Goal: Information Seeking & Learning: Learn about a topic

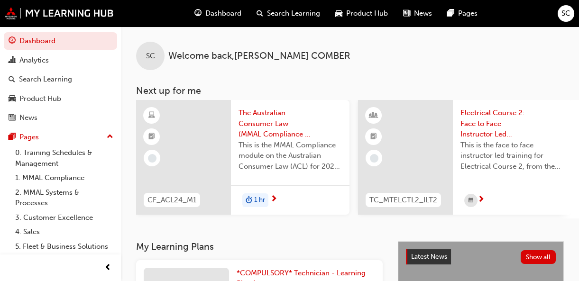
click at [282, 124] on span "The Australian Consumer Law (MMAL Compliance - 2024)" at bounding box center [290, 124] width 103 height 32
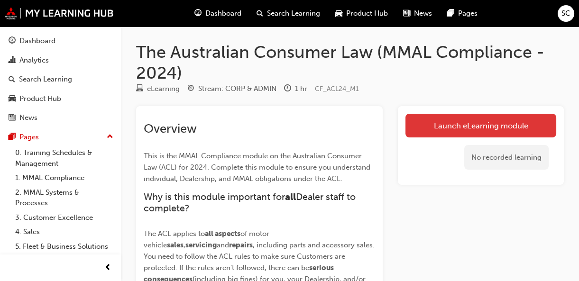
click at [486, 122] on link "Launch eLearning module" at bounding box center [480, 126] width 151 height 24
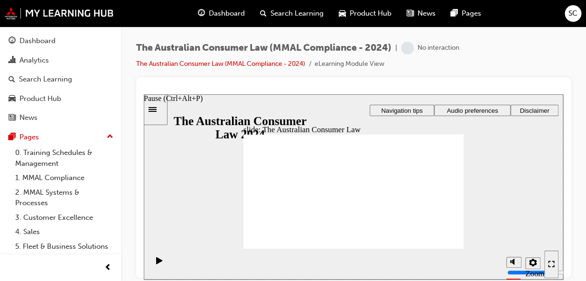
click at [156, 261] on icon "Pause (Ctrl+Alt+P)" at bounding box center [159, 261] width 7 height 8
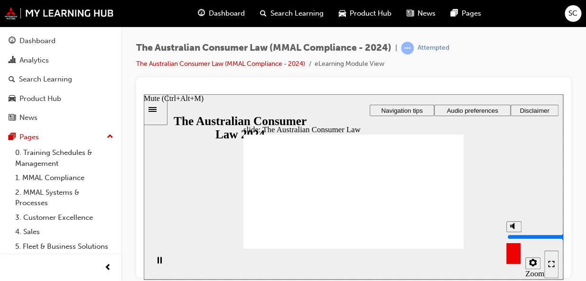
drag, startPoint x: 513, startPoint y: 228, endPoint x: 515, endPoint y: 212, distance: 16.2
type input "10"
click at [515, 233] on input "volume" at bounding box center [537, 237] width 61 height 8
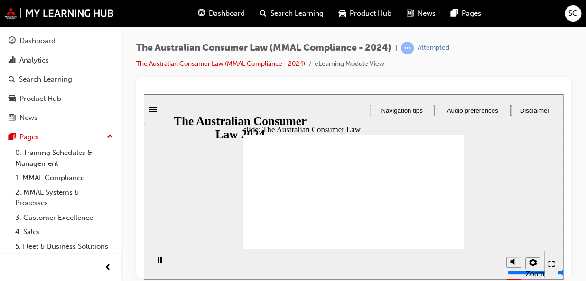
click div "Enter full-screen (Ctrl+Alt+F)"
click at [553, 281] on html "Your version of Internet Explorer is outdated and not supported. Please upgrade…" at bounding box center [293, 140] width 586 height 281
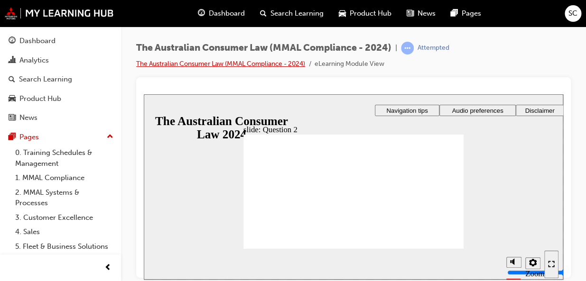
click at [222, 63] on link "The Australian Consumer Law (MMAL Compliance - 2024)" at bounding box center [220, 64] width 169 height 8
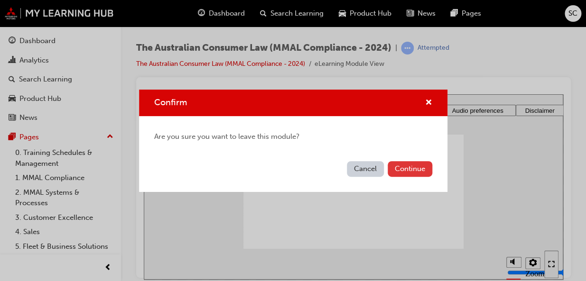
click at [405, 166] on button "Continue" at bounding box center [409, 169] width 45 height 16
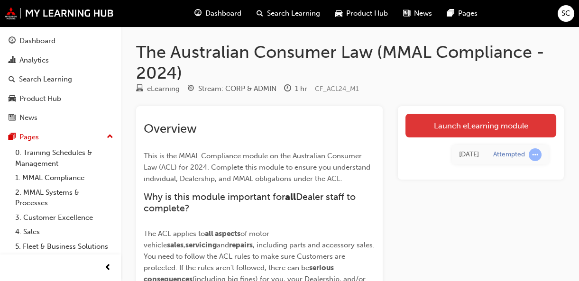
click at [478, 127] on link "Launch eLearning module" at bounding box center [480, 126] width 151 height 24
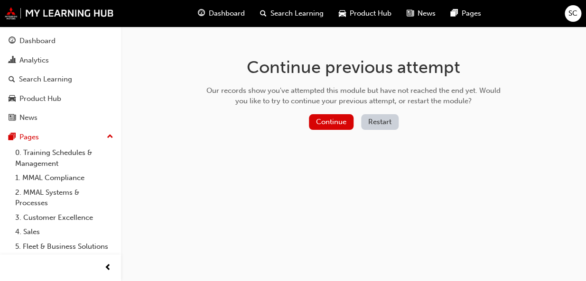
click at [395, 124] on button "Restart" at bounding box center [379, 122] width 37 height 16
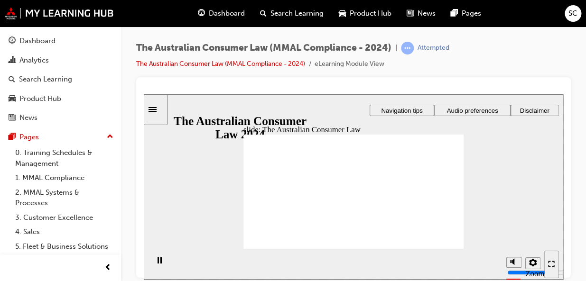
drag, startPoint x: 551, startPoint y: 45, endPoint x: 413, endPoint y: 37, distance: 137.7
click at [551, 45] on div "The Australian Consumer Law (MMAL Compliance - 2024) | Attempted The Australian…" at bounding box center [353, 60] width 434 height 36
click at [554, 264] on div "Enter full-screen (Ctrl+Alt+F)" at bounding box center [551, 264] width 7 height 8
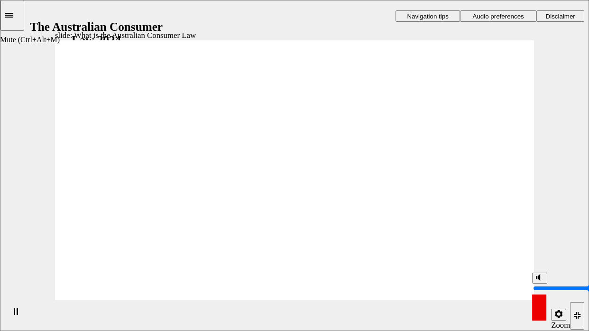
drag, startPoint x: 539, startPoint y: 277, endPoint x: 540, endPoint y: 251, distance: 25.6
type input "10"
click at [540, 281] on input "volume" at bounding box center [563, 289] width 61 height 8
click at [556, 281] on icon "Settings" at bounding box center [559, 314] width 8 height 8
click at [440, 14] on span "Navigation tips" at bounding box center [427, 16] width 41 height 7
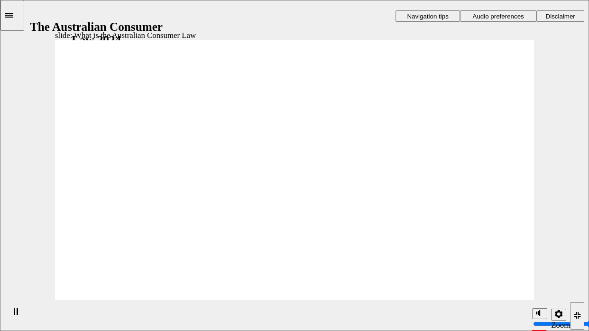
click span "Audio preferences"
click at [495, 15] on span "Audio preferences" at bounding box center [497, 16] width 51 height 7
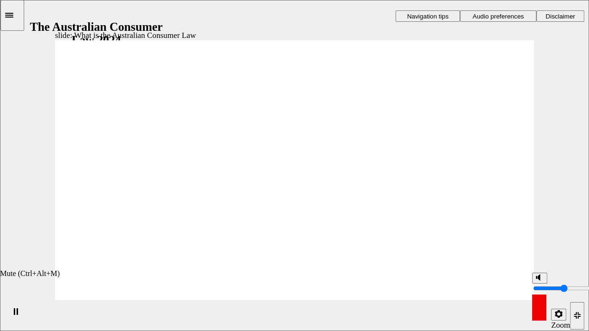
type input "5"
click at [539, 281] on input "volume" at bounding box center [563, 289] width 61 height 8
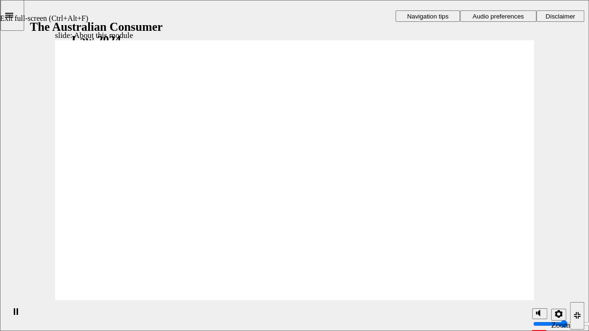
click at [576, 281] on icon "Exit full-screen (Ctrl+Alt+F)" at bounding box center [577, 315] width 7 height 7
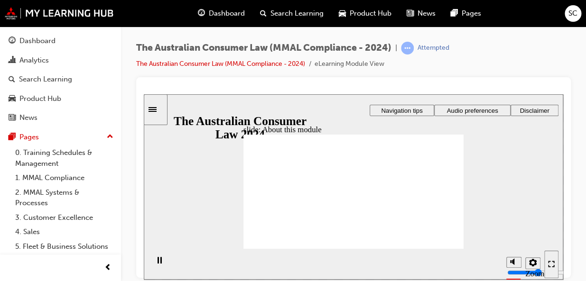
click icon
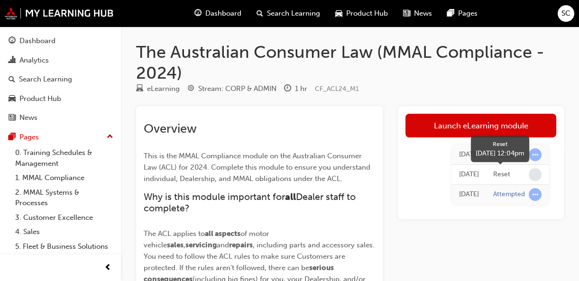
click at [491, 123] on link "Launch eLearning module" at bounding box center [480, 126] width 151 height 24
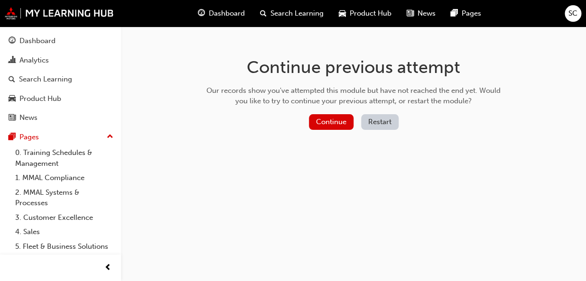
click at [384, 120] on button "Restart" at bounding box center [379, 122] width 37 height 16
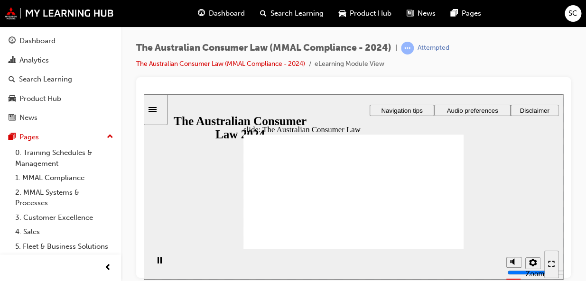
drag, startPoint x: 437, startPoint y: 230, endPoint x: 292, endPoint y: 94, distance: 199.0
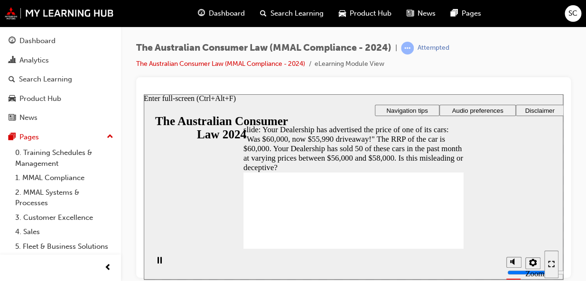
click at [553, 264] on icon "Enter full-screen (Ctrl+Alt+F)" at bounding box center [551, 263] width 7 height 7
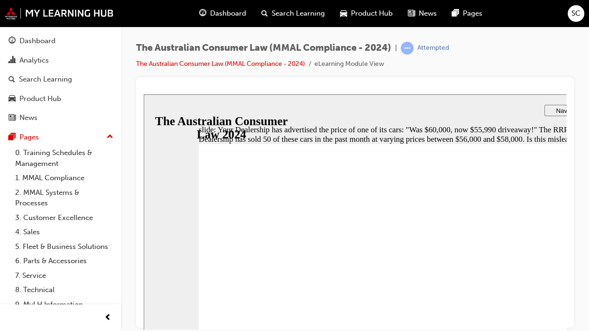
click at [585, 281] on div "slide: Your Dealership has advertised the price of one of its cars: "Was $60,00…" at bounding box center [438, 259] width 589 height 331
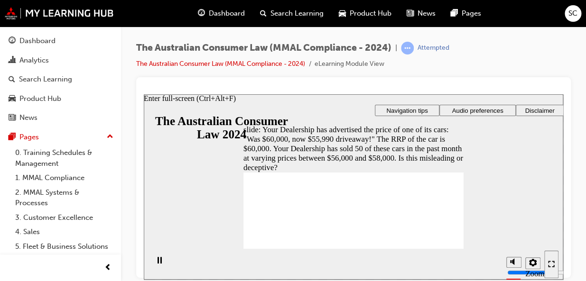
click at [552, 267] on icon "Enter full-screen (Ctrl+Alt+F)" at bounding box center [551, 263] width 7 height 7
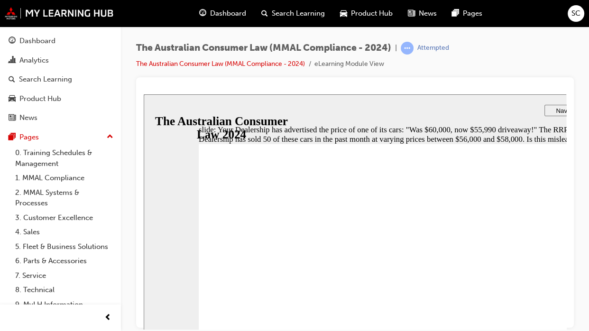
radio input "true"
click icon
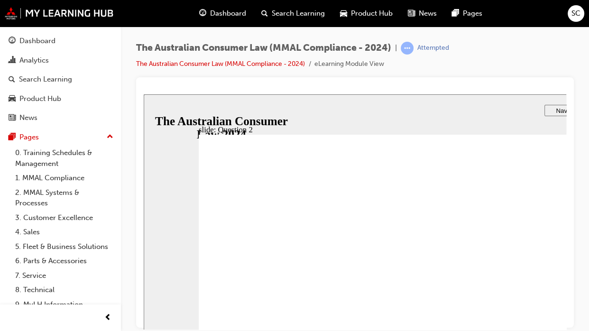
radio input "true"
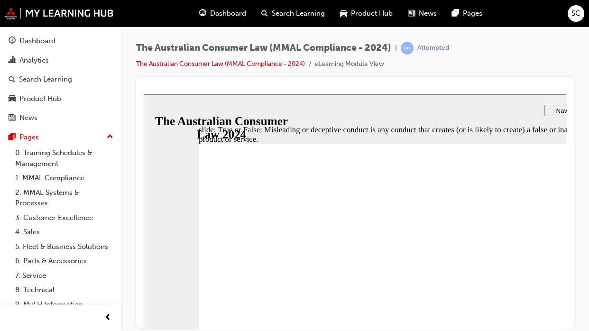
radio input "true"
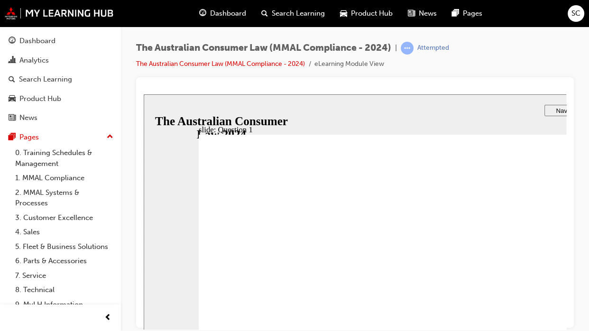
radio input "true"
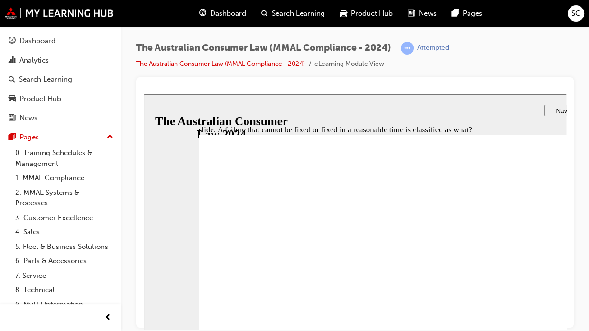
checkbox input "true"
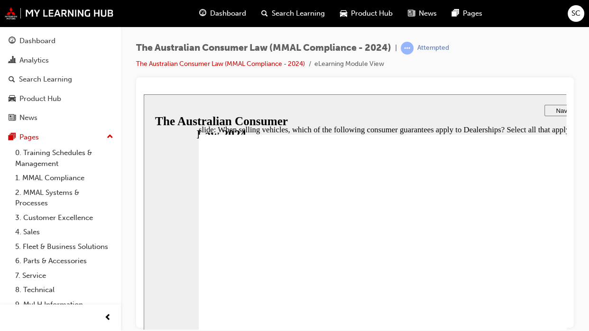
checkbox input "true"
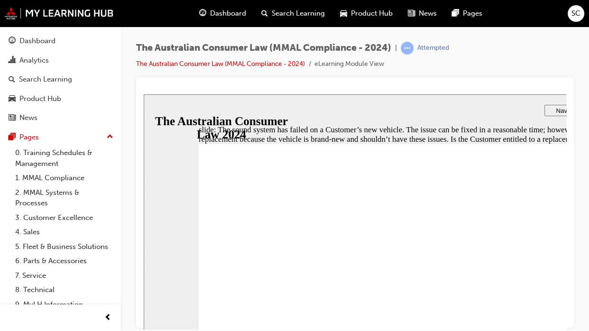
radio input "true"
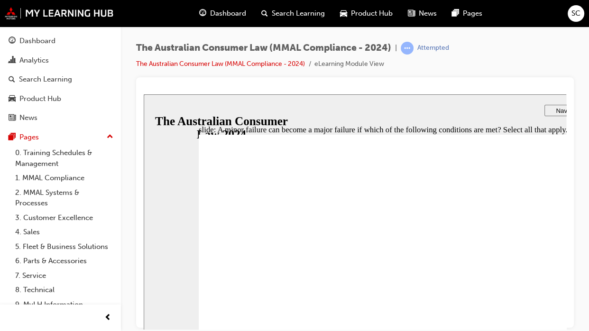
checkbox input "true"
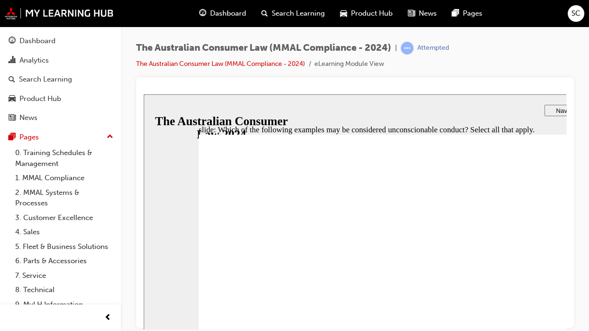
checkbox input "true"
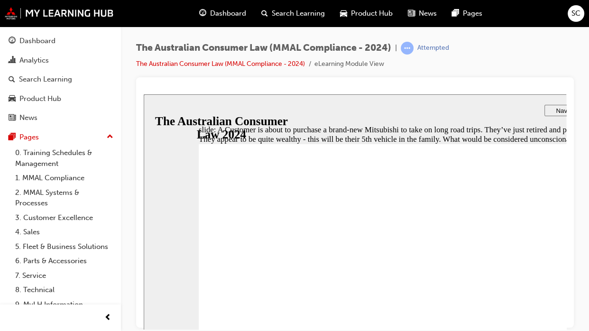
checkbox input "true"
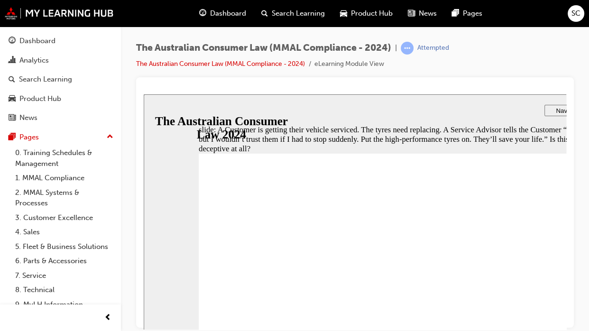
radio input "true"
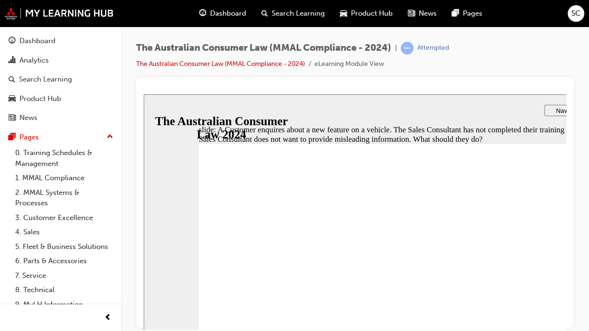
radio input "true"
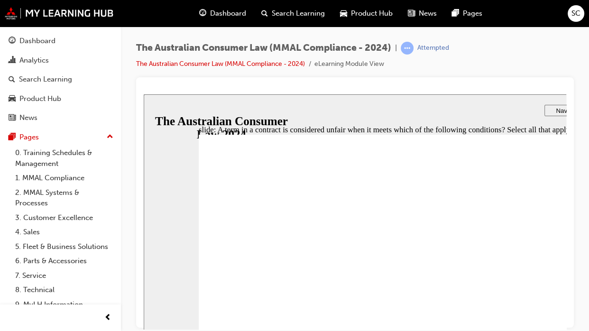
checkbox input "true"
radio input "true"
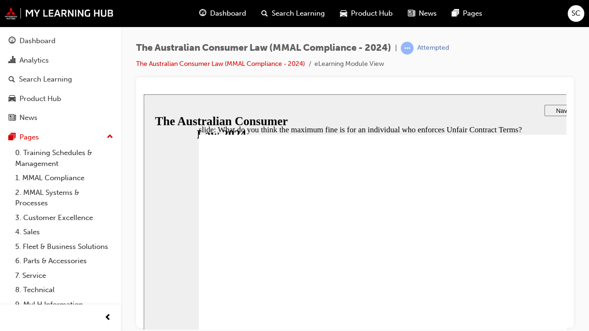
checkbox input "true"
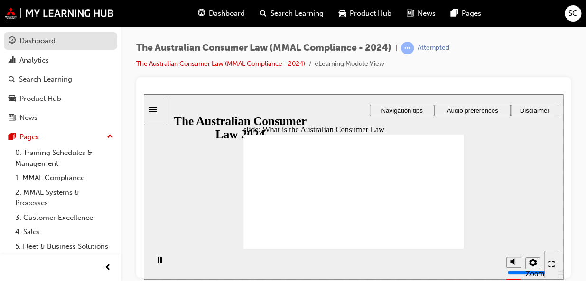
click at [28, 40] on div "Dashboard" at bounding box center [37, 41] width 36 height 11
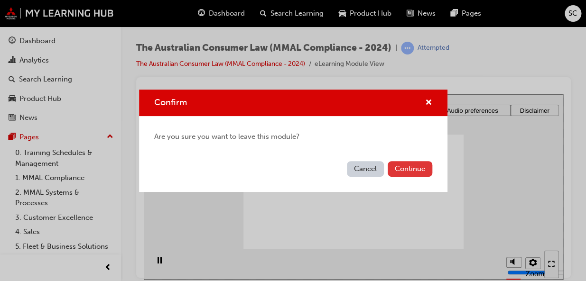
click at [397, 168] on button "Continue" at bounding box center [409, 169] width 45 height 16
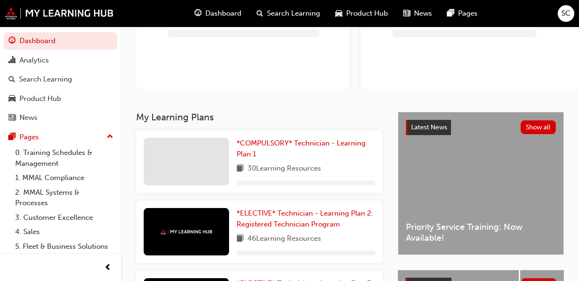
scroll to position [129, 0]
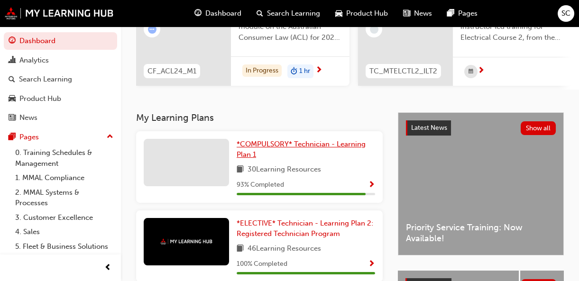
click at [268, 147] on span "*COMPULSORY* Technician - Learning Plan 1" at bounding box center [301, 149] width 129 height 19
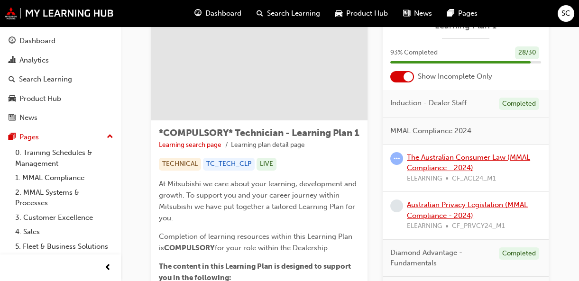
scroll to position [86, 0]
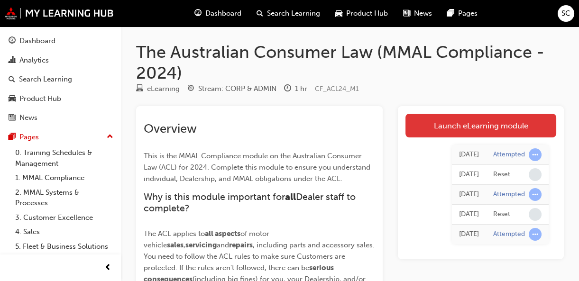
click at [476, 123] on link "Launch eLearning module" at bounding box center [480, 126] width 151 height 24
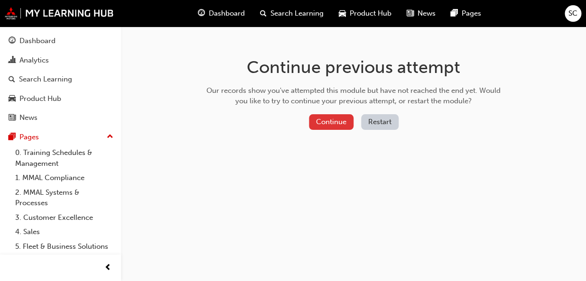
click at [324, 118] on button "Continue" at bounding box center [331, 122] width 45 height 16
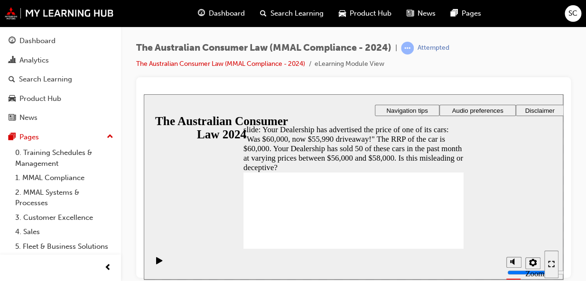
click at [545, 65] on div "The Australian Consumer Law (MMAL Compliance - 2024) | Attempted The Australian…" at bounding box center [353, 60] width 434 height 36
radio input "true"
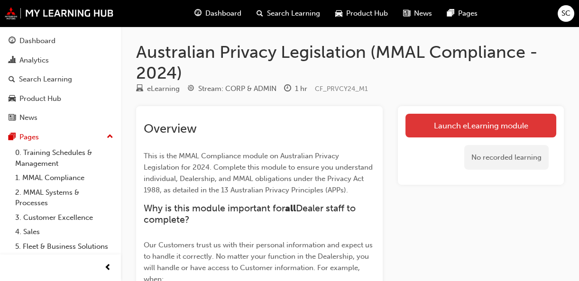
click at [501, 120] on link "Launch eLearning module" at bounding box center [480, 126] width 151 height 24
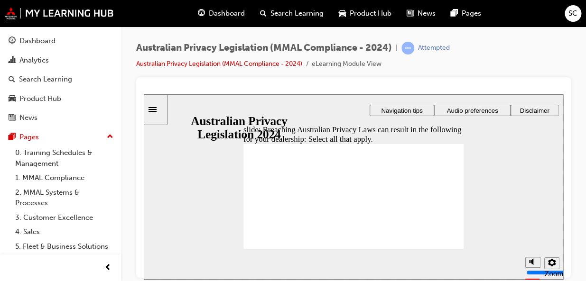
click at [585, 128] on html "Your version of Internet Explorer is outdated and not supported. Please upgrade…" at bounding box center [293, 140] width 586 height 281
click at [566, 152] on div at bounding box center [353, 177] width 434 height 201
checkbox input "true"
drag, startPoint x: 283, startPoint y: 170, endPoint x: 280, endPoint y: 182, distance: 12.2
checkbox input "true"
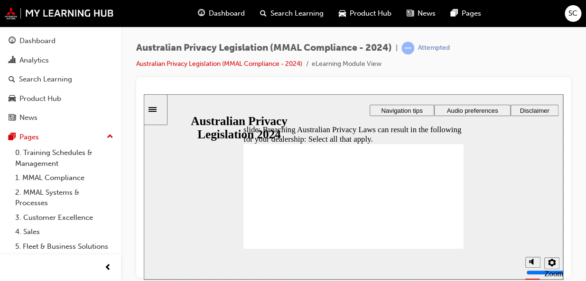
checkbox input "true"
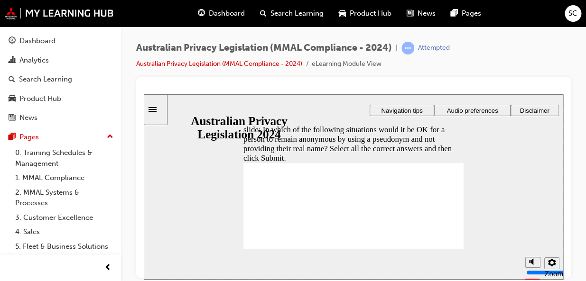
checkbox input "true"
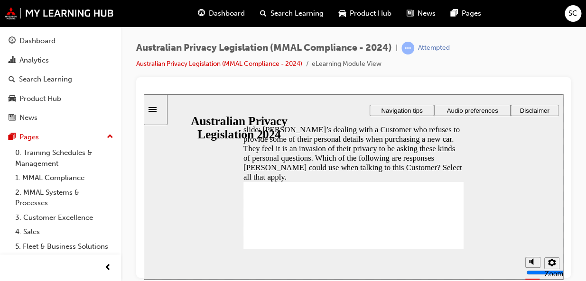
checkbox input "true"
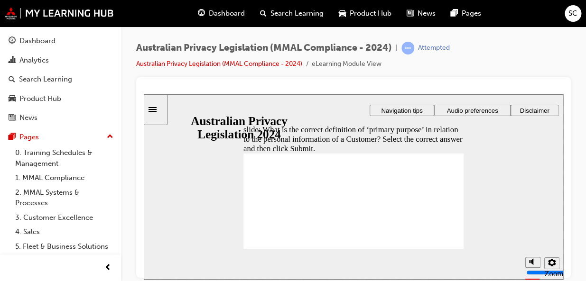
radio input "true"
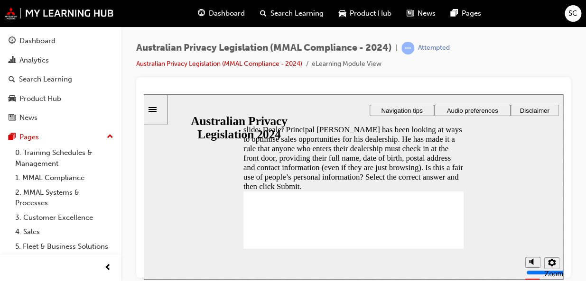
radio input "true"
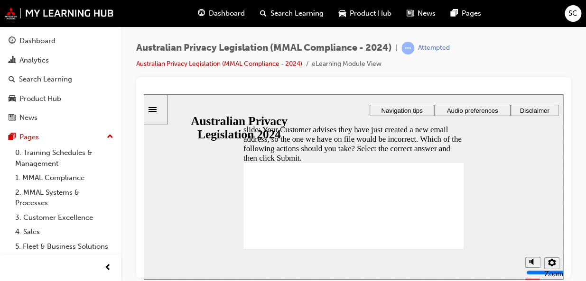
radio input "true"
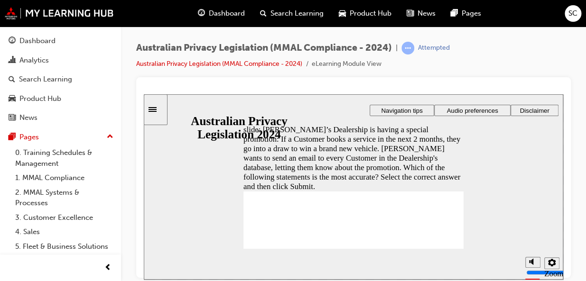
radio input "true"
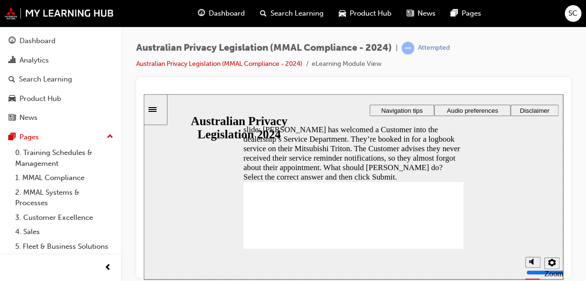
radio input "false"
radio input "true"
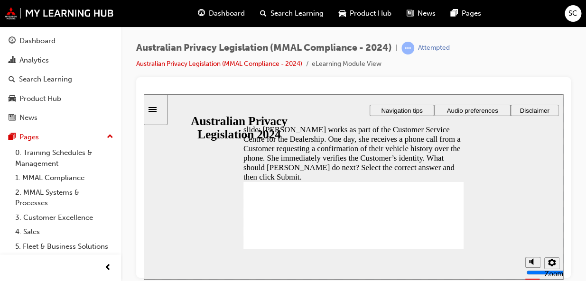
radio input "true"
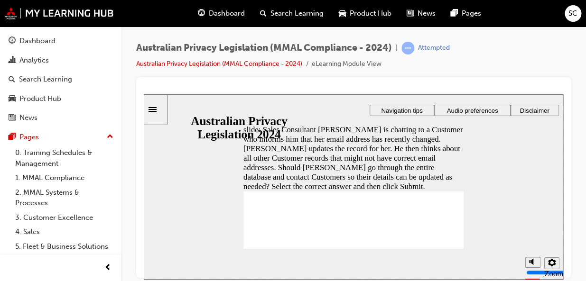
radio input "true"
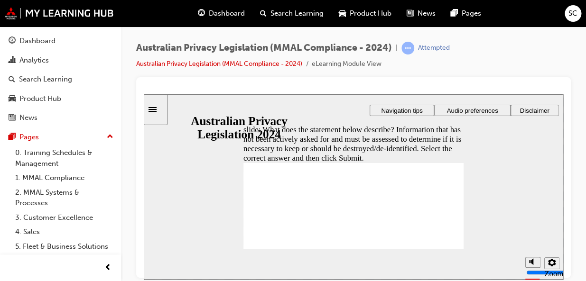
radio input "true"
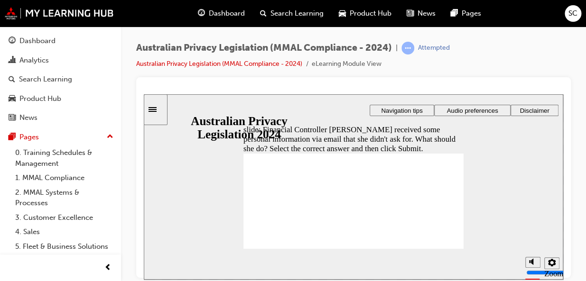
radio input "true"
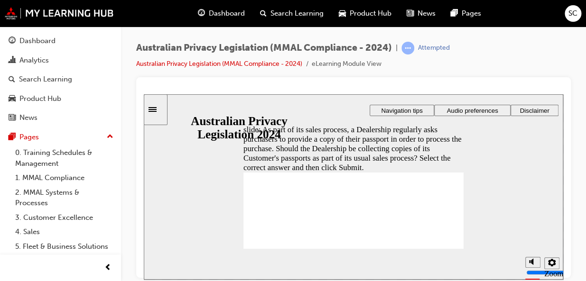
radio input "true"
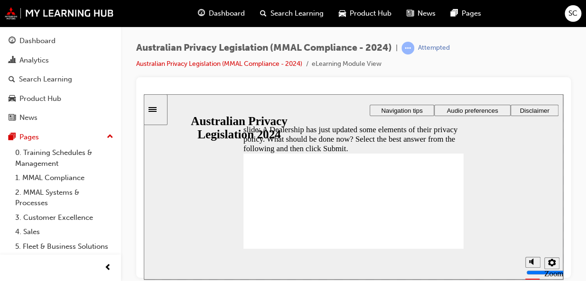
radio input "true"
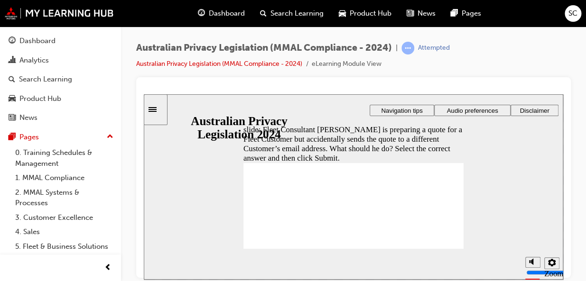
radio input "true"
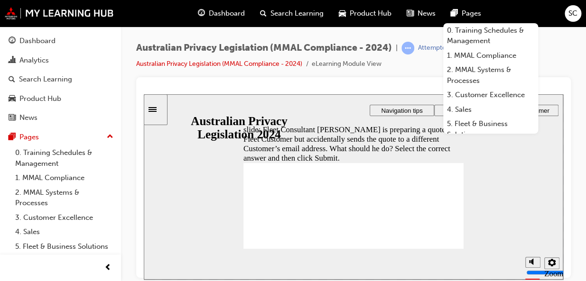
click at [560, 65] on div "Australian Privacy Legislation (MMAL Compliance - 2024) | Attempted Australian …" at bounding box center [353, 60] width 434 height 36
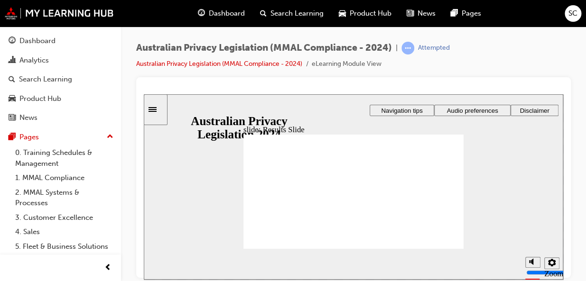
click at [159, 108] on icon "Sidebar Toggle" at bounding box center [155, 109] width 14 height 6
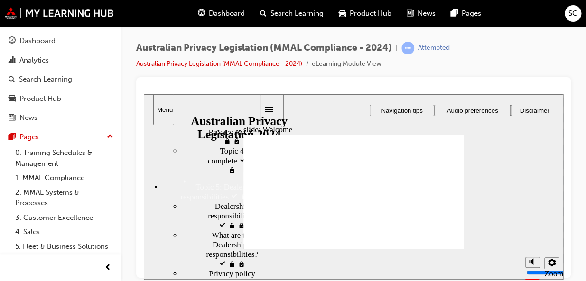
scroll to position [1827, 0]
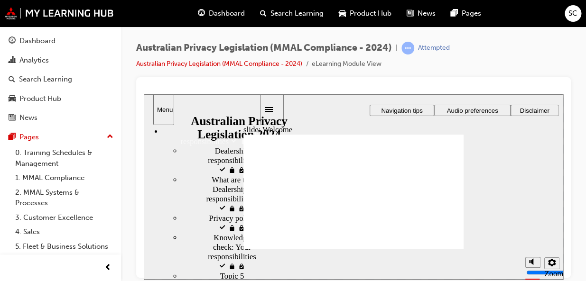
click at [518, 73] on div "Australian Privacy Legislation (MMAL Compliance - 2024) | Attempted Australian …" at bounding box center [353, 60] width 434 height 36
click at [522, 91] on div at bounding box center [353, 89] width 419 height 9
click at [163, 107] on div "Menu" at bounding box center [163, 109] width 13 height 7
click at [279, 108] on icon "Sidebar Toggle" at bounding box center [272, 109] width 14 height 6
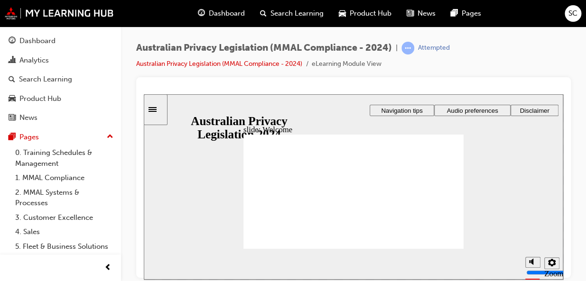
click at [482, 111] on span "Audio preferences" at bounding box center [471, 110] width 51 height 7
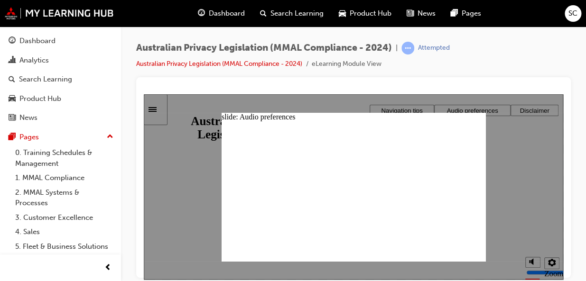
click at [467, 66] on div "Australian Privacy Legislation (MMAL Compliance - 2024) | Attempted Australian …" at bounding box center [353, 60] width 434 height 36
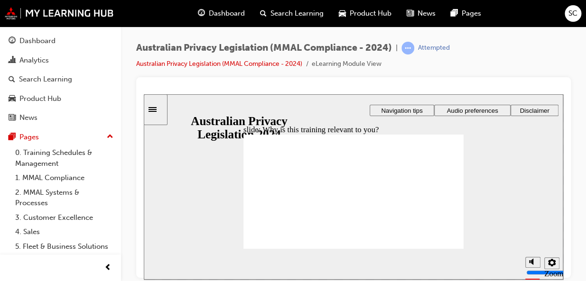
click at [575, 161] on div "Australian Privacy Legislation (MMAL Compliance - 2024) | Attempted Australian …" at bounding box center [353, 142] width 465 height 231
click at [550, 263] on icon "Settings" at bounding box center [552, 262] width 8 height 8
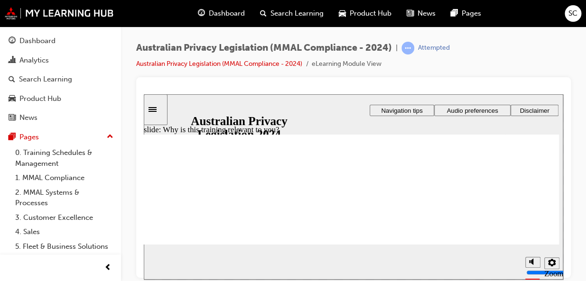
drag, startPoint x: 529, startPoint y: 50, endPoint x: 345, endPoint y: 70, distance: 185.1
click at [529, 50] on div "Australian Privacy Legislation (MMAL Compliance - 2024) | Attempted Australian …" at bounding box center [353, 60] width 434 height 36
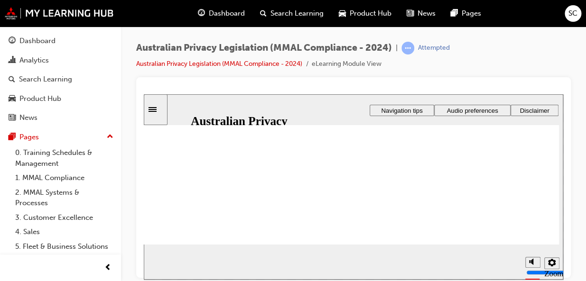
scroll to position [43, 0]
click at [554, 264] on icon "Settings" at bounding box center [552, 262] width 8 height 8
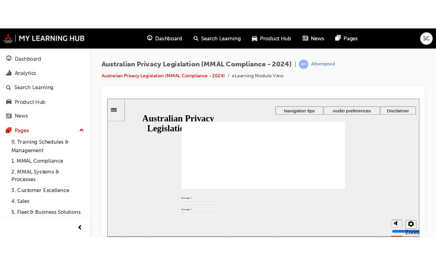
scroll to position [0, 0]
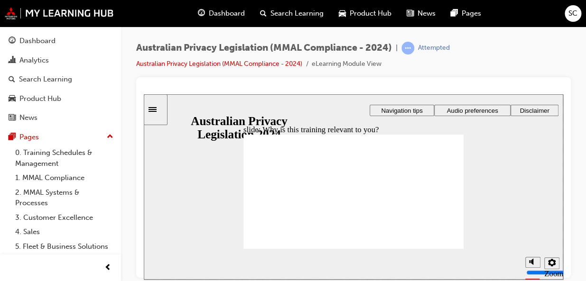
click at [585, 123] on html "Your version of Internet Explorer is outdated and not supported. Please upgrade…" at bounding box center [293, 140] width 586 height 281
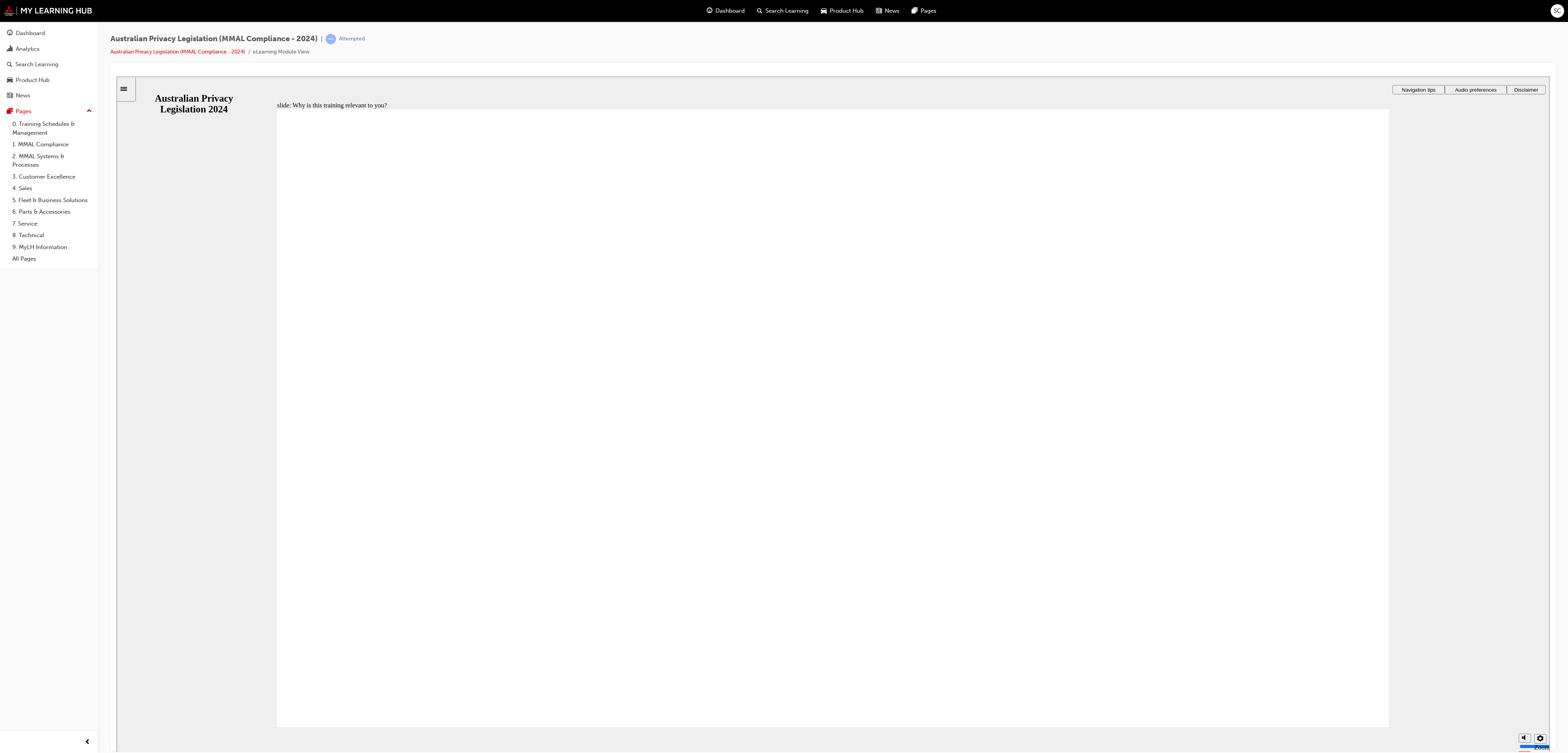
checkbox input "true"
drag, startPoint x: 437, startPoint y: 541, endPoint x: 418, endPoint y: 653, distance: 113.6
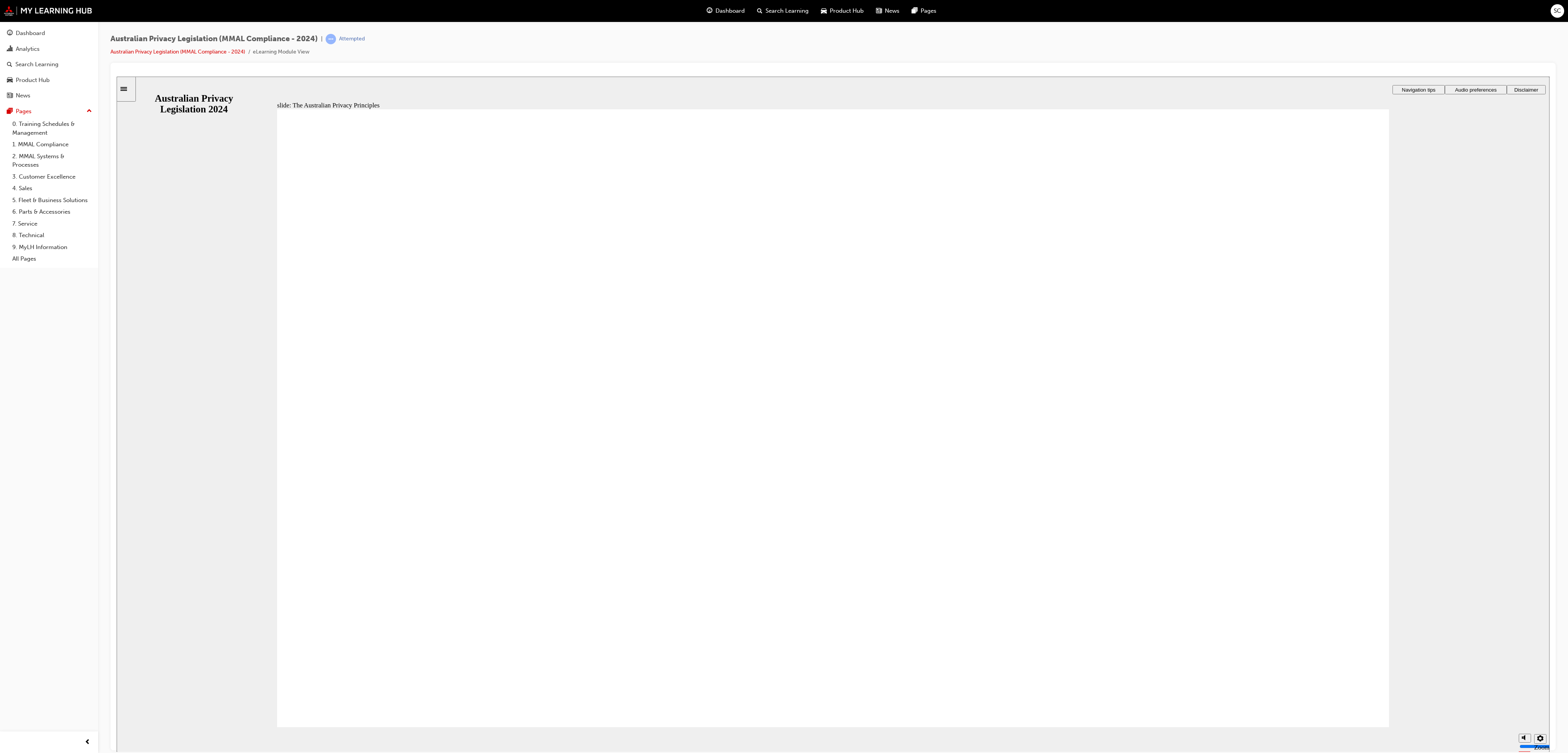
drag, startPoint x: 494, startPoint y: 612, endPoint x: 491, endPoint y: 627, distance: 15.3
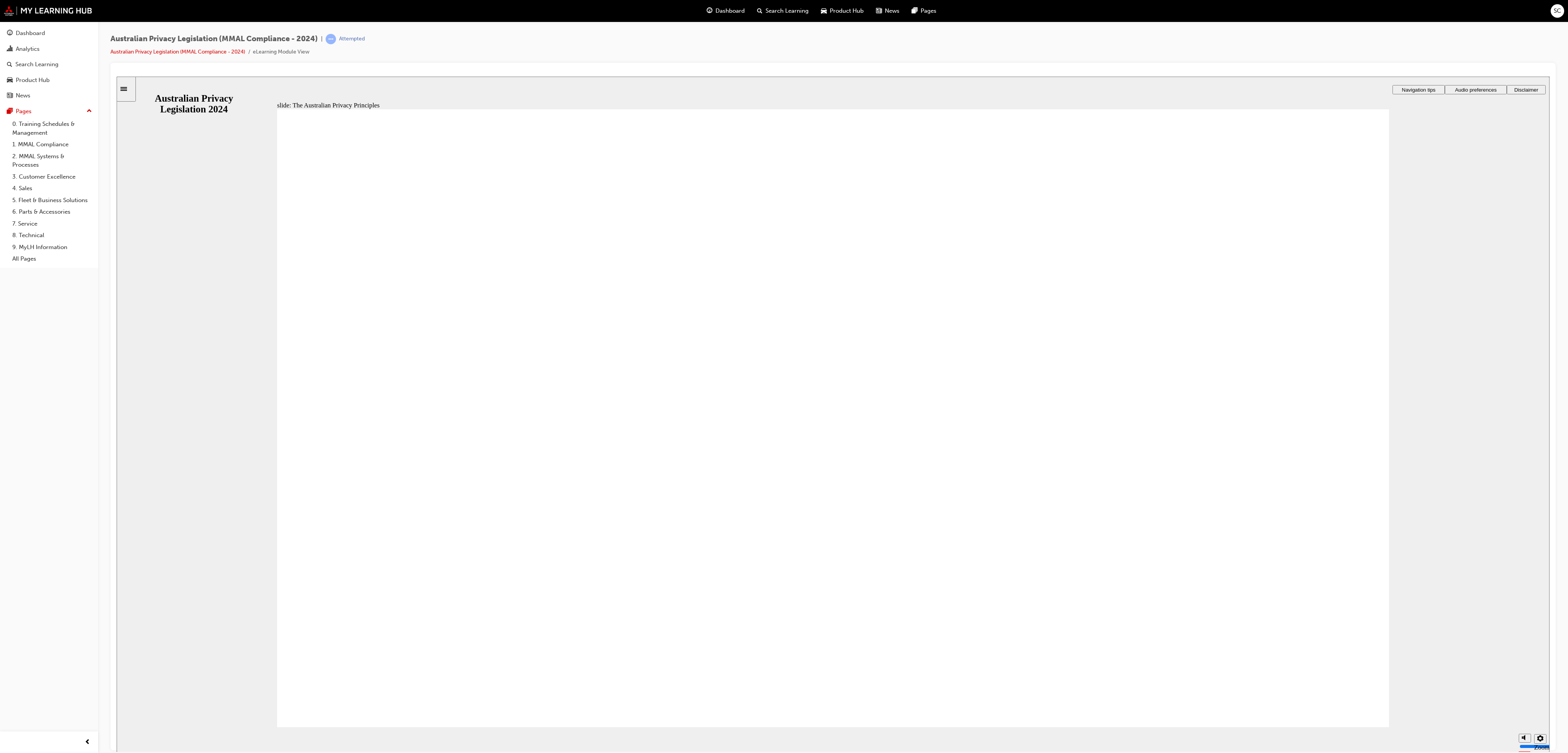
drag, startPoint x: 1209, startPoint y: 631, endPoint x: 1208, endPoint y: 645, distance: 14.0
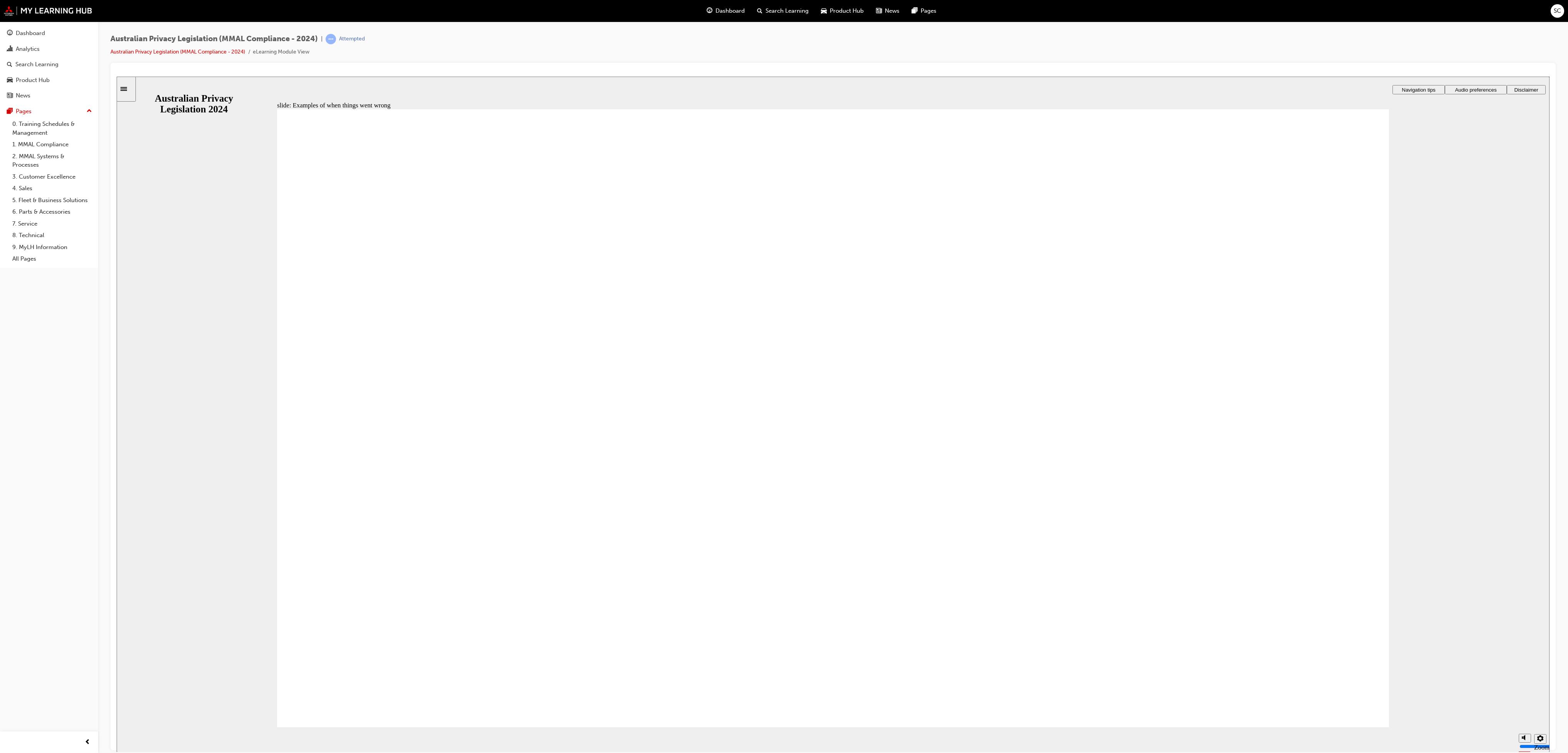
radio input "true"
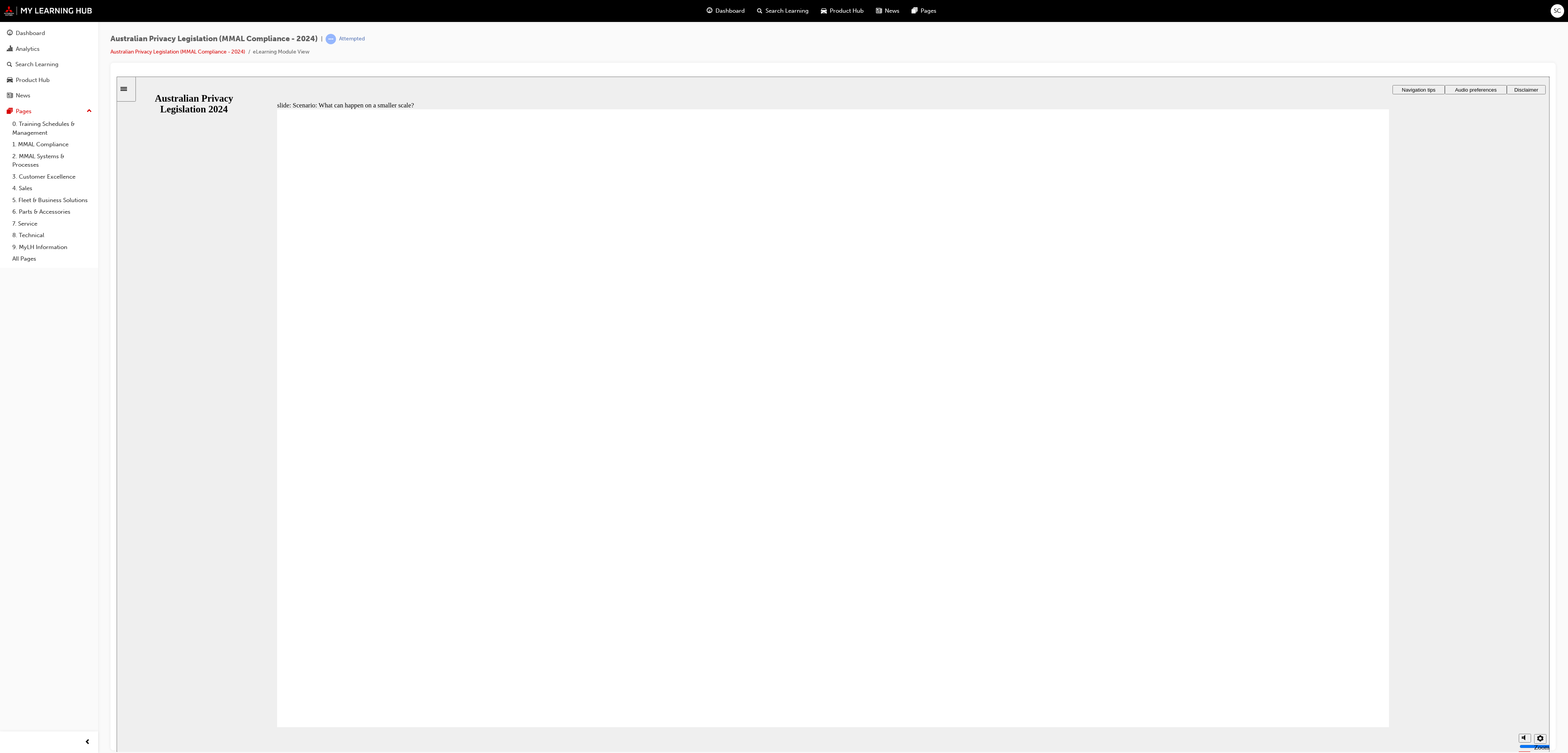
radio input "true"
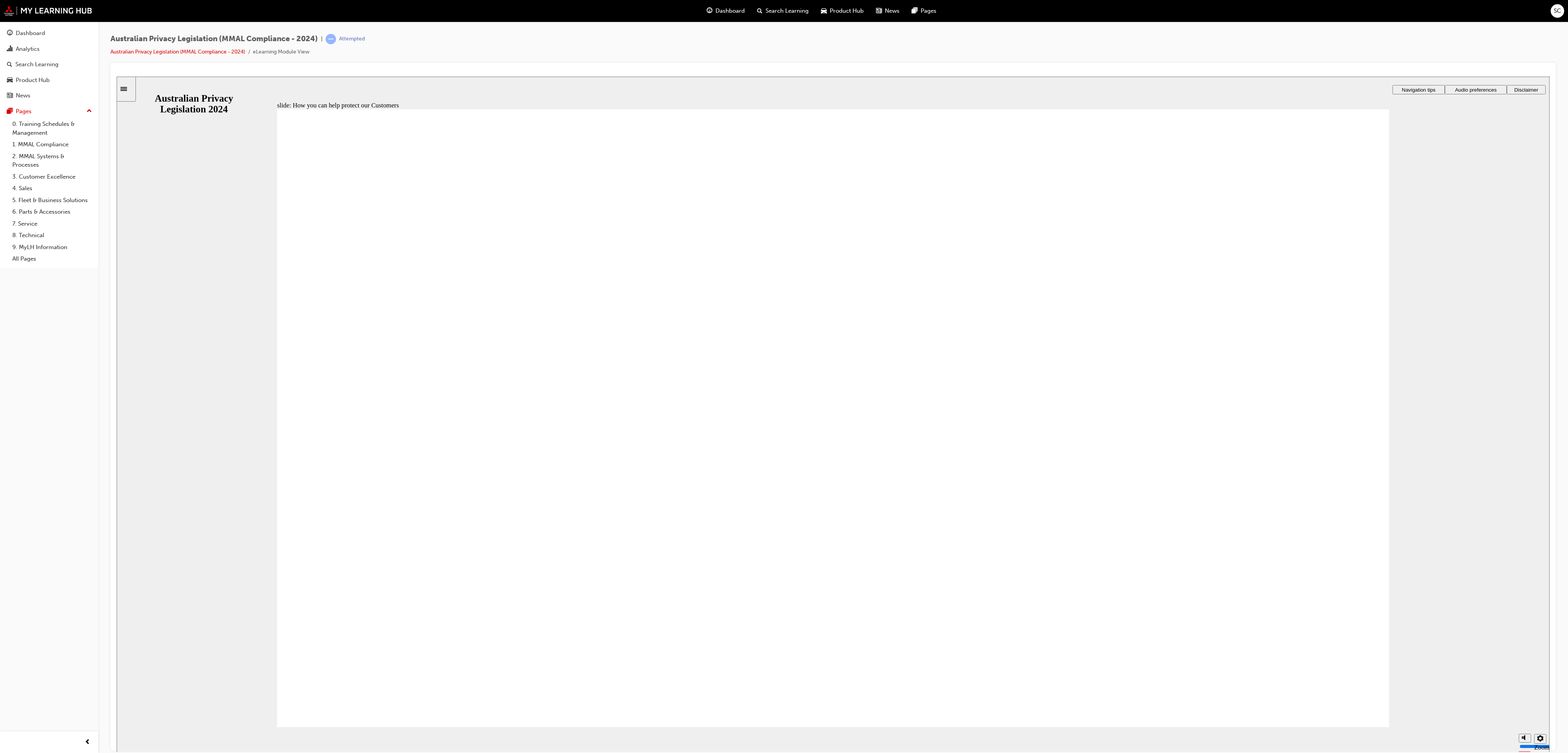
radio input "true"
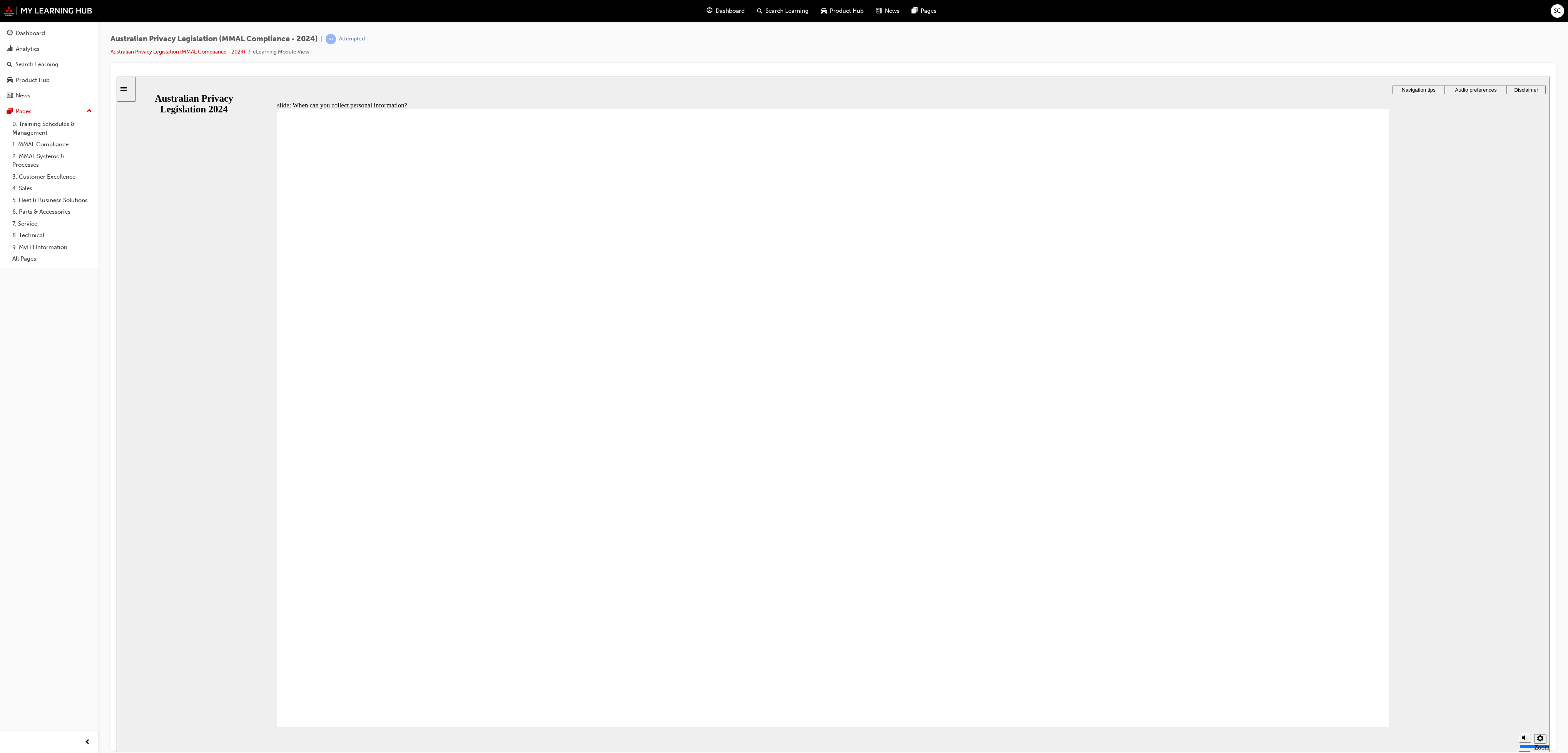
drag, startPoint x: 836, startPoint y: 355, endPoint x: 1186, endPoint y: 495, distance: 377.0
drag, startPoint x: 864, startPoint y: 333, endPoint x: 685, endPoint y: 397, distance: 190.1
drag, startPoint x: 843, startPoint y: 358, endPoint x: 1144, endPoint y: 507, distance: 335.9
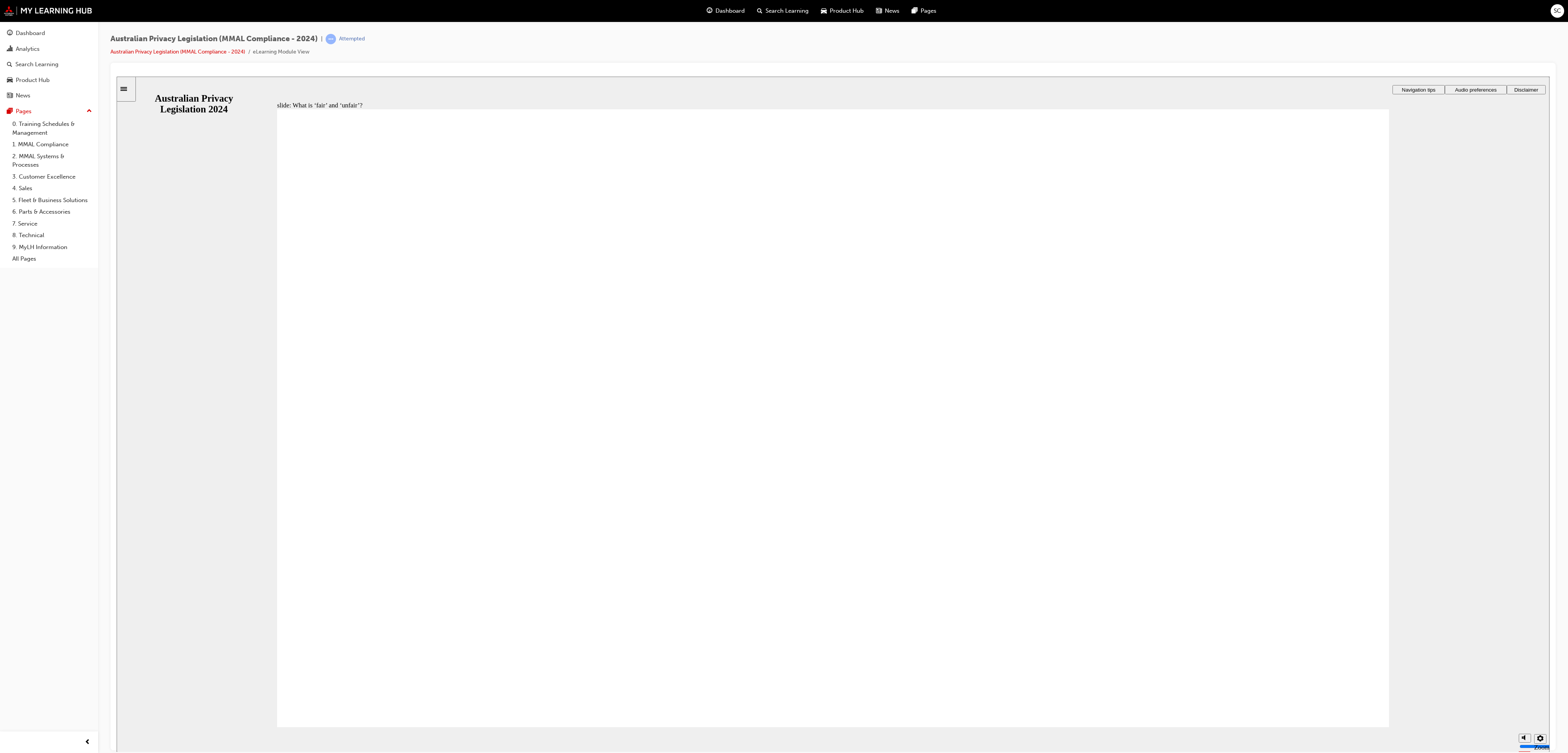
drag, startPoint x: 821, startPoint y: 341, endPoint x: 1041, endPoint y: 437, distance: 240.0
drag, startPoint x: 865, startPoint y: 339, endPoint x: 551, endPoint y: 497, distance: 351.5
drag, startPoint x: 843, startPoint y: 359, endPoint x: 522, endPoint y: 492, distance: 347.5
drag, startPoint x: 800, startPoint y: 357, endPoint x: 841, endPoint y: 405, distance: 63.1
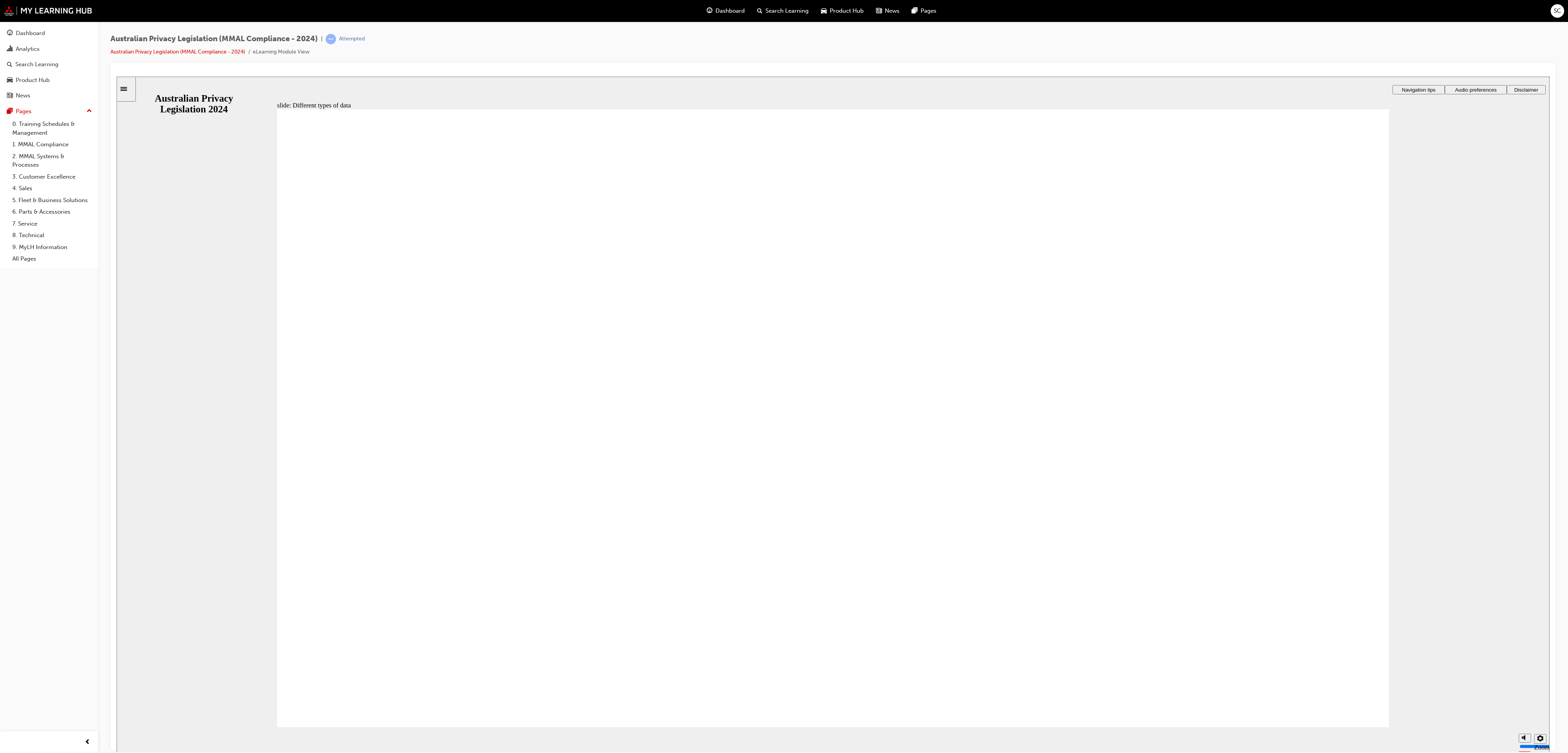
checkbox input "true"
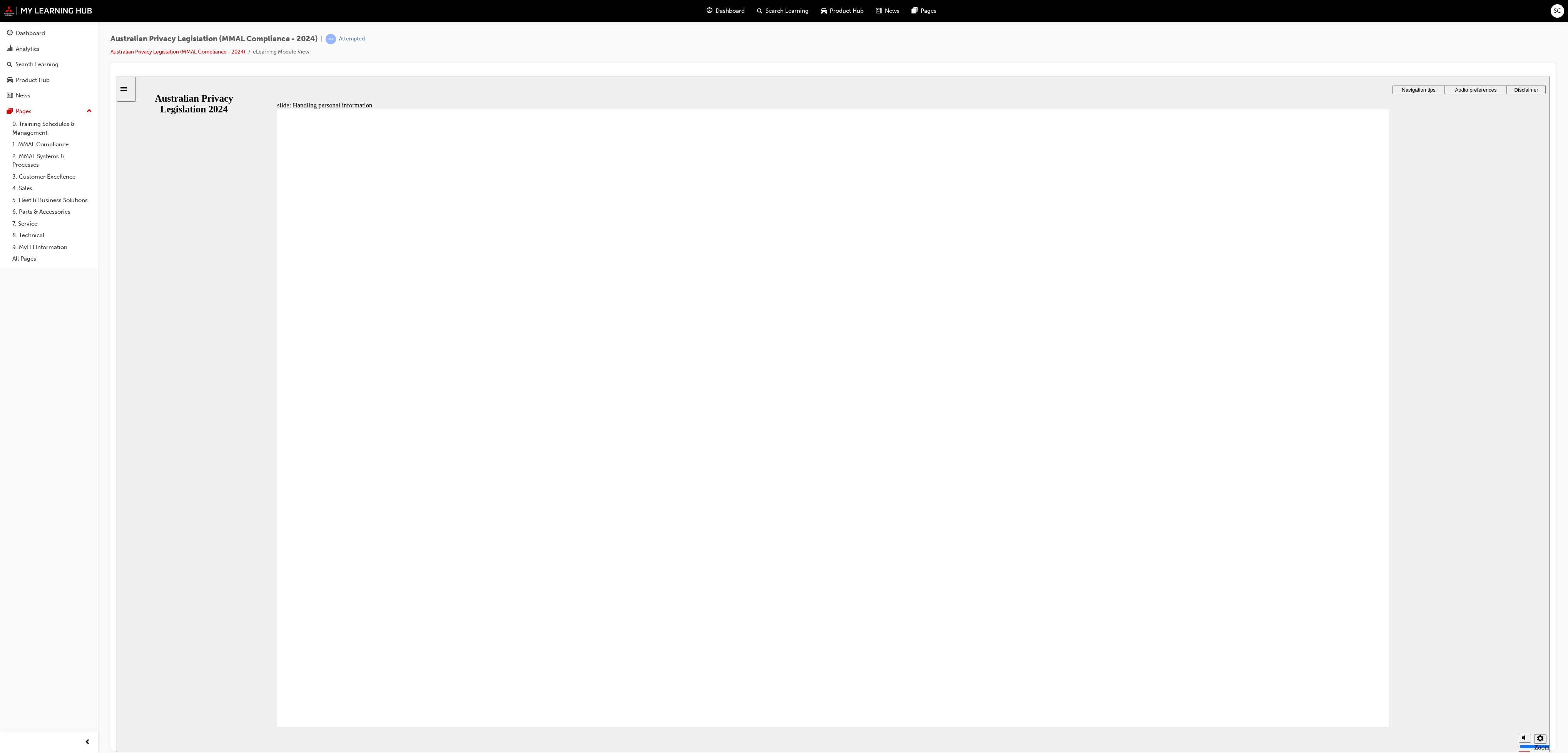
checkbox input "true"
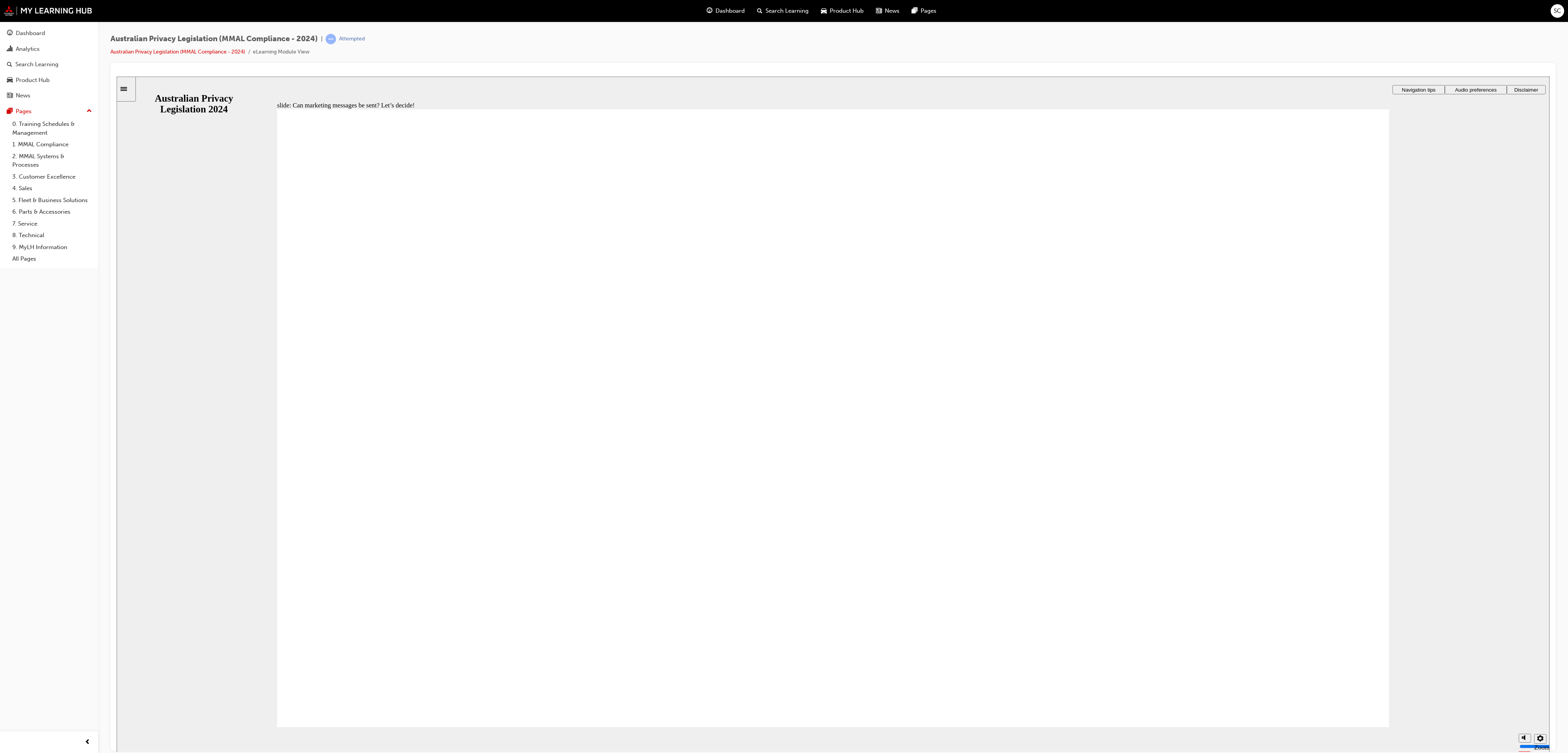
radio input "true"
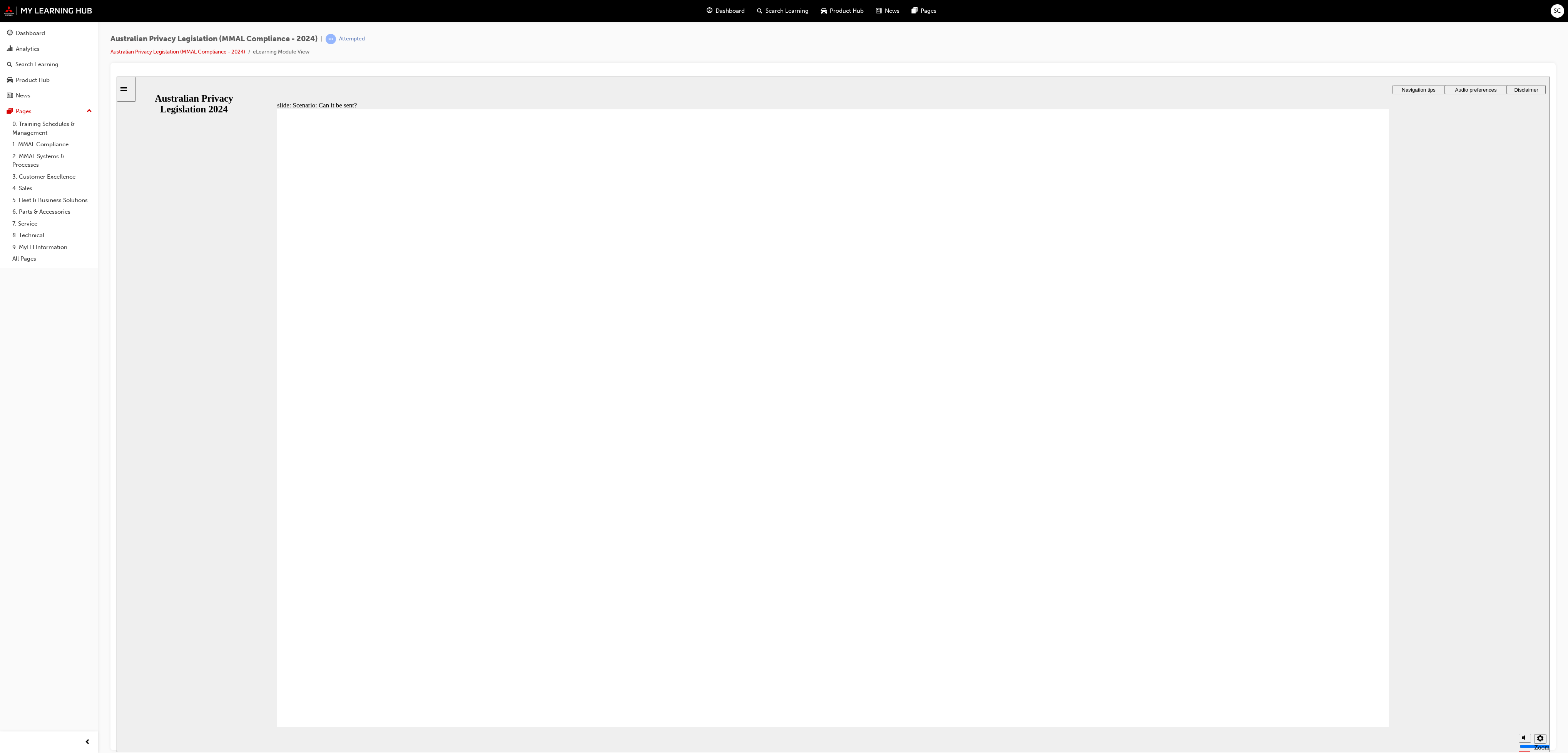
radio input "true"
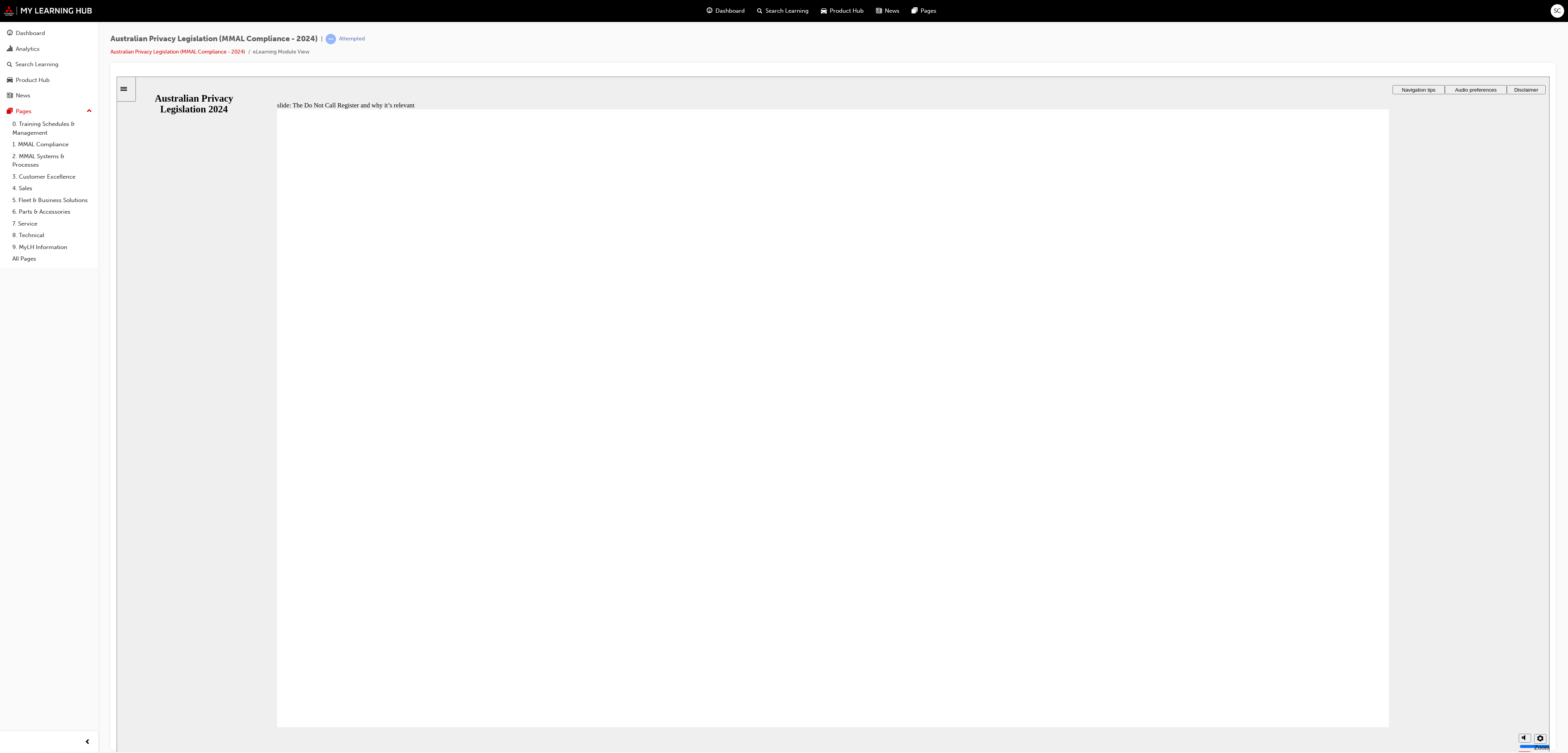
radio input "true"
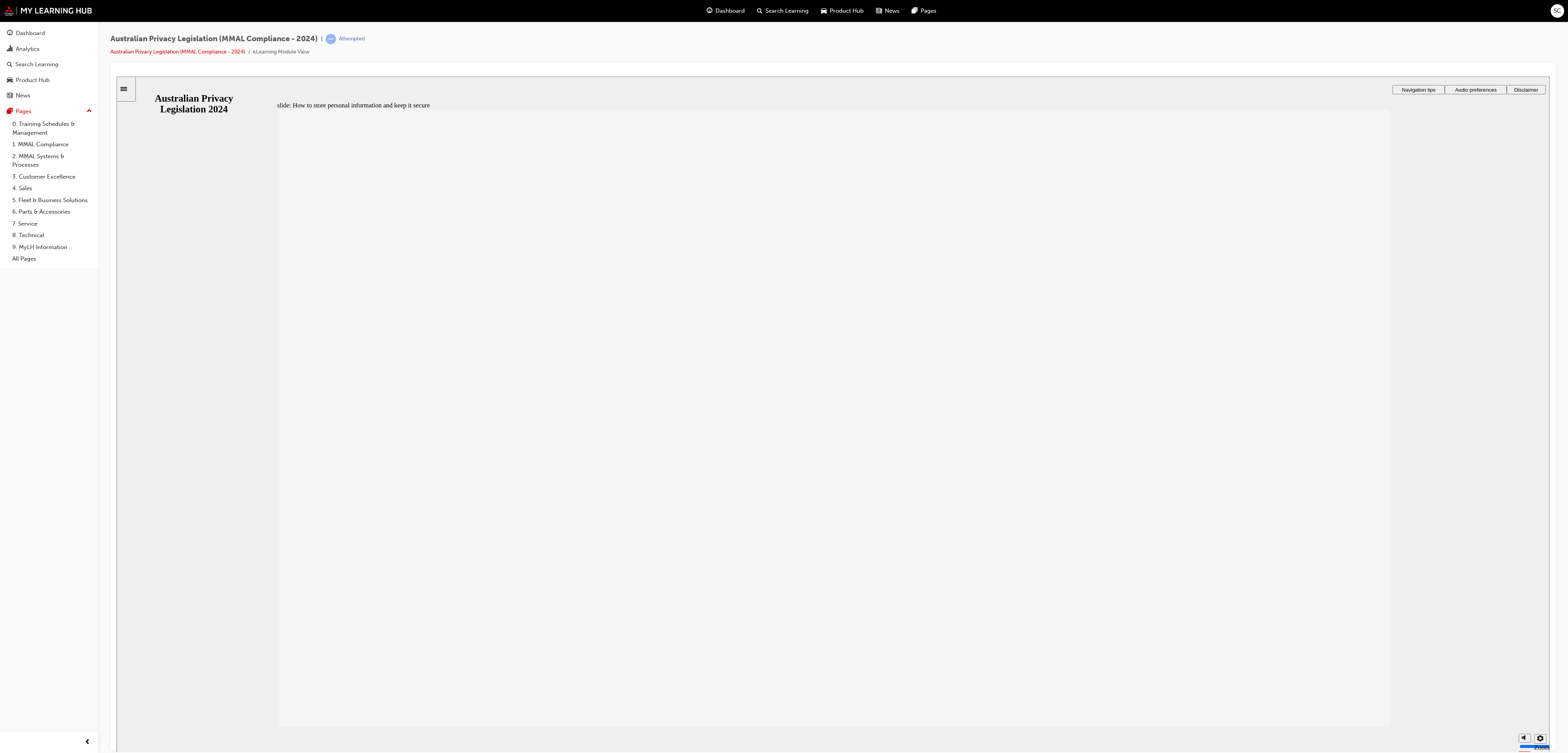
drag, startPoint x: 1097, startPoint y: 437, endPoint x: 1119, endPoint y: 429, distance: 23.4
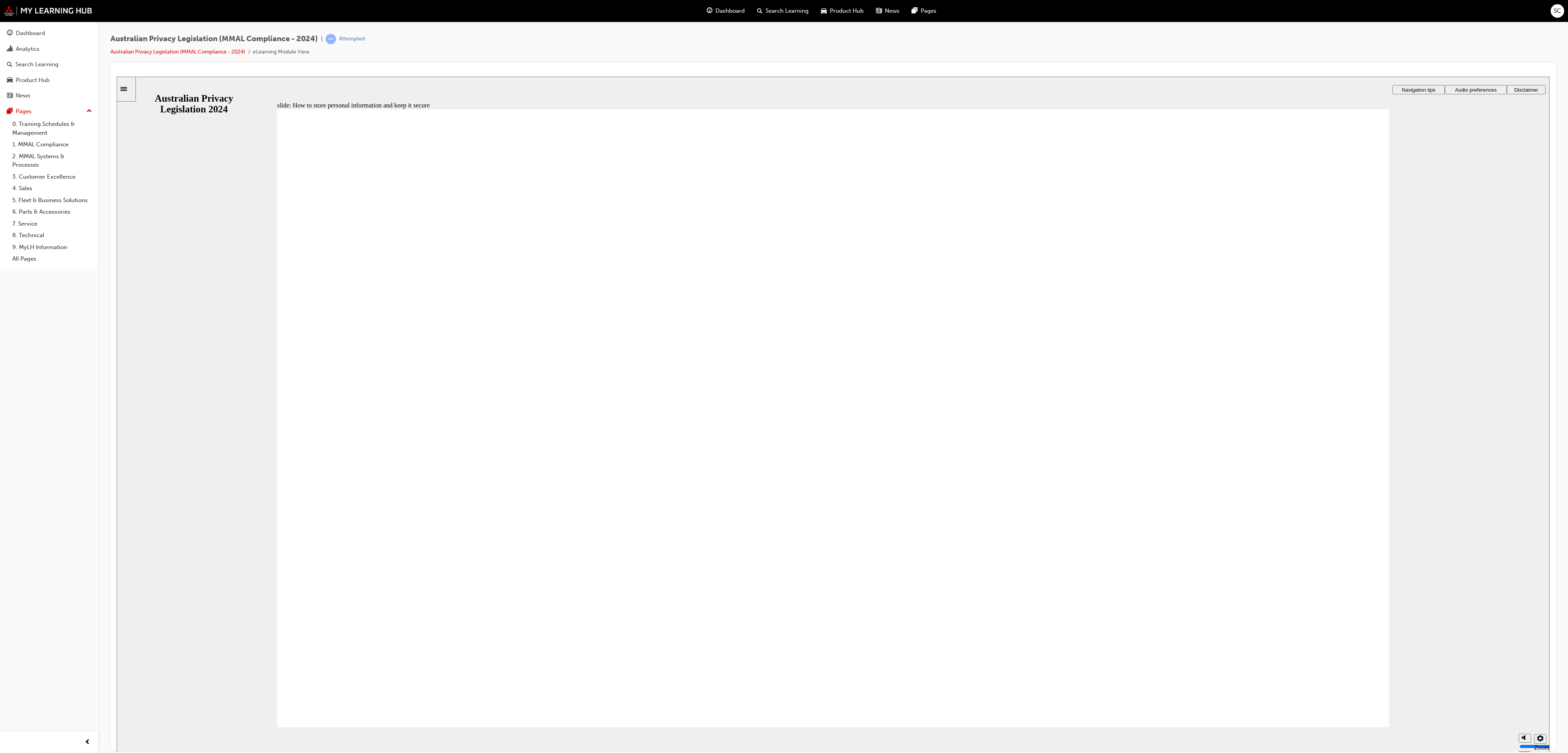
drag, startPoint x: 1085, startPoint y: 383, endPoint x: 1091, endPoint y: 383, distance: 6.0
radio input "true"
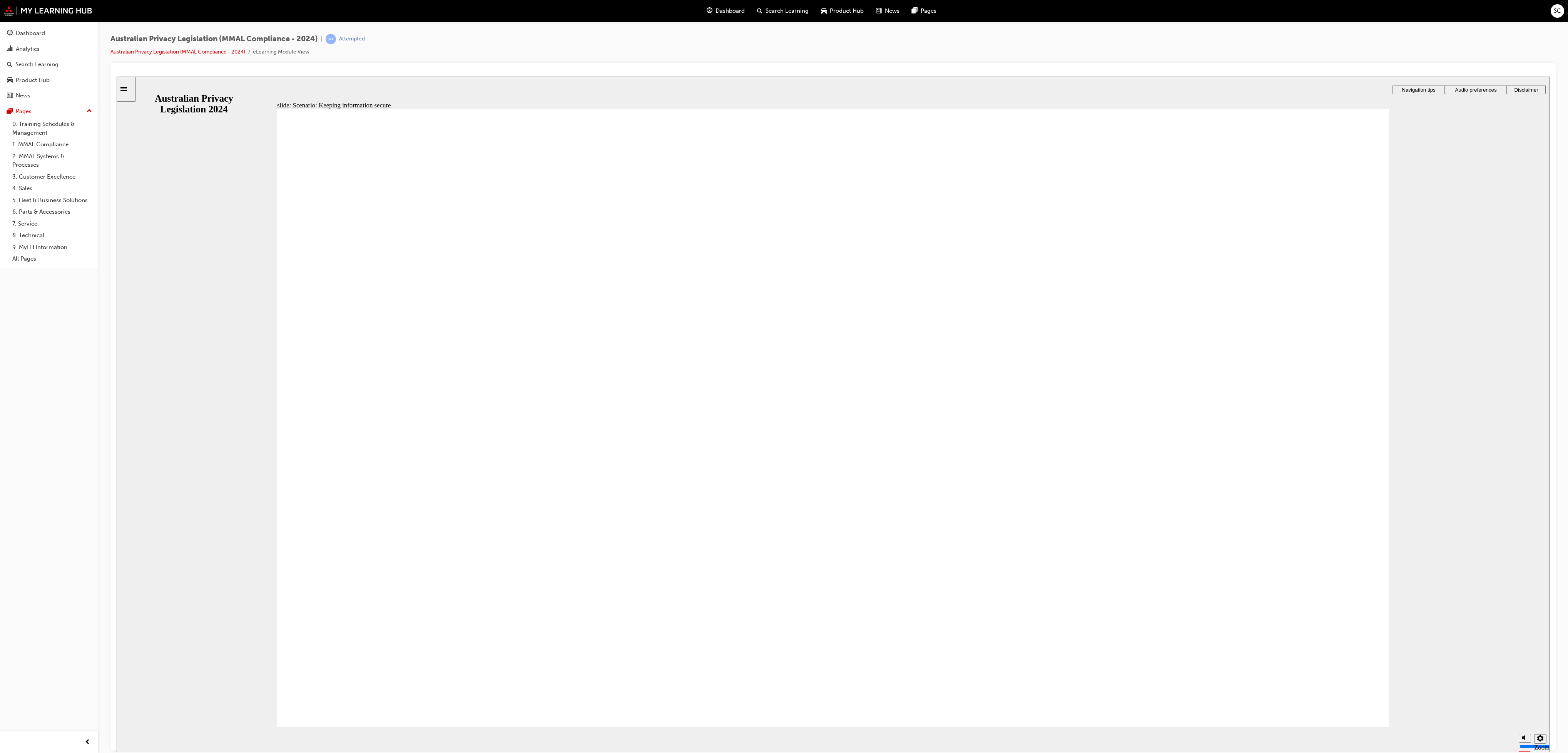
drag, startPoint x: 661, startPoint y: 458, endPoint x: 708, endPoint y: 454, distance: 47.2
drag, startPoint x: 751, startPoint y: 420, endPoint x: 765, endPoint y: 419, distance: 14.0
drag, startPoint x: 747, startPoint y: 404, endPoint x: 762, endPoint y: 405, distance: 15.0
drag, startPoint x: 812, startPoint y: 396, endPoint x: 843, endPoint y: 409, distance: 33.6
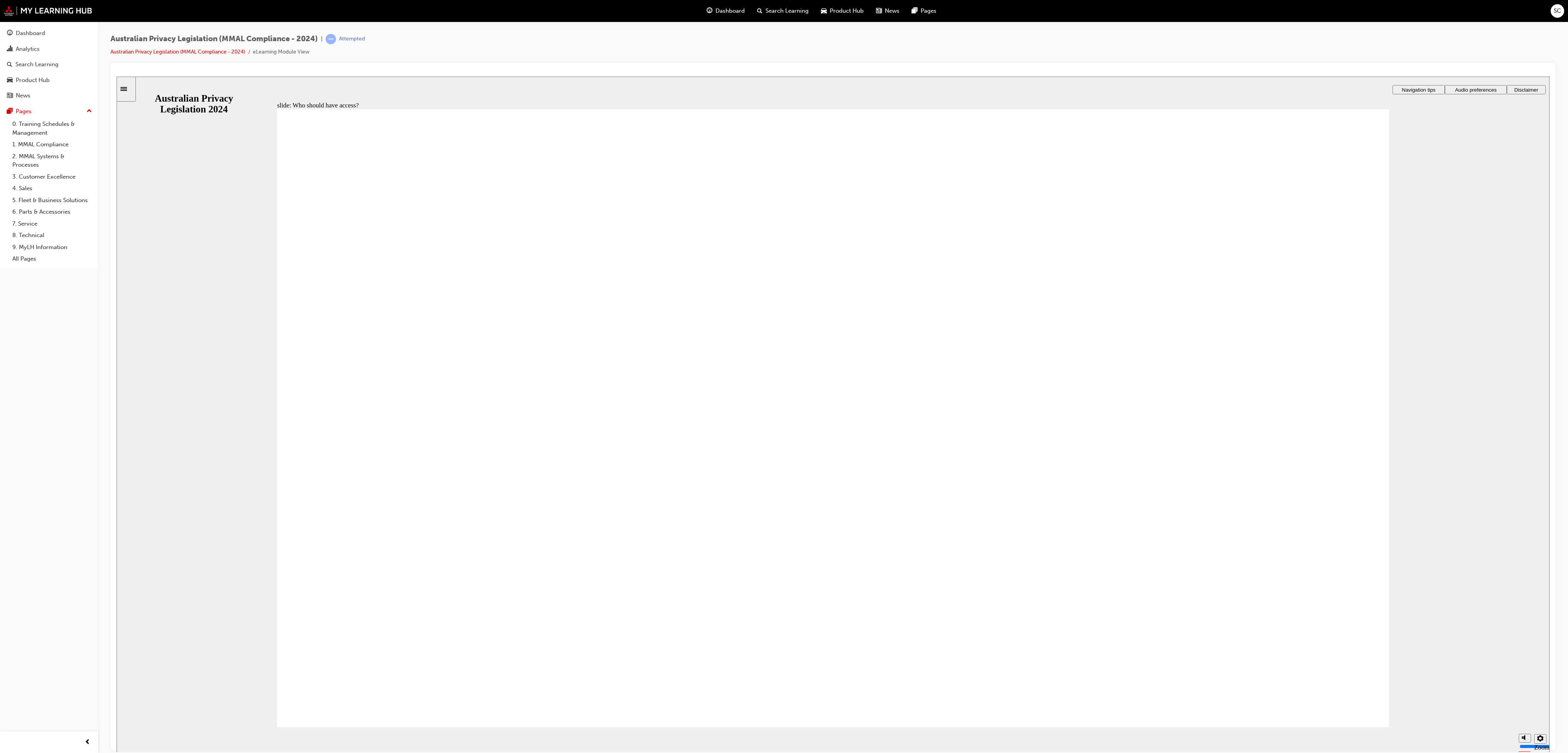
drag, startPoint x: 861, startPoint y: 403, endPoint x: 891, endPoint y: 398, distance: 30.4
drag, startPoint x: 763, startPoint y: 345, endPoint x: 827, endPoint y: 341, distance: 64.1
drag, startPoint x: 1150, startPoint y: 431, endPoint x: 1038, endPoint y: 405, distance: 115.0
drag, startPoint x: 1136, startPoint y: 385, endPoint x: 1143, endPoint y: 390, distance: 8.6
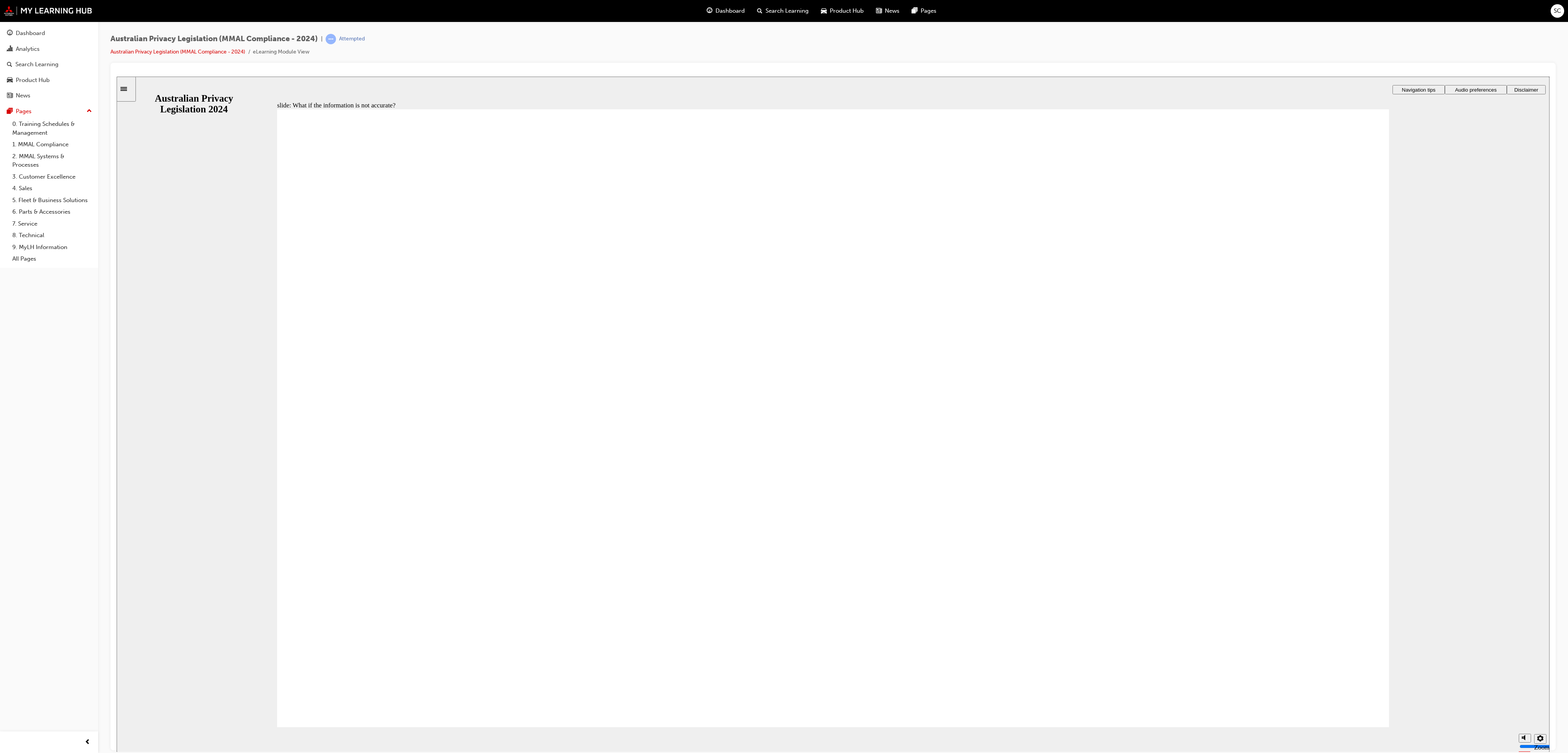
drag, startPoint x: 1143, startPoint y: 390, endPoint x: 1139, endPoint y: 379, distance: 11.7
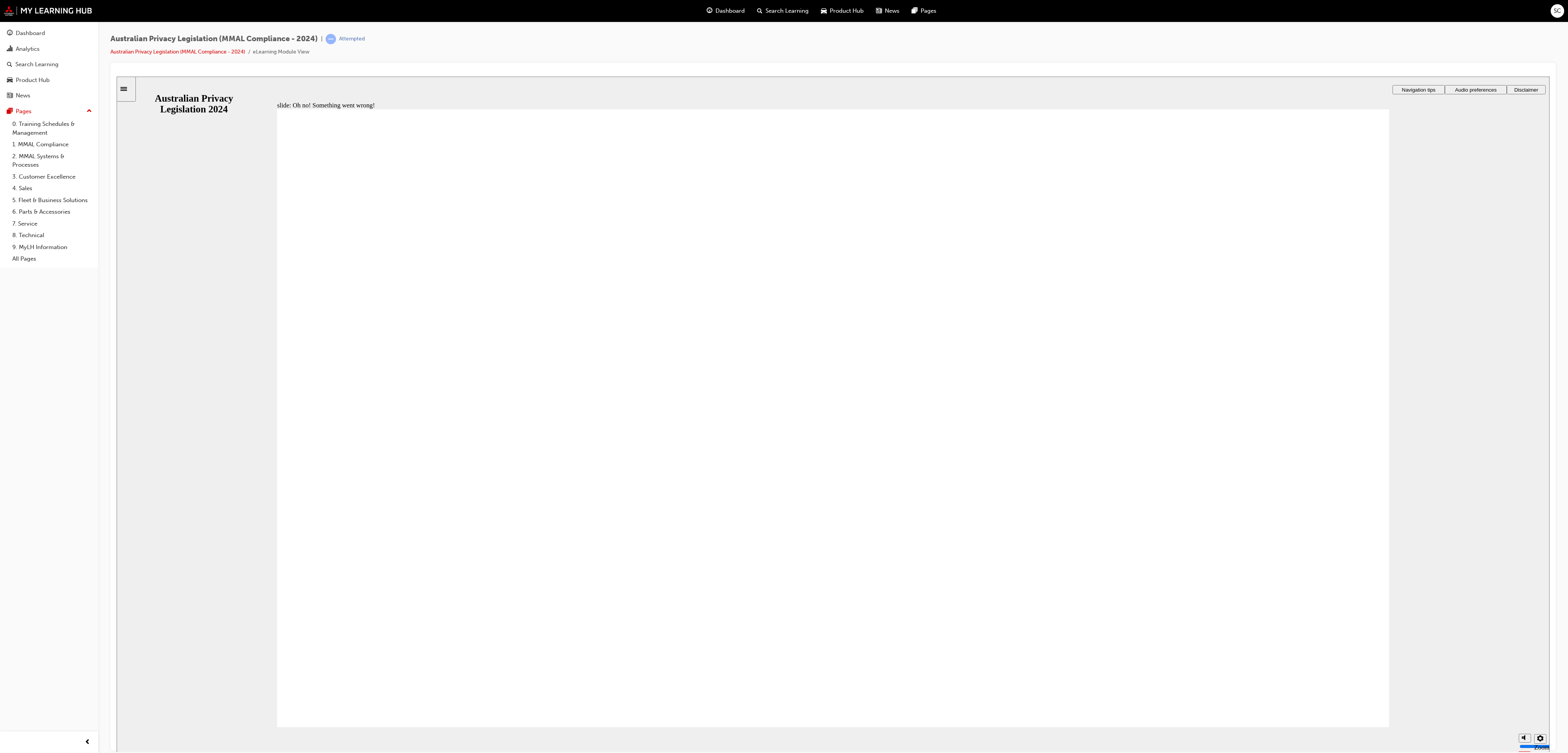
radio input "true"
drag, startPoint x: 553, startPoint y: 319, endPoint x: 809, endPoint y: 328, distance: 256.2
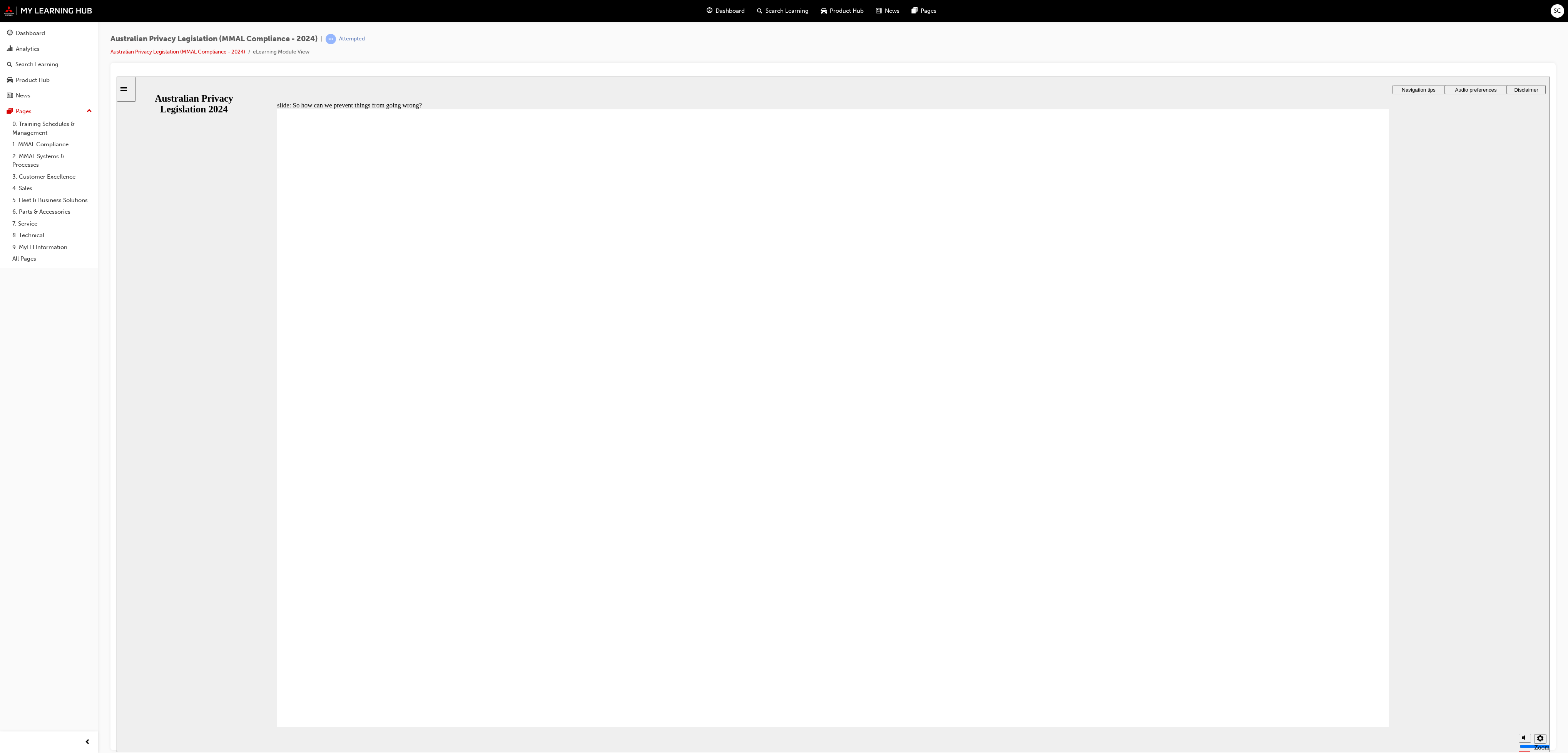
radio input "true"
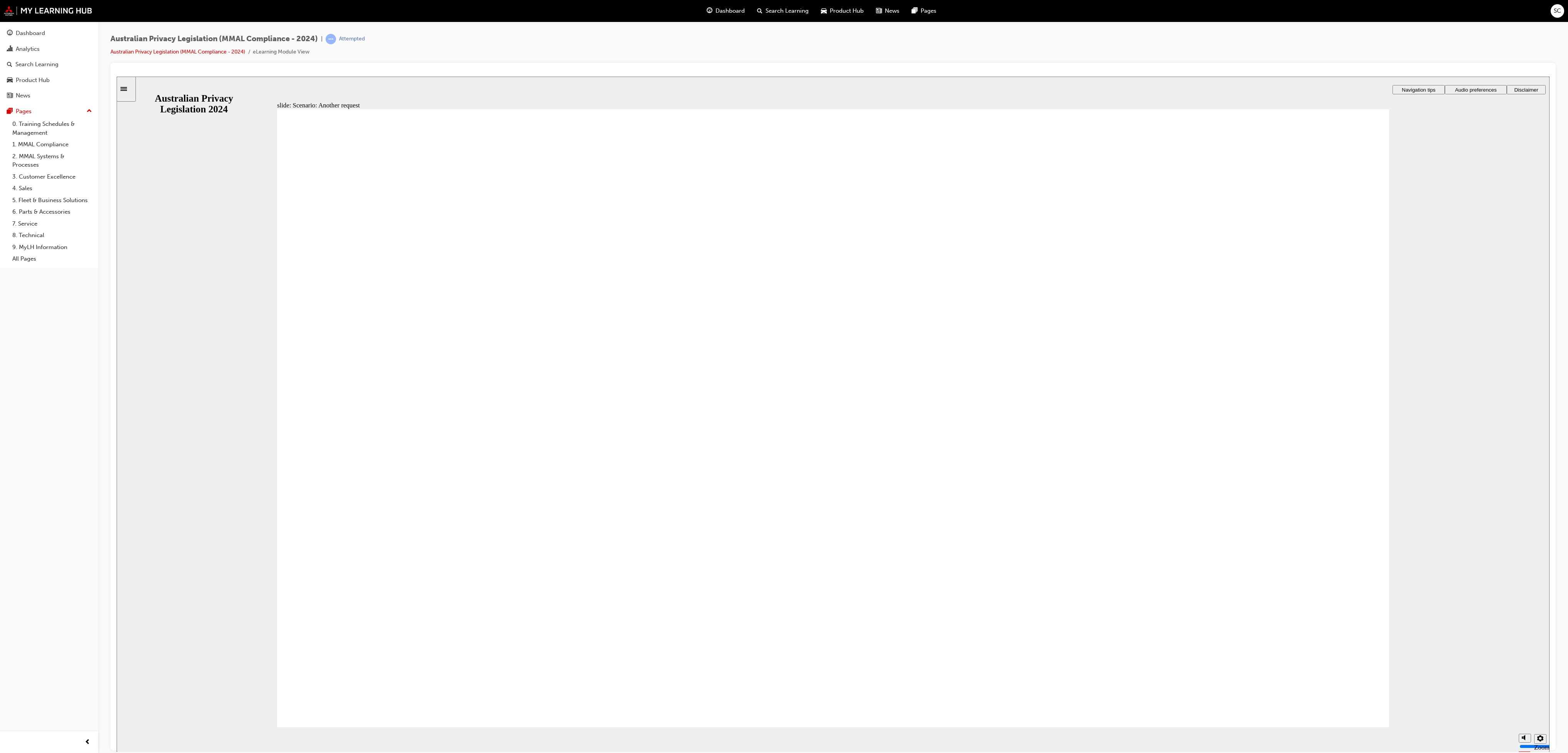
radio input "true"
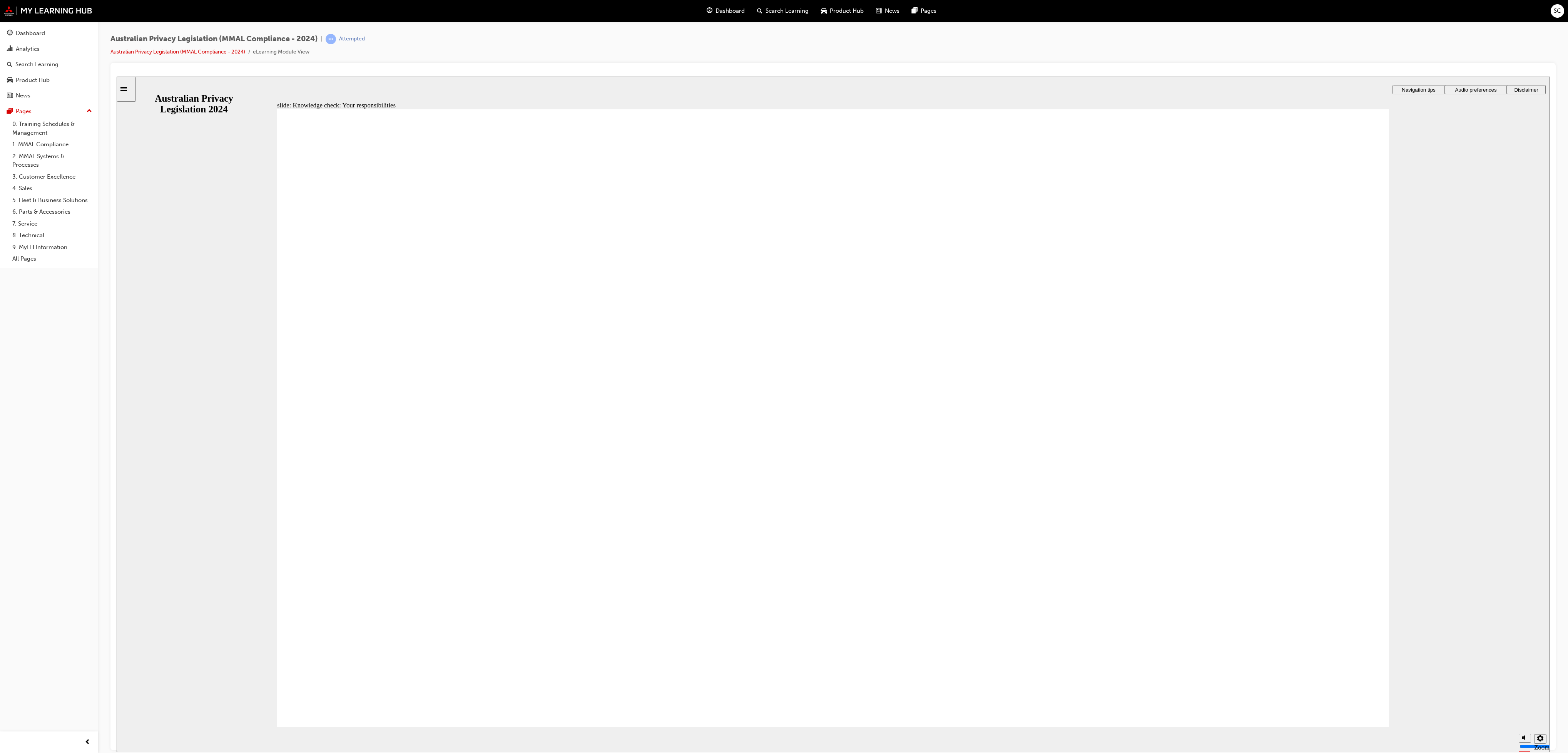
checkbox input "true"
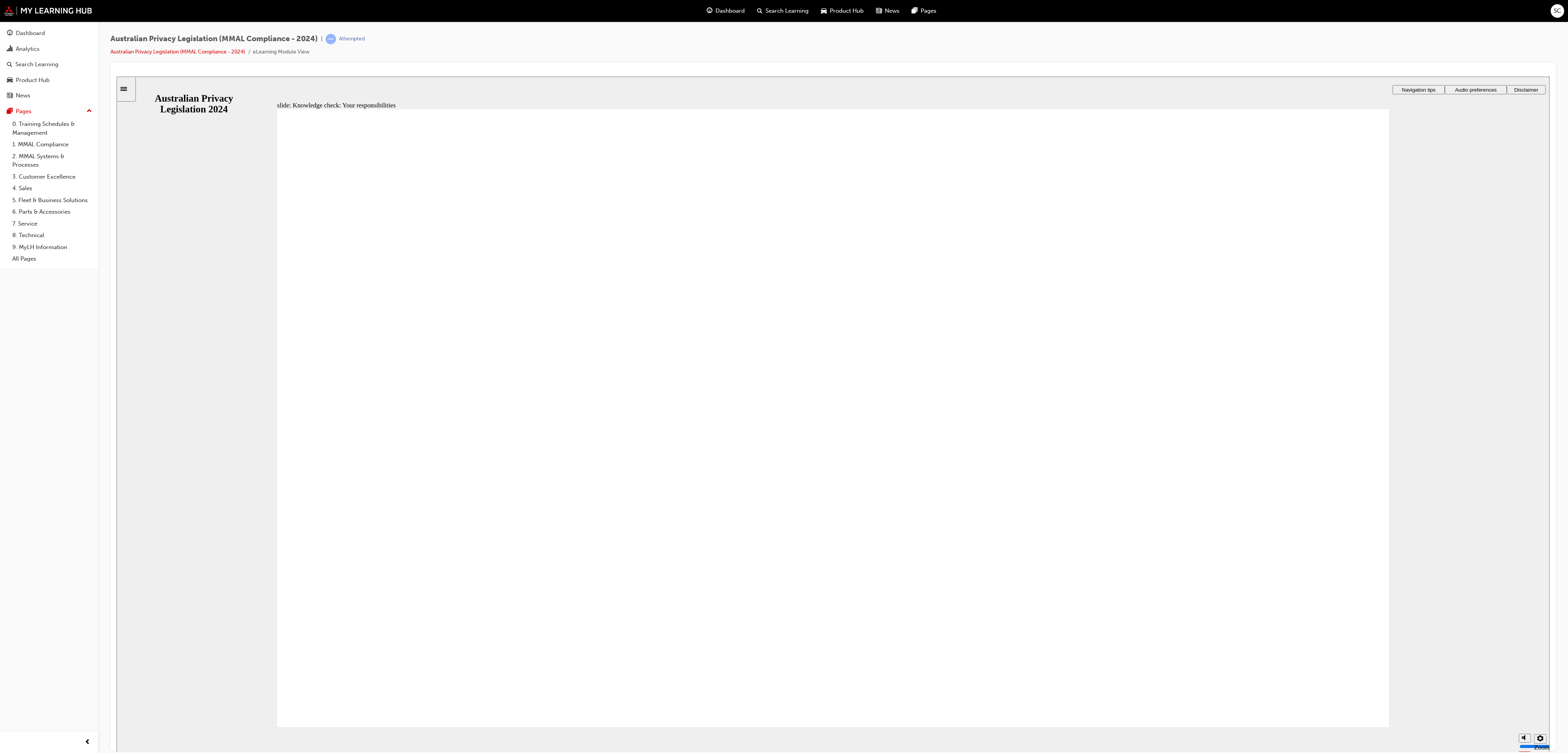
drag, startPoint x: 473, startPoint y: 675, endPoint x: 420, endPoint y: 671, distance: 53.2
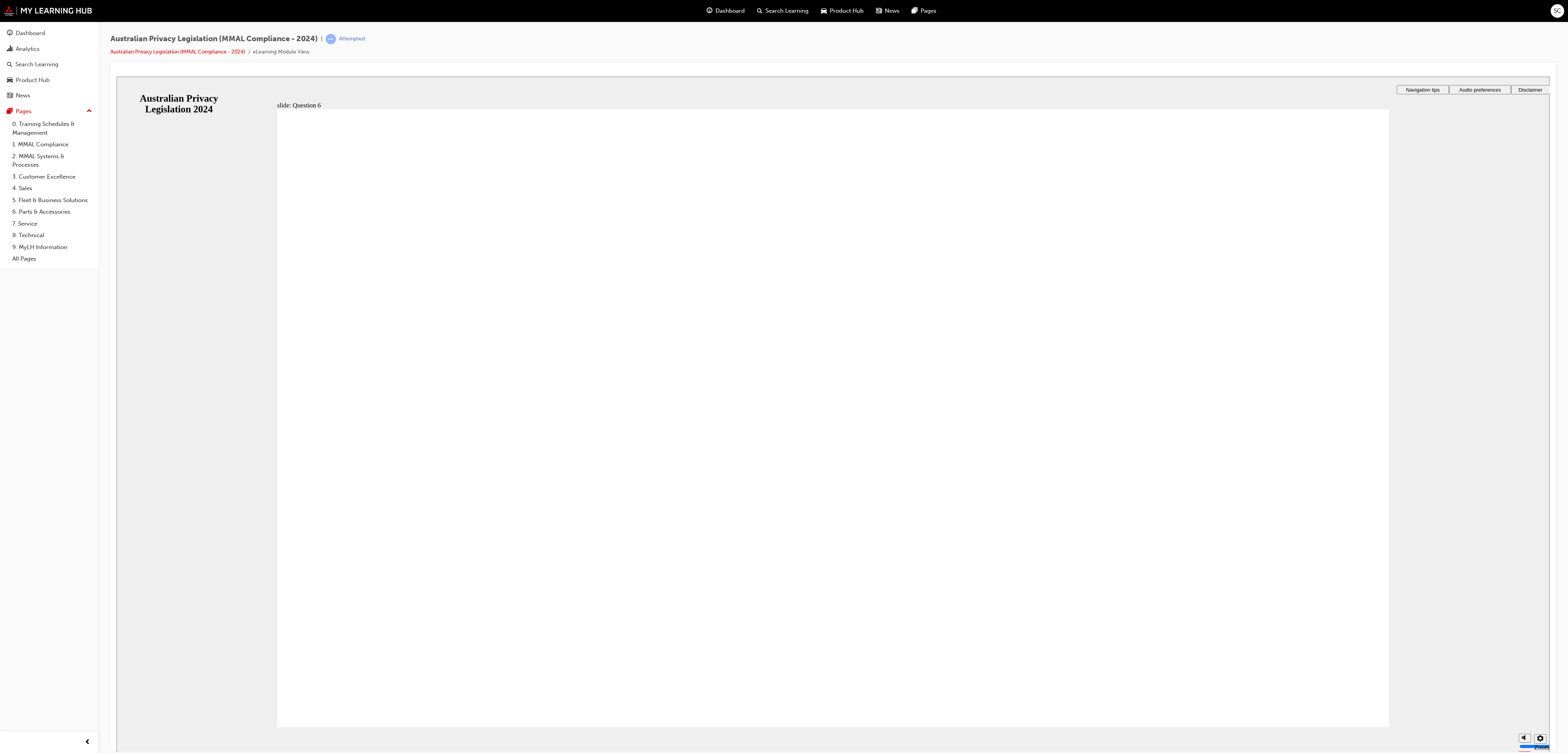
radio input "true"
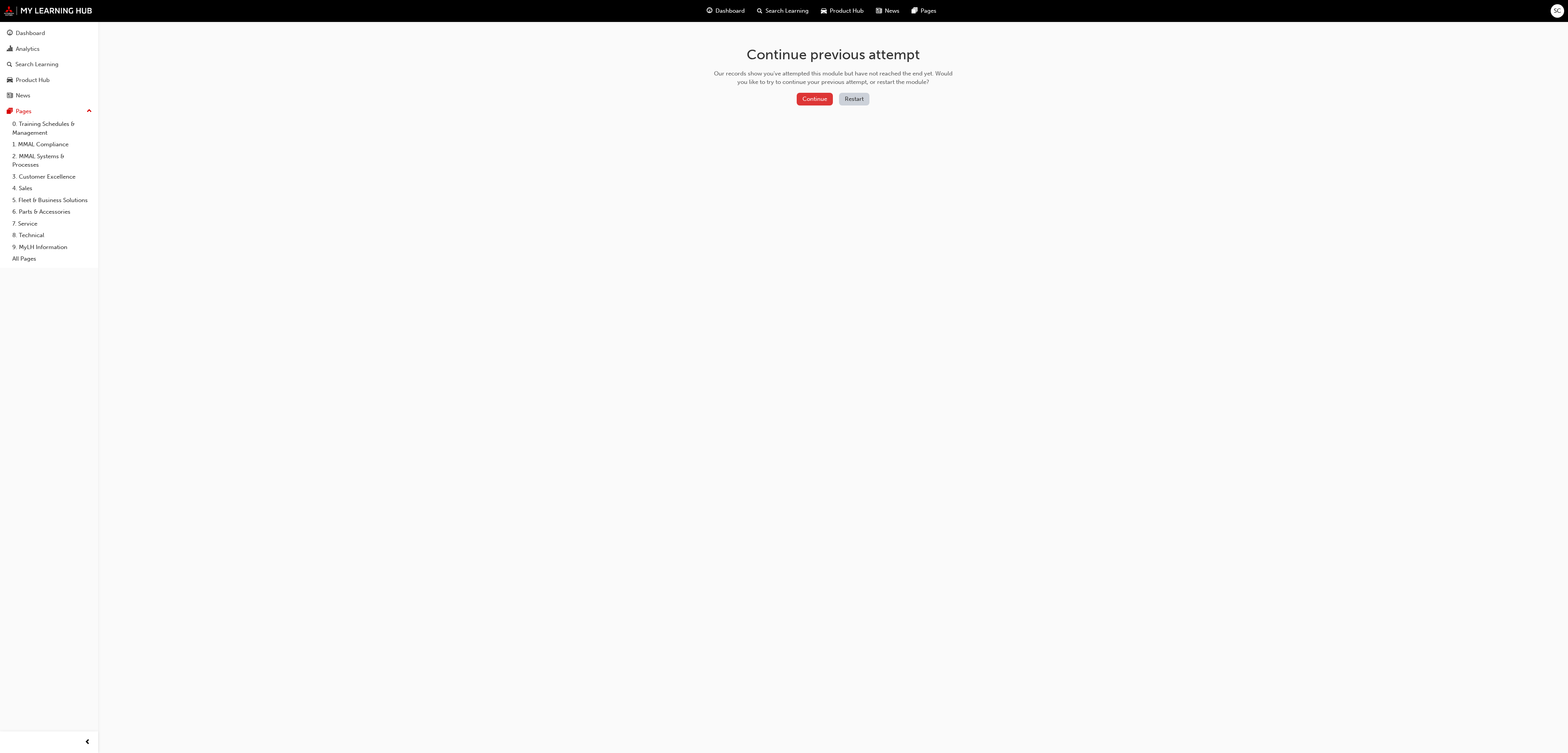
click at [820, 98] on button "Continue" at bounding box center [815, 99] width 37 height 13
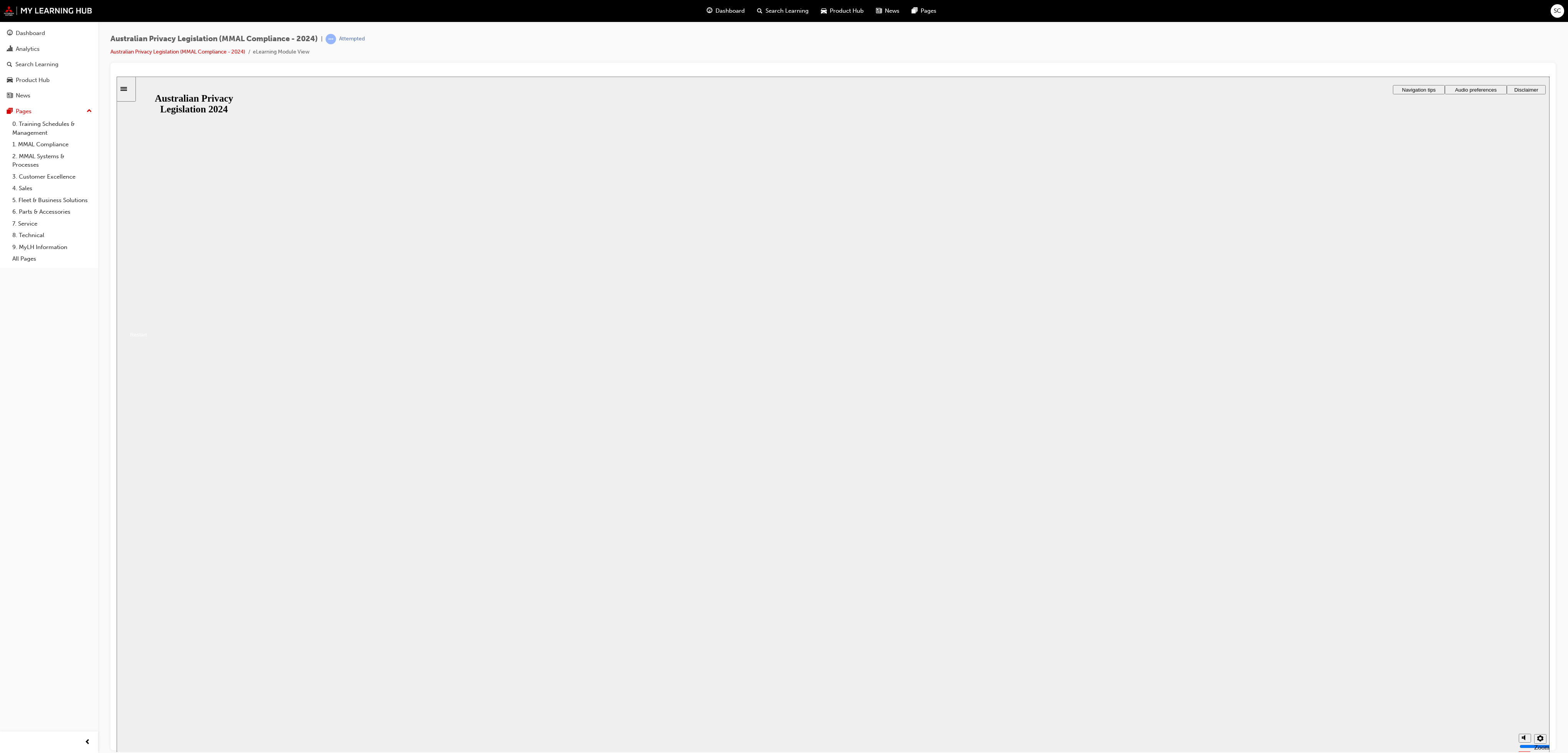
click at [147, 330] on button "Resume" at bounding box center [131, 325] width 30 height 10
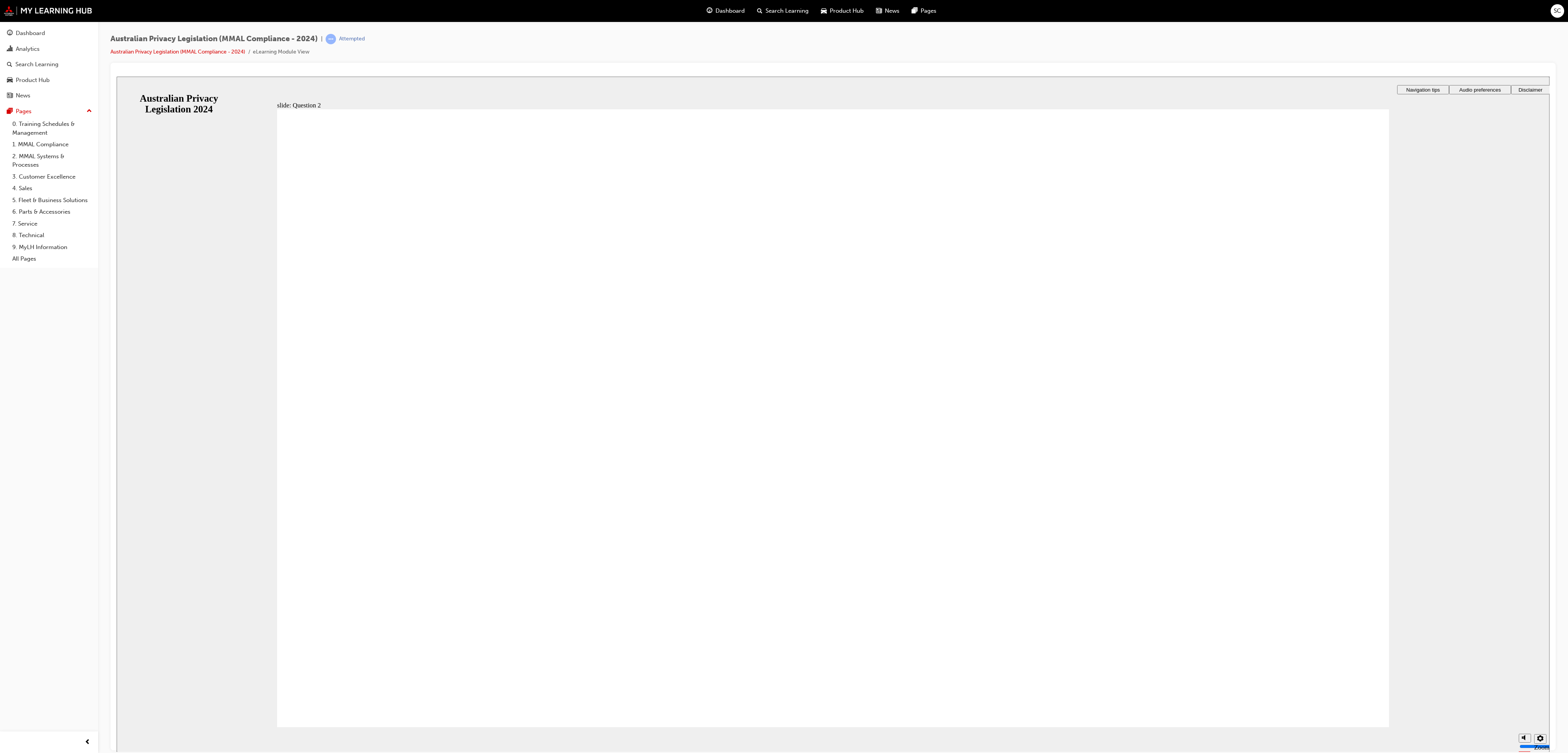
radio input "true"
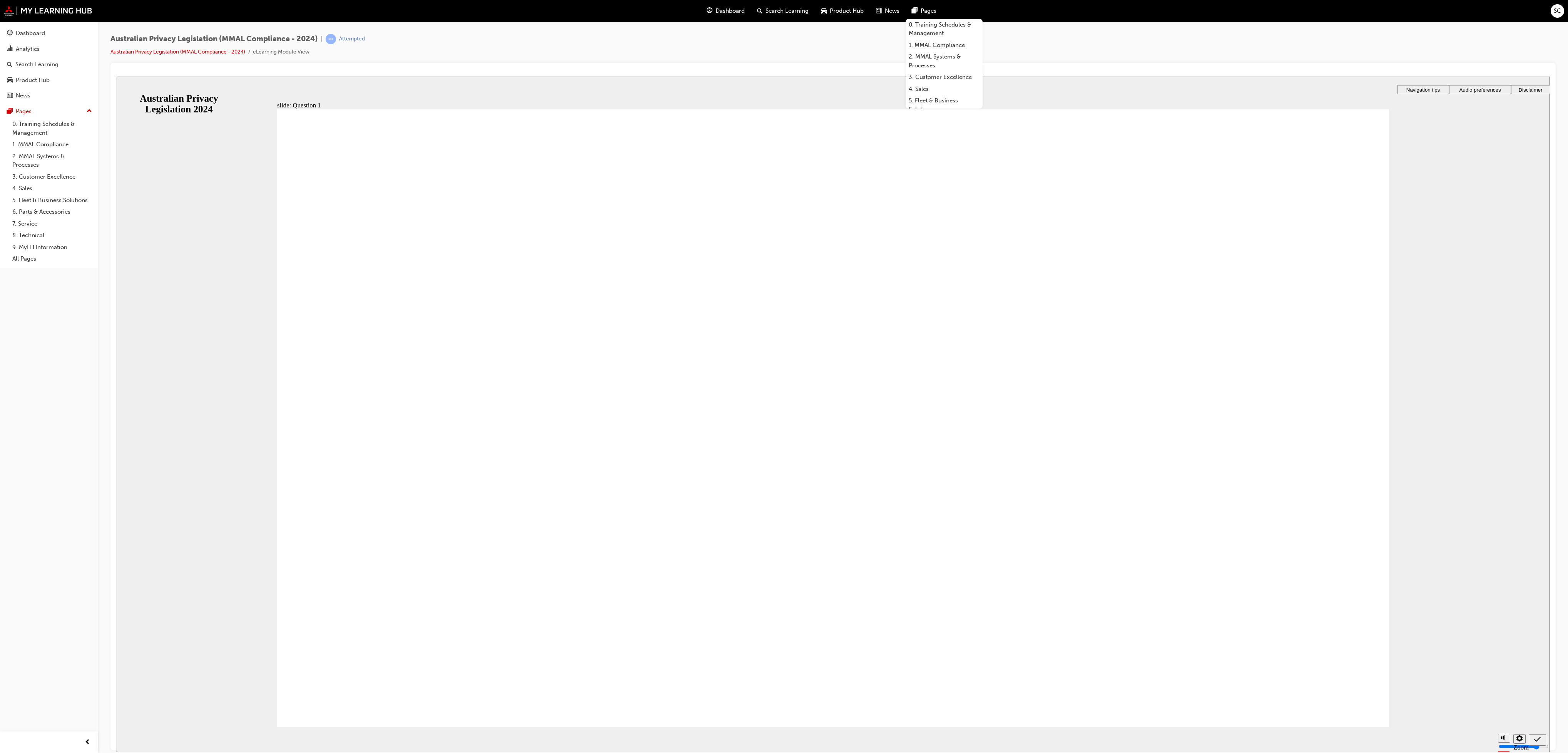
radio input "true"
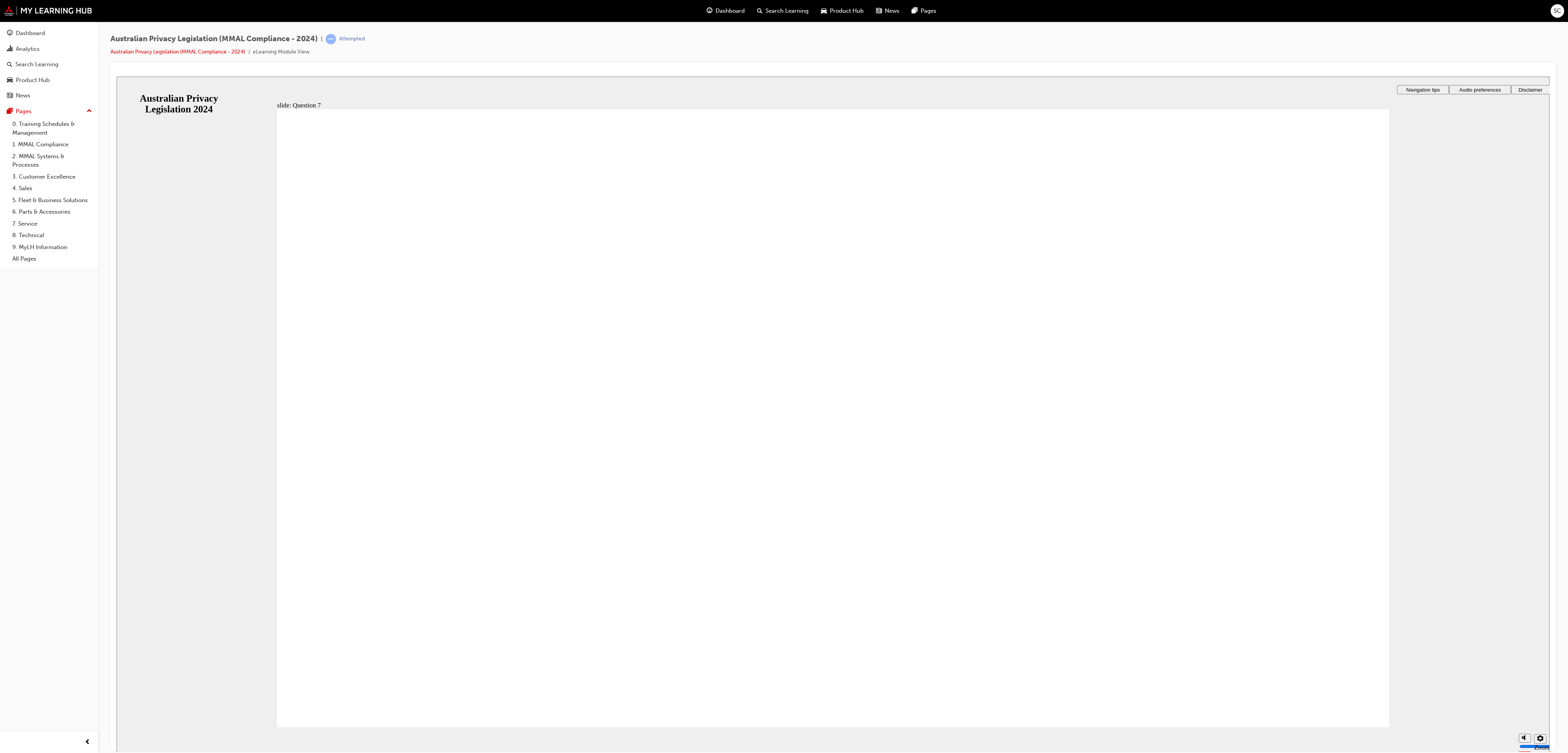
radio input "true"
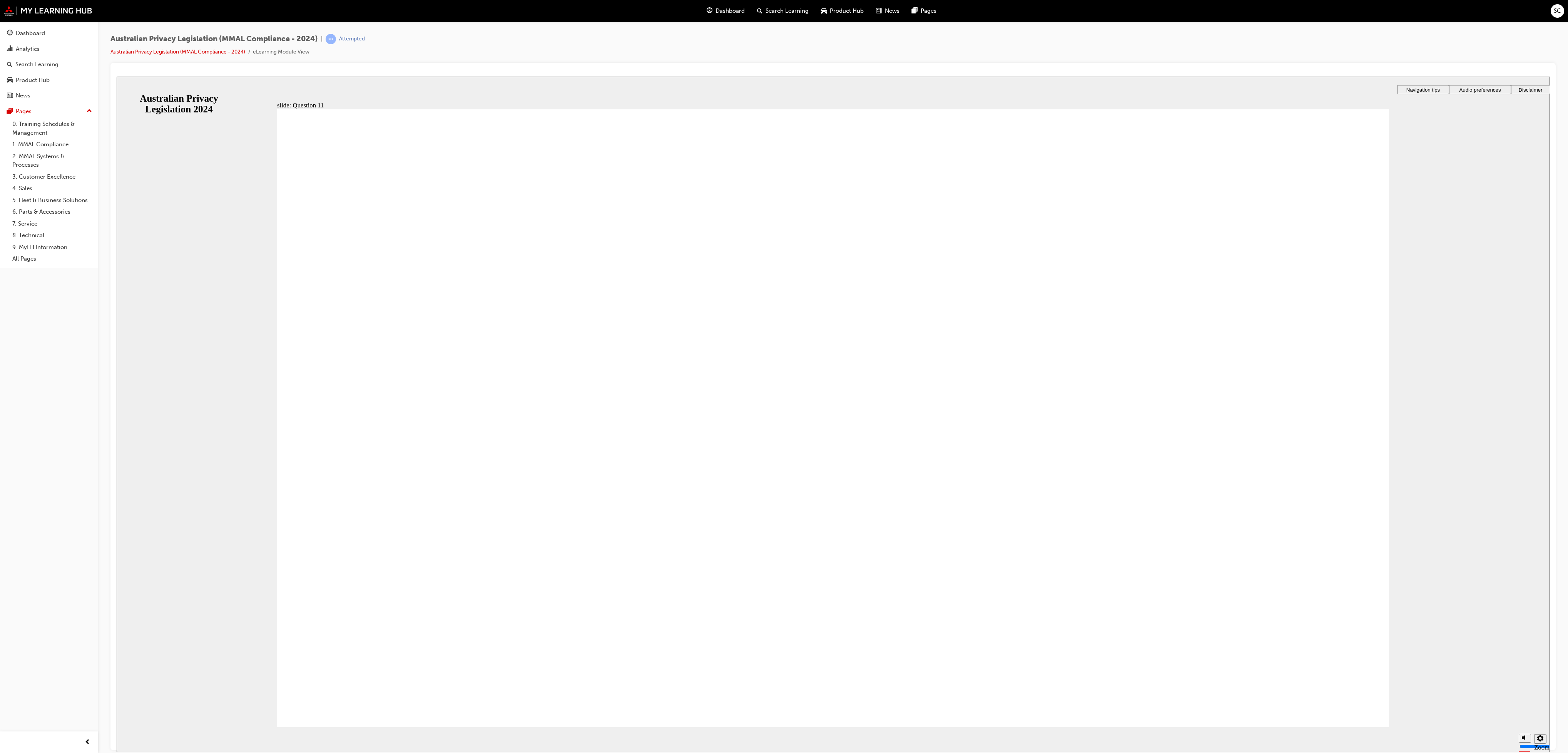
radio input "true"
drag, startPoint x: 339, startPoint y: 454, endPoint x: 379, endPoint y: 666, distance: 215.7
checkbox input "true"
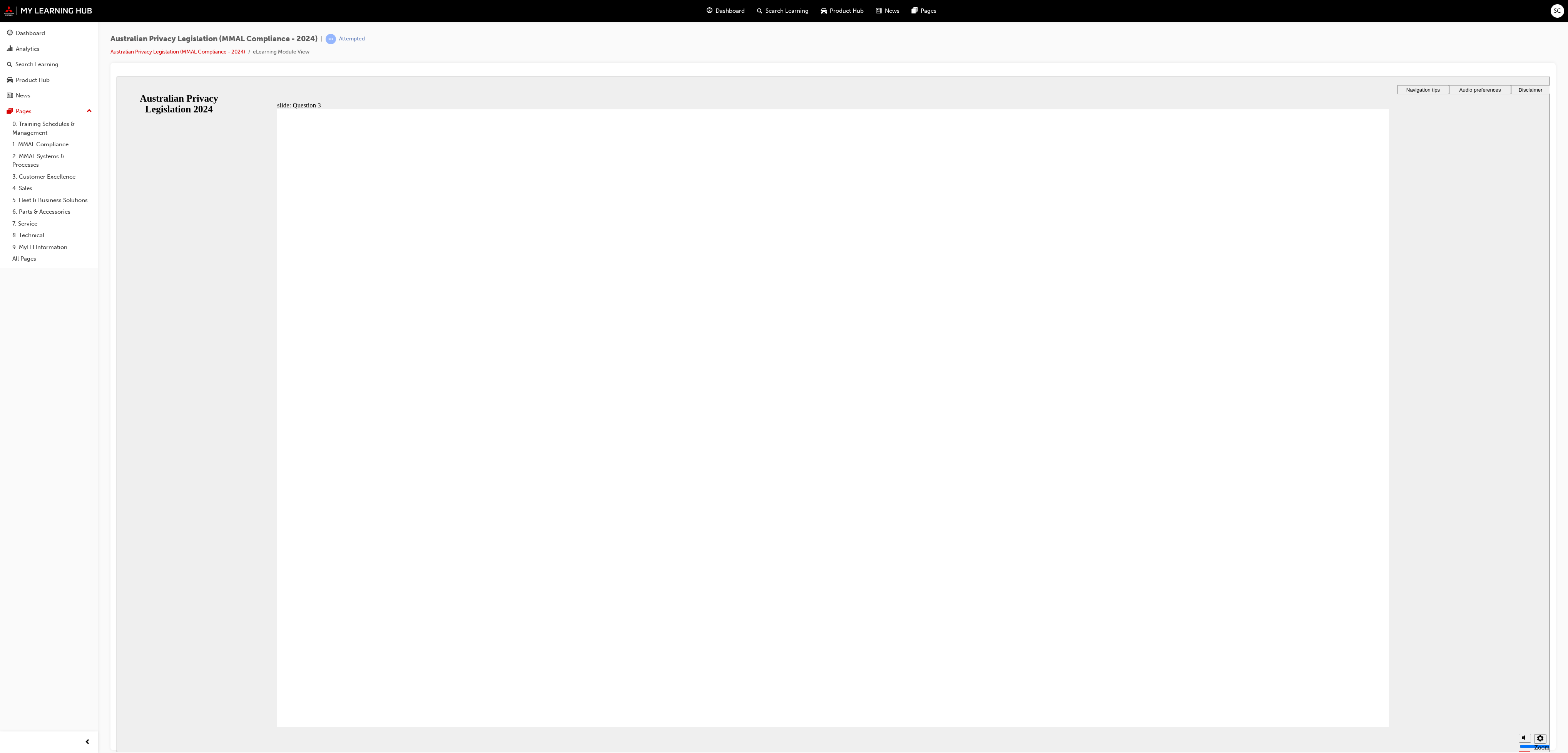
checkbox input "true"
radio input "false"
radio input "true"
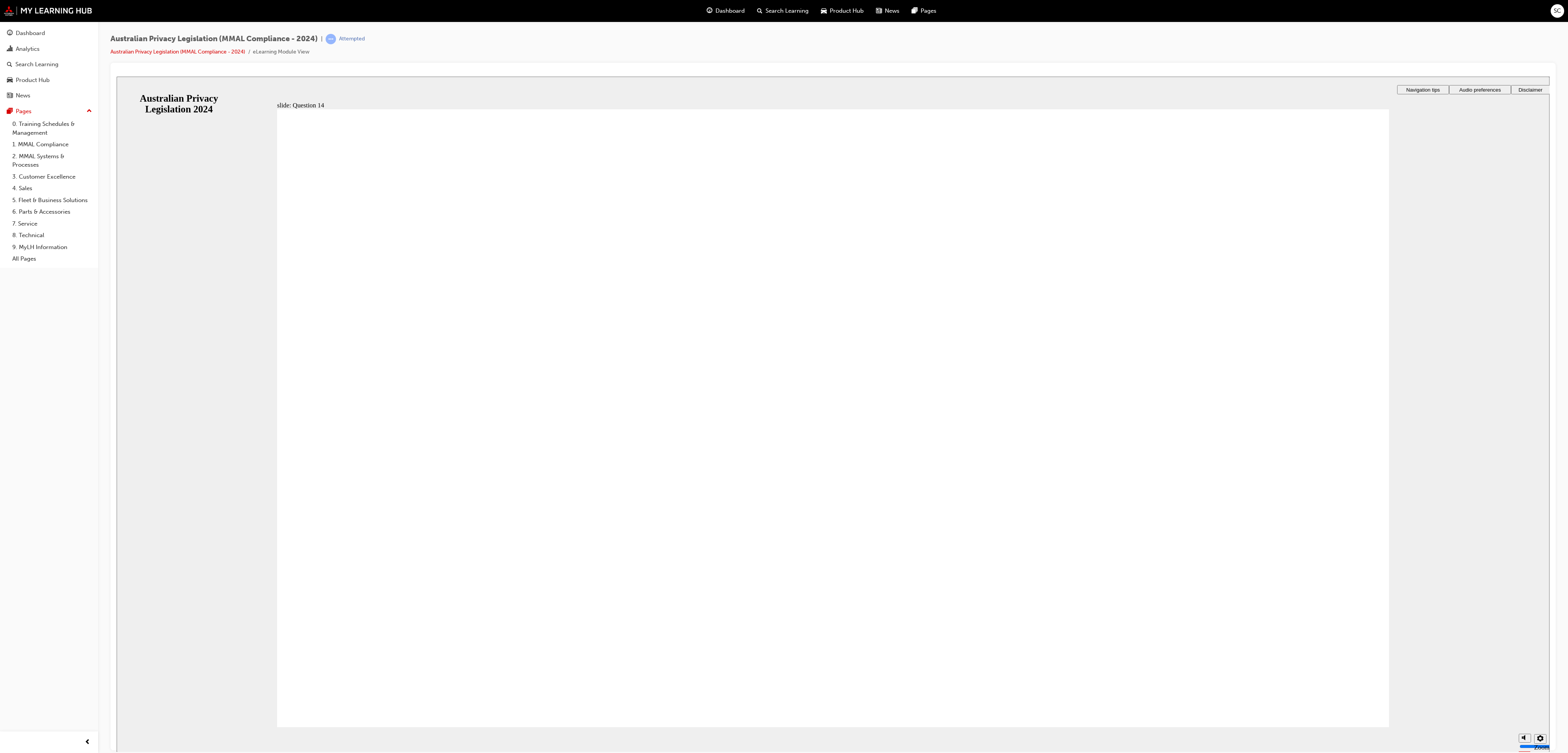
drag, startPoint x: 524, startPoint y: 445, endPoint x: 448, endPoint y: 664, distance: 231.8
radio input "true"
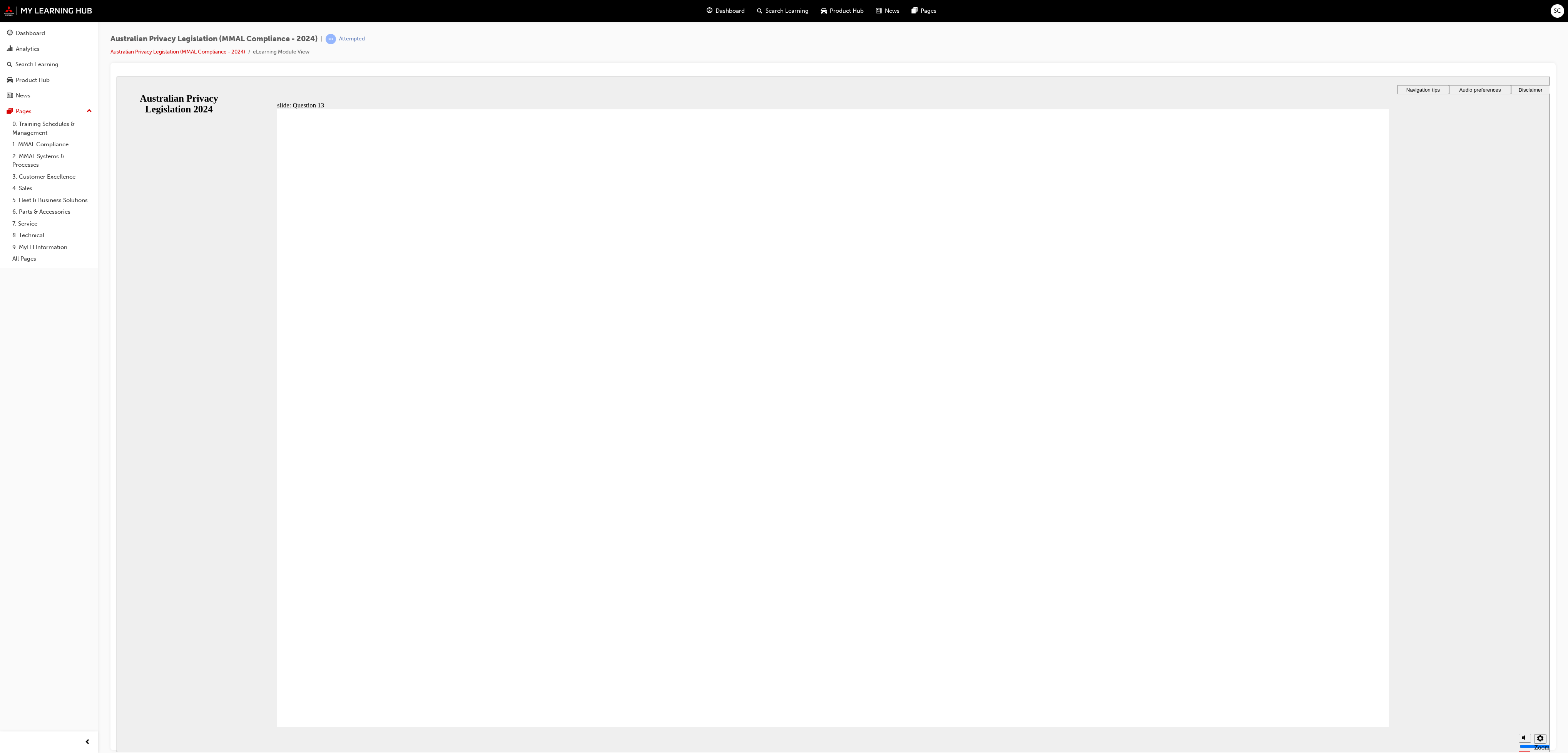
radio input "true"
drag, startPoint x: 375, startPoint y: 510, endPoint x: 896, endPoint y: 85, distance: 672.4
radio input "true"
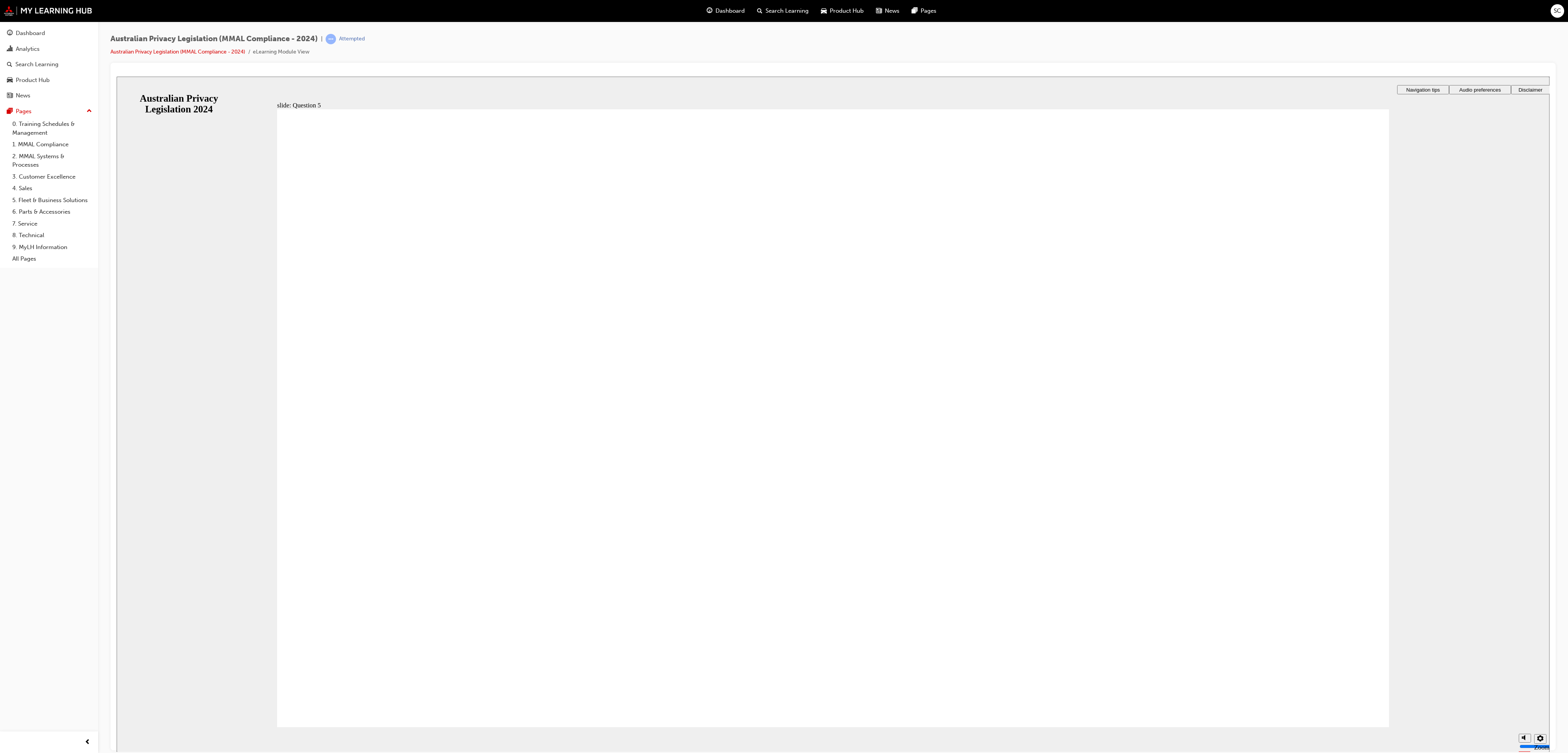
drag, startPoint x: 457, startPoint y: 328, endPoint x: 470, endPoint y: 509, distance: 181.5
radio input "true"
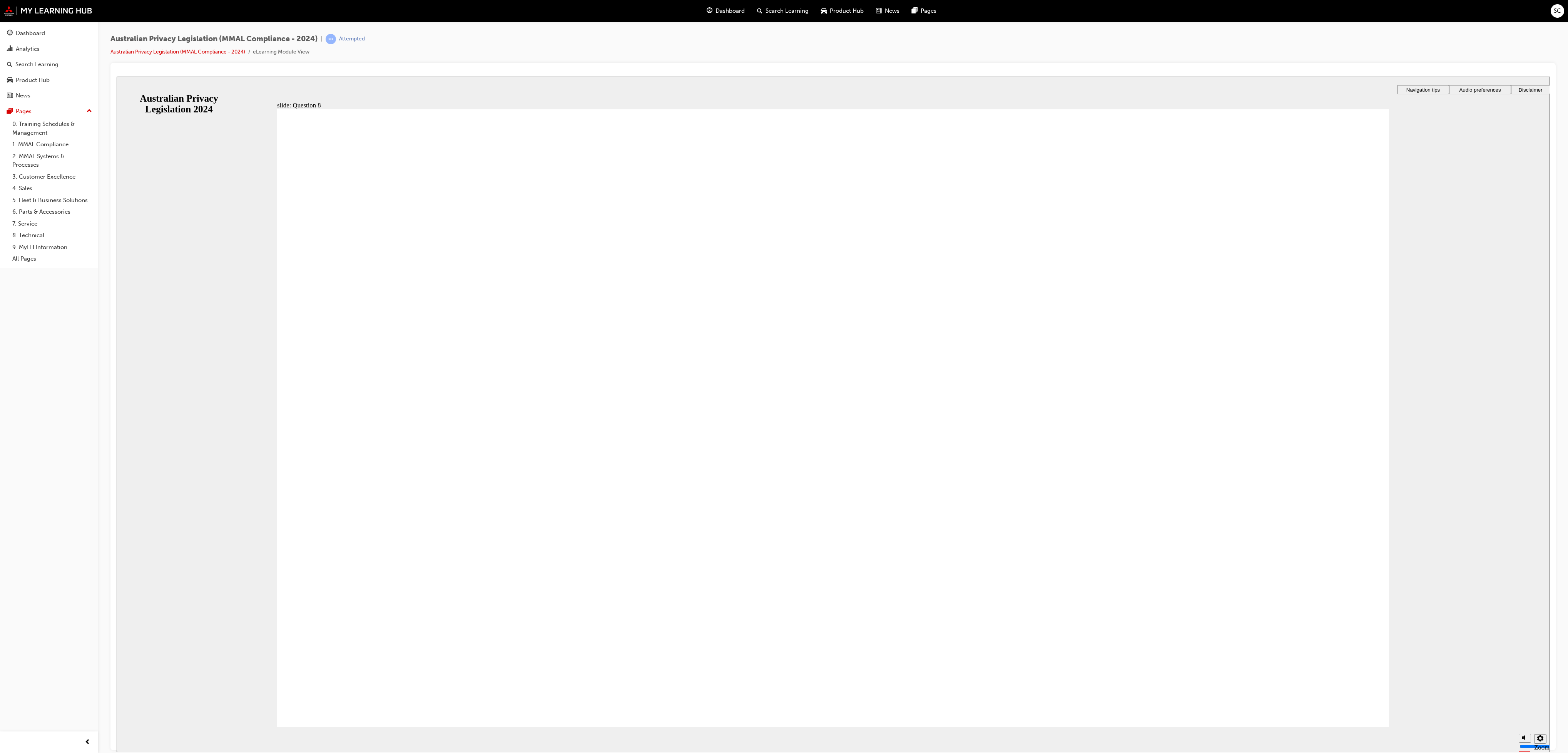
radio input "true"
checkbox input "true"
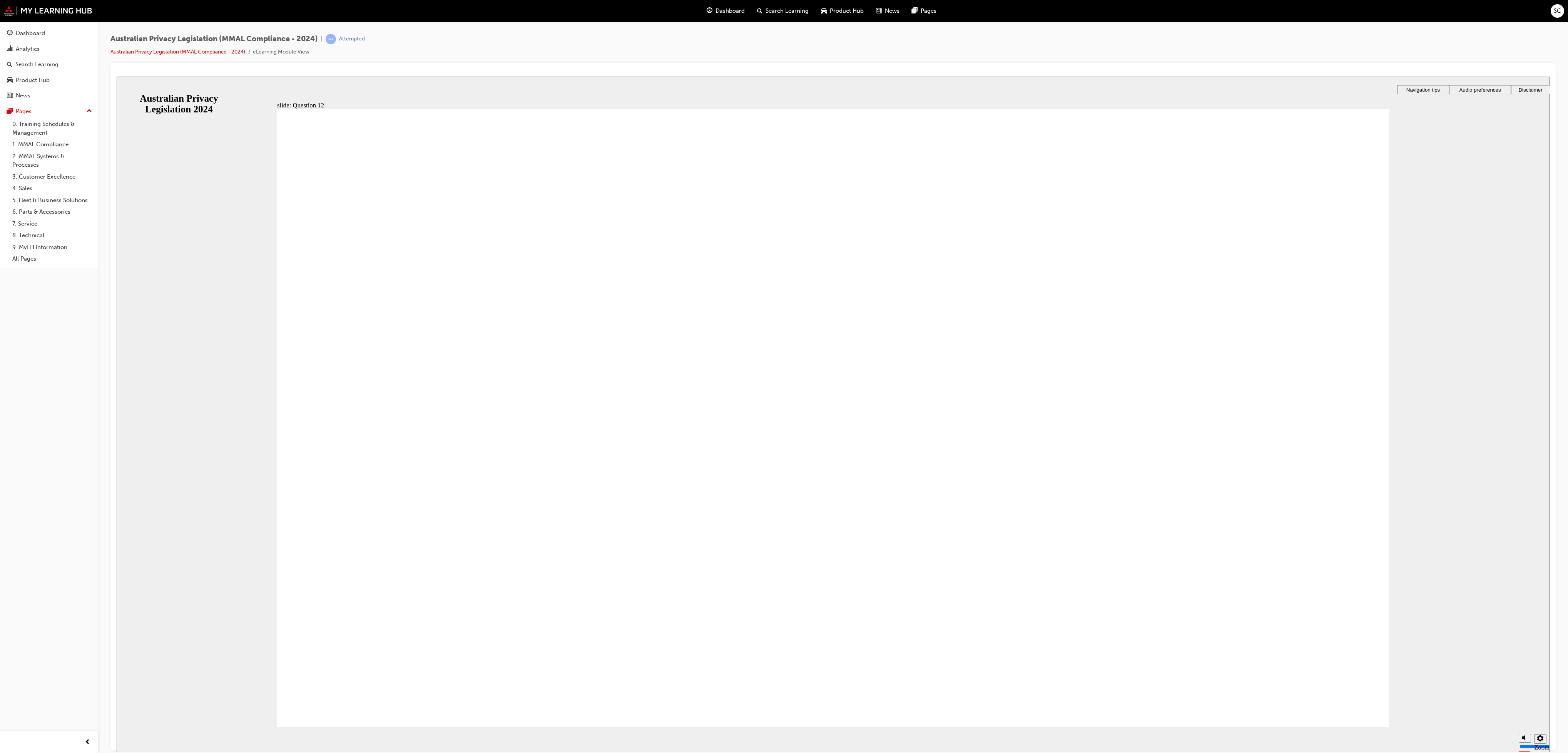
checkbox input "true"
drag, startPoint x: 1032, startPoint y: 562, endPoint x: 893, endPoint y: 123, distance: 460.5
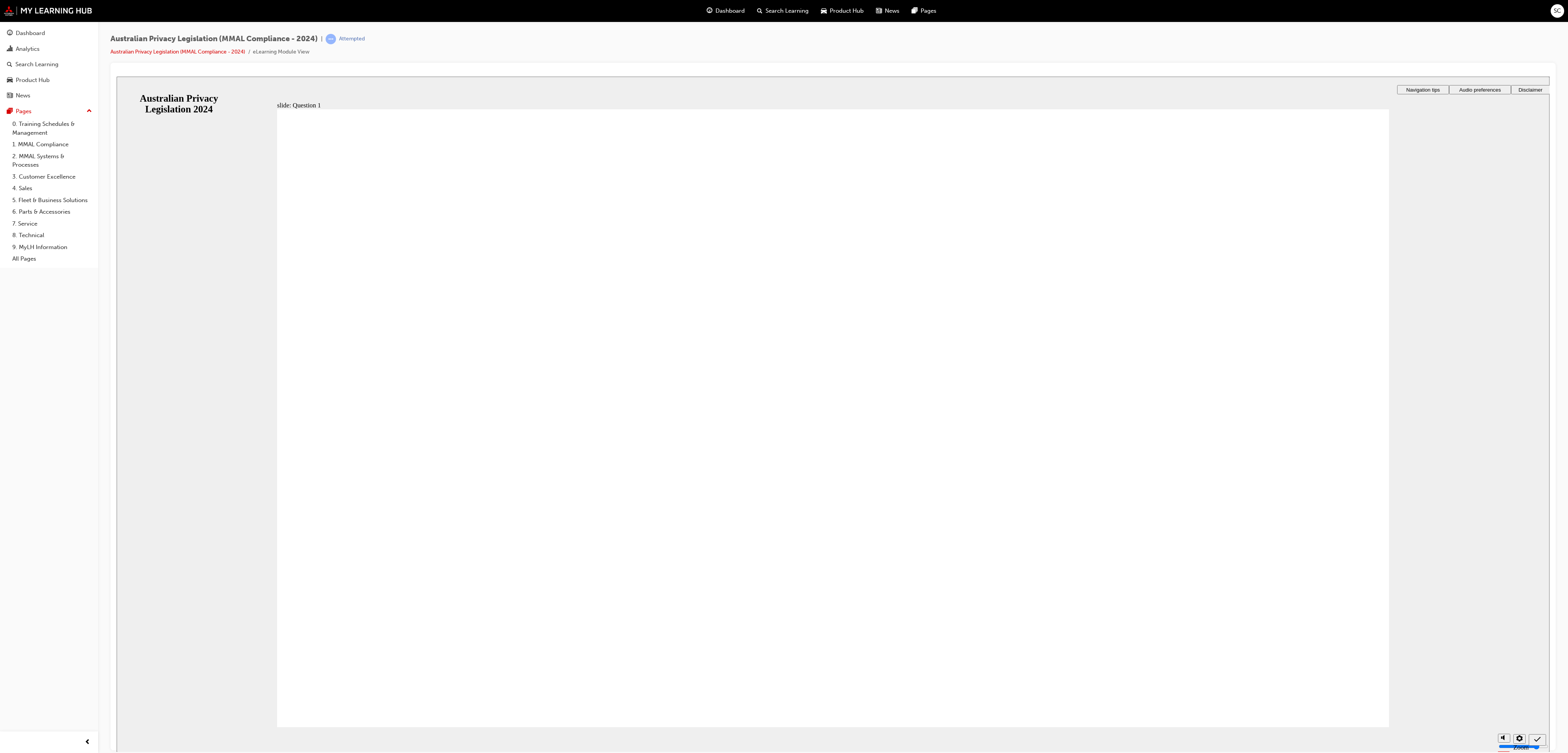
radio input "true"
drag, startPoint x: 368, startPoint y: 402, endPoint x: 429, endPoint y: 664, distance: 269.0
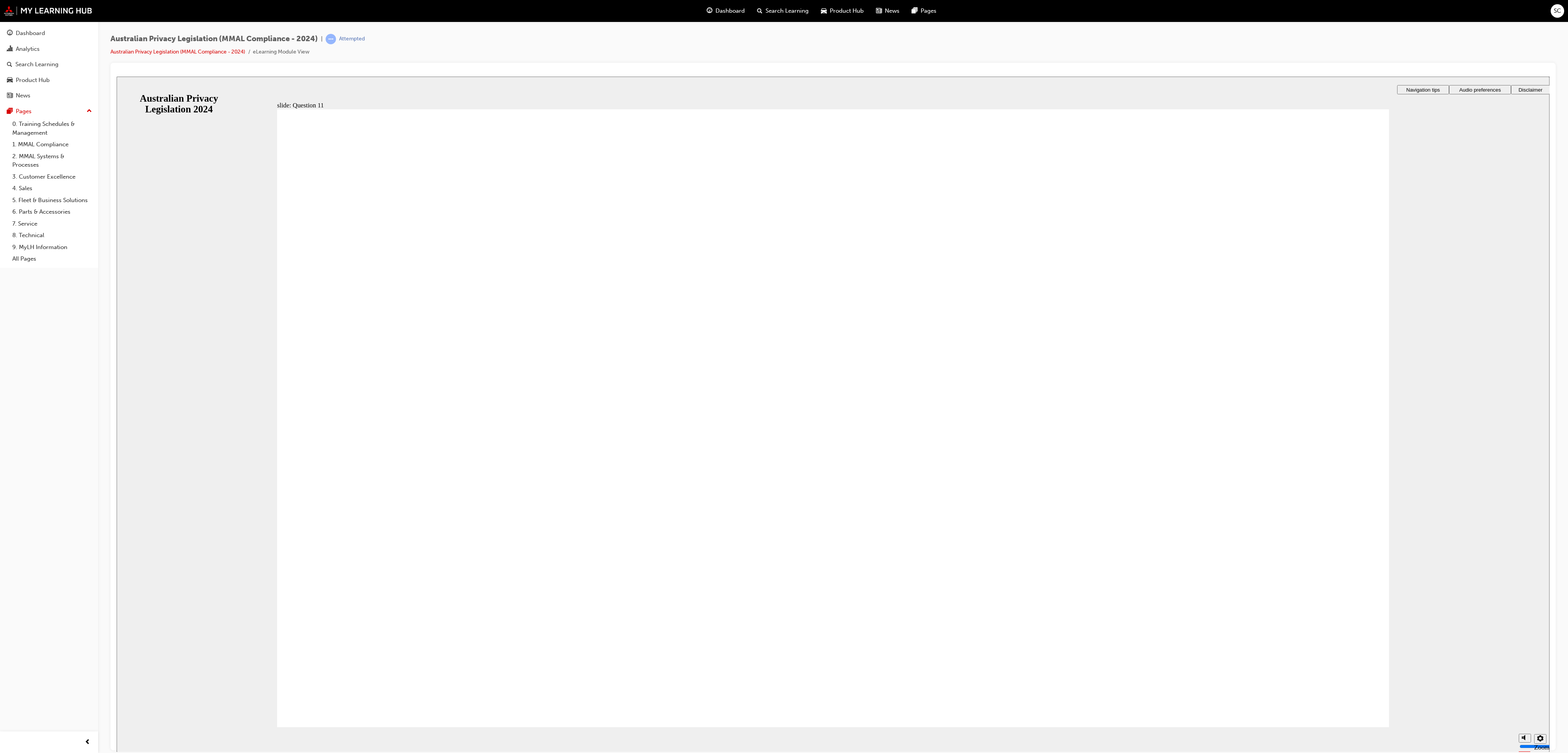
radio input "true"
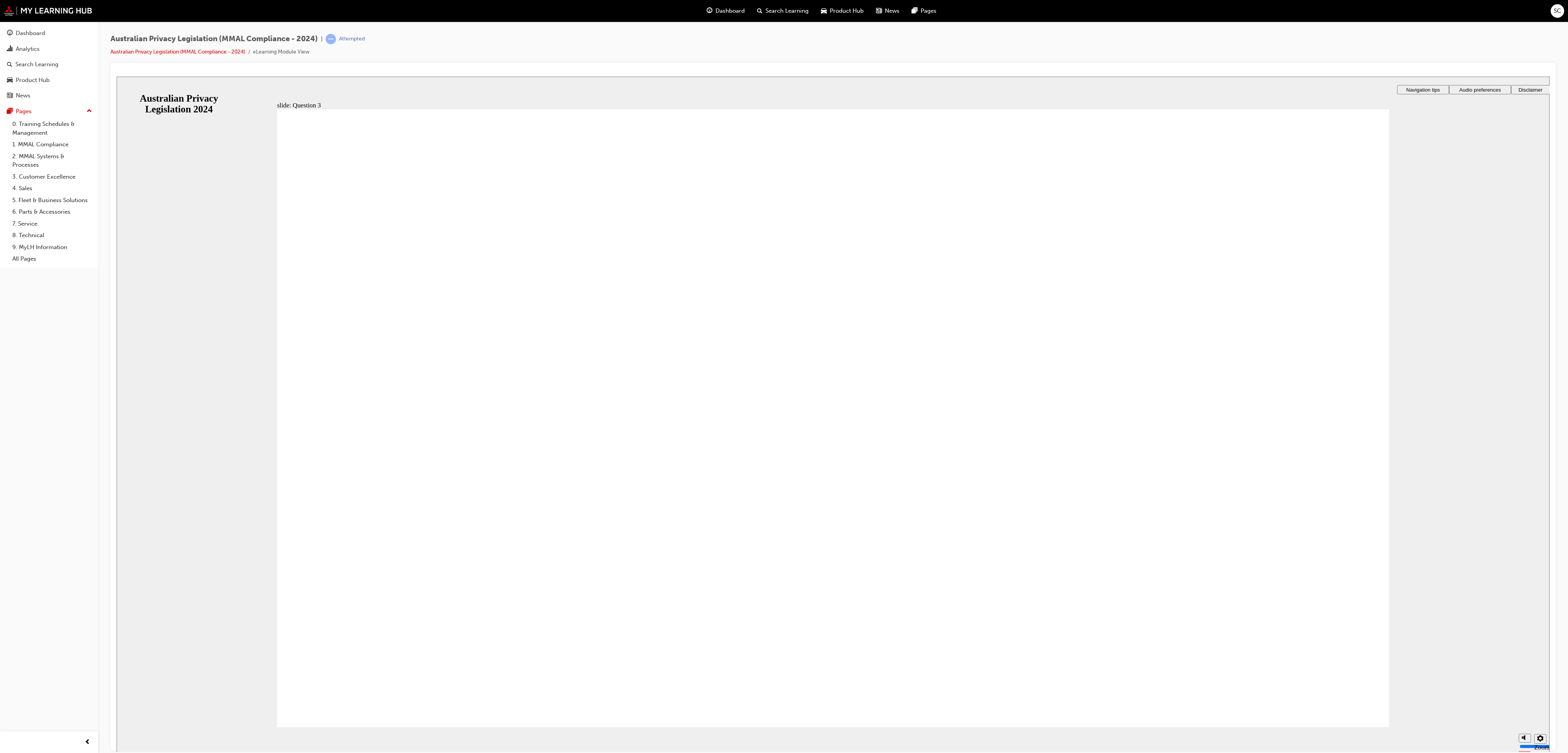
checkbox input "true"
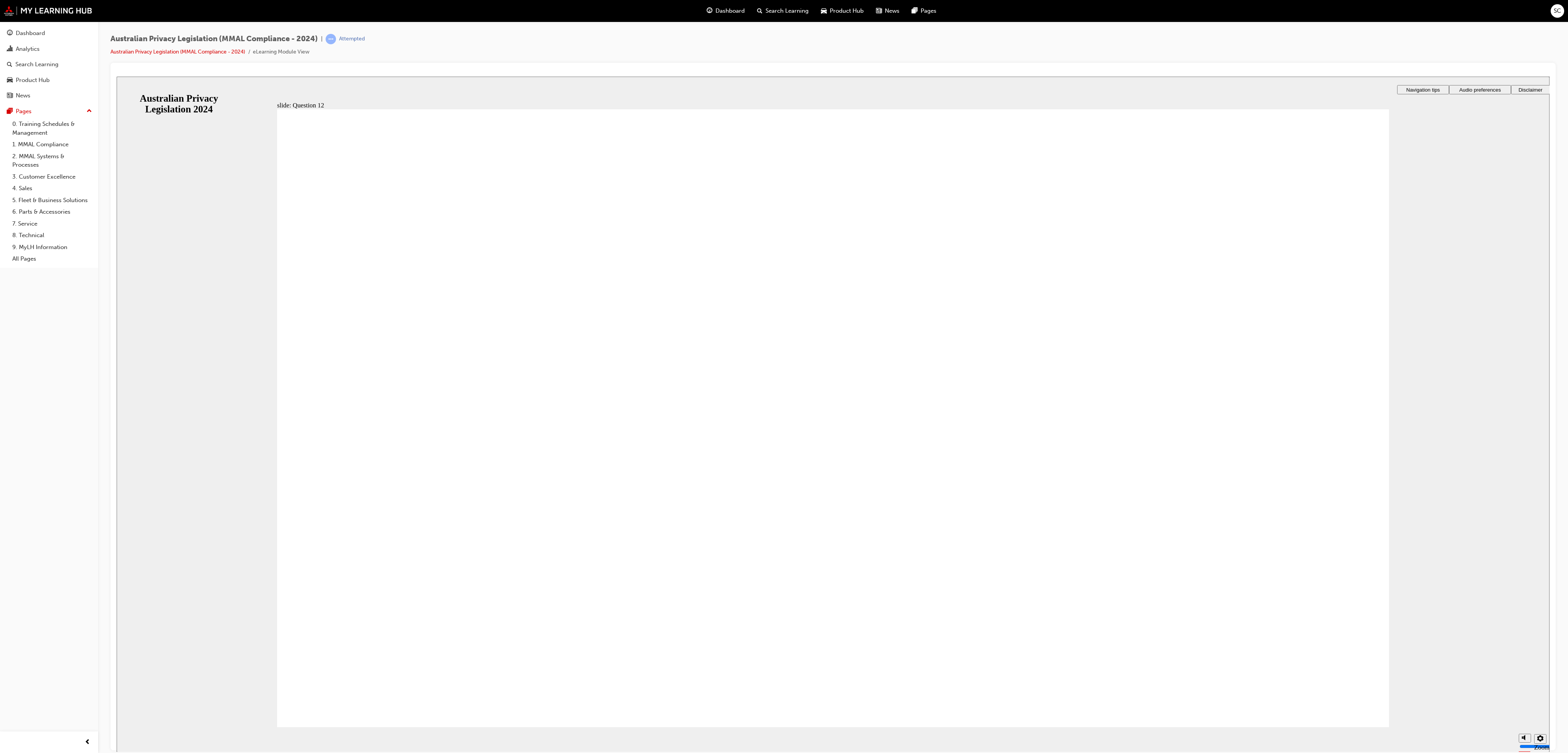
checkbox input "true"
drag, startPoint x: 545, startPoint y: 532, endPoint x: 439, endPoint y: 664, distance: 169.3
radio input "true"
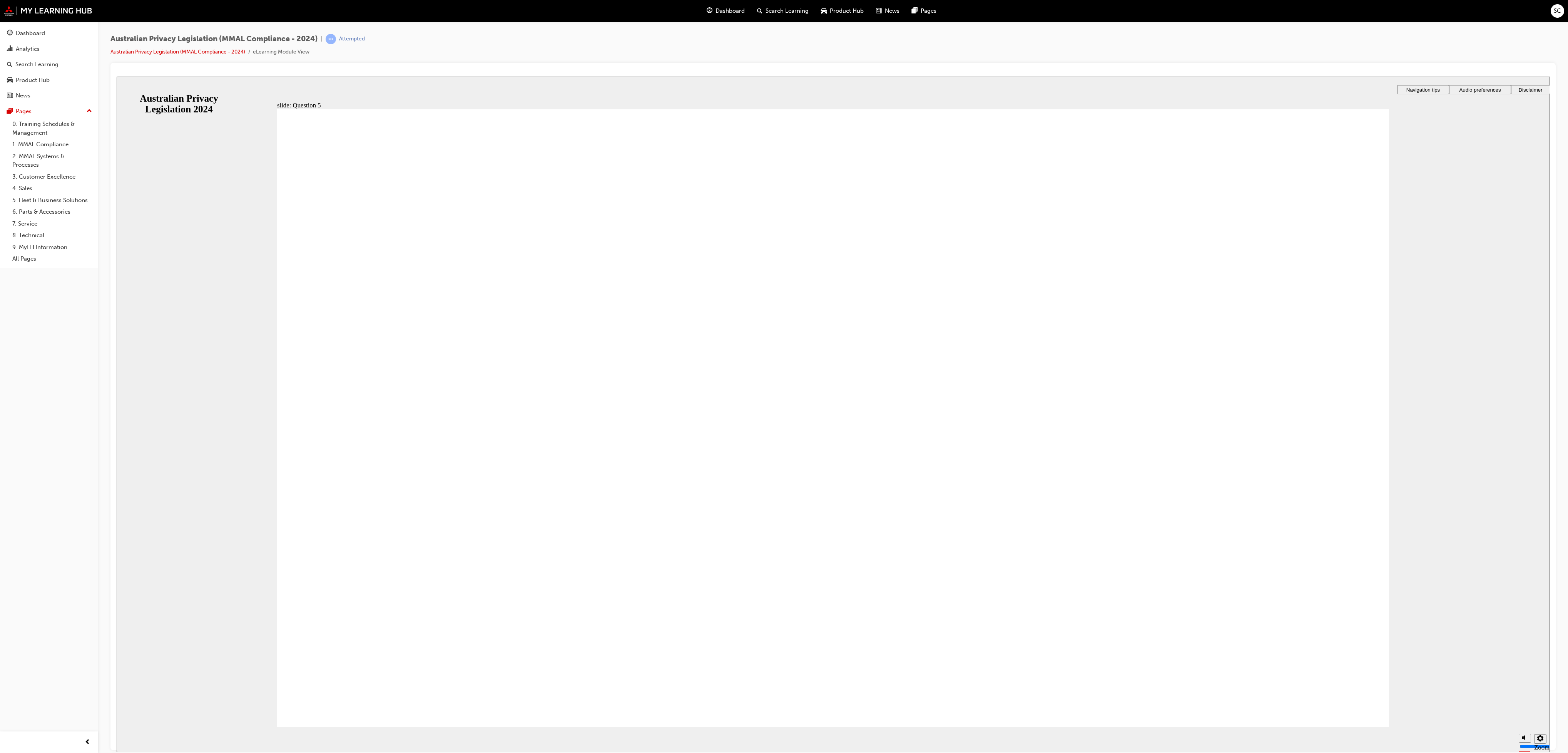
drag, startPoint x: 1243, startPoint y: 693, endPoint x: 1251, endPoint y: 694, distance: 8.1
radio input "true"
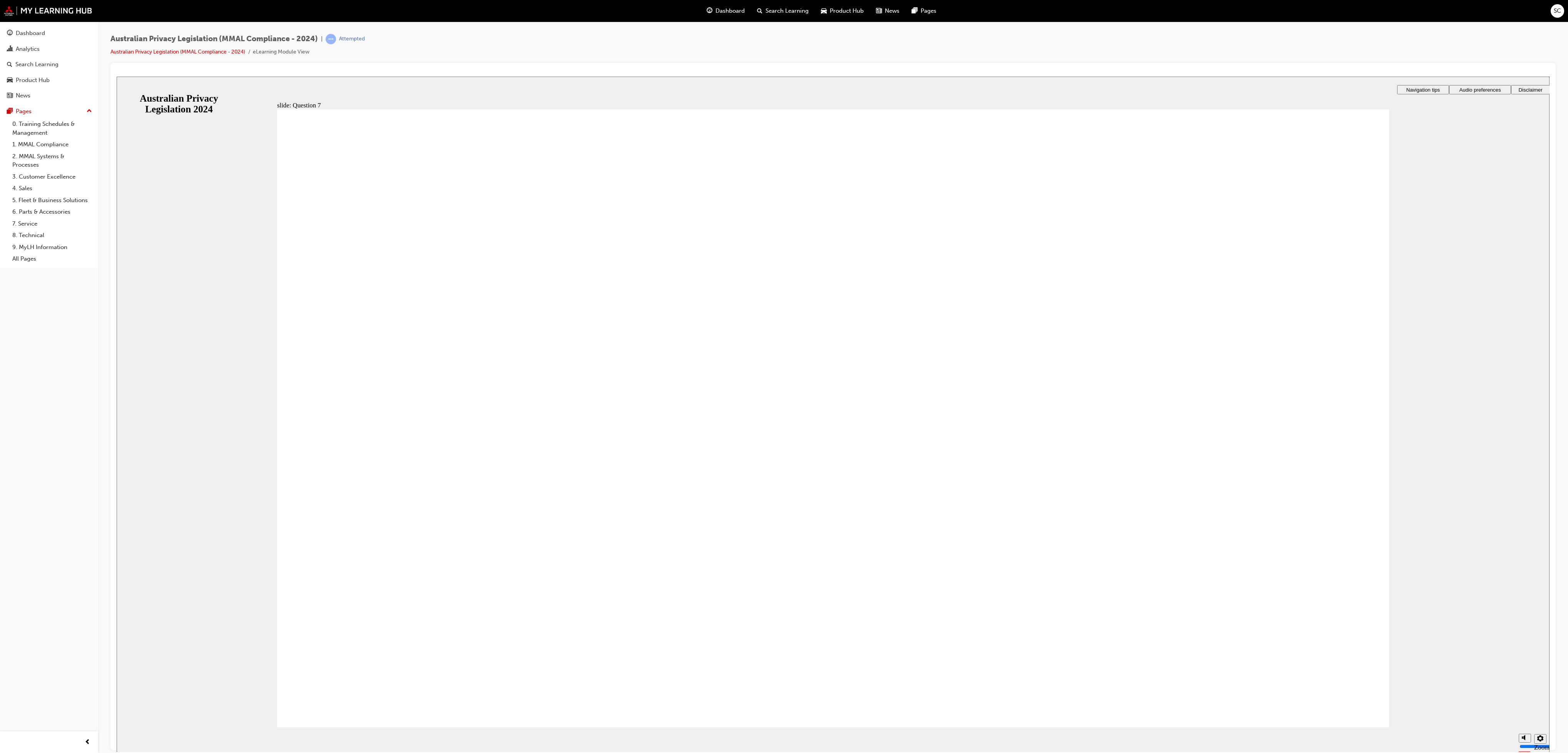
radio input "true"
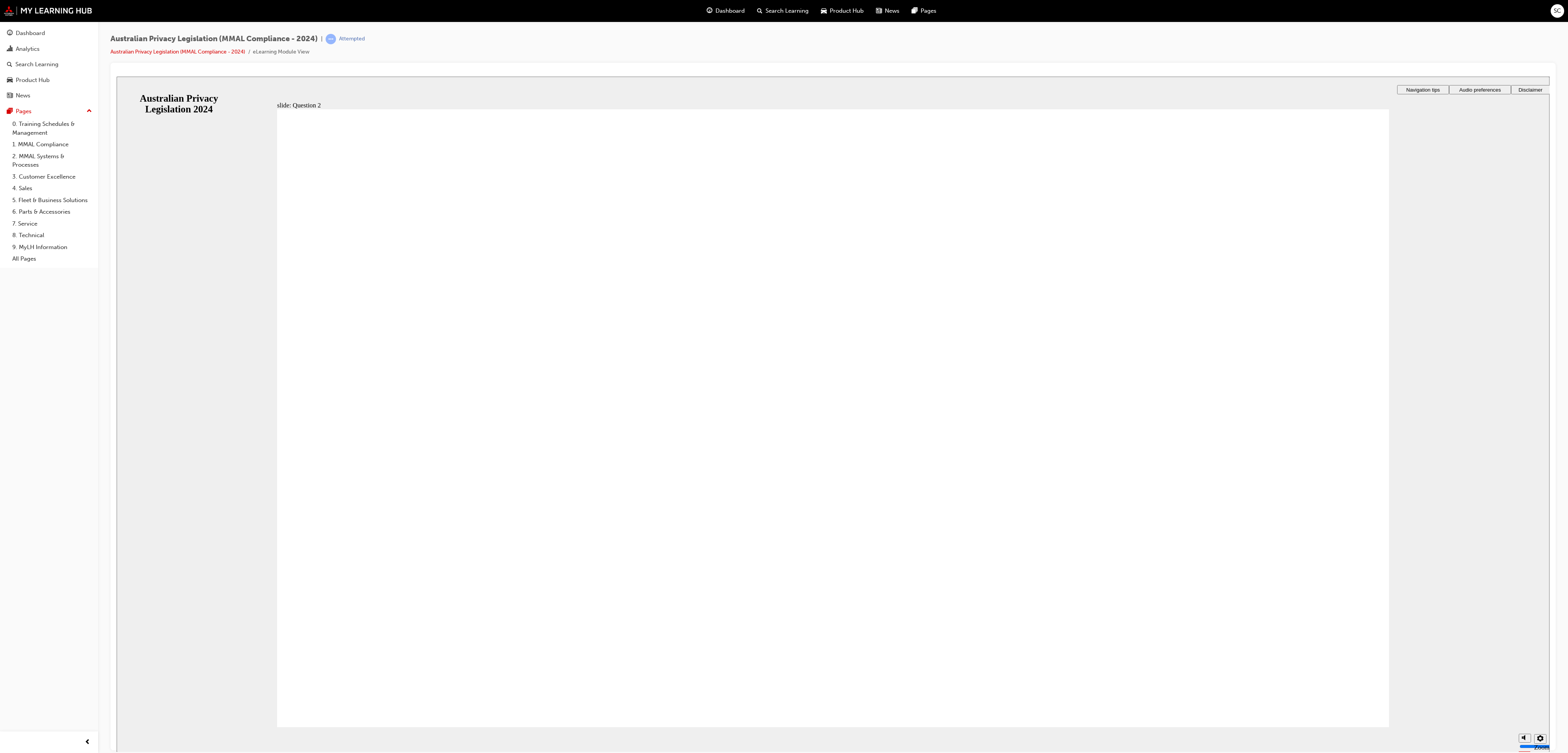
radio input "true"
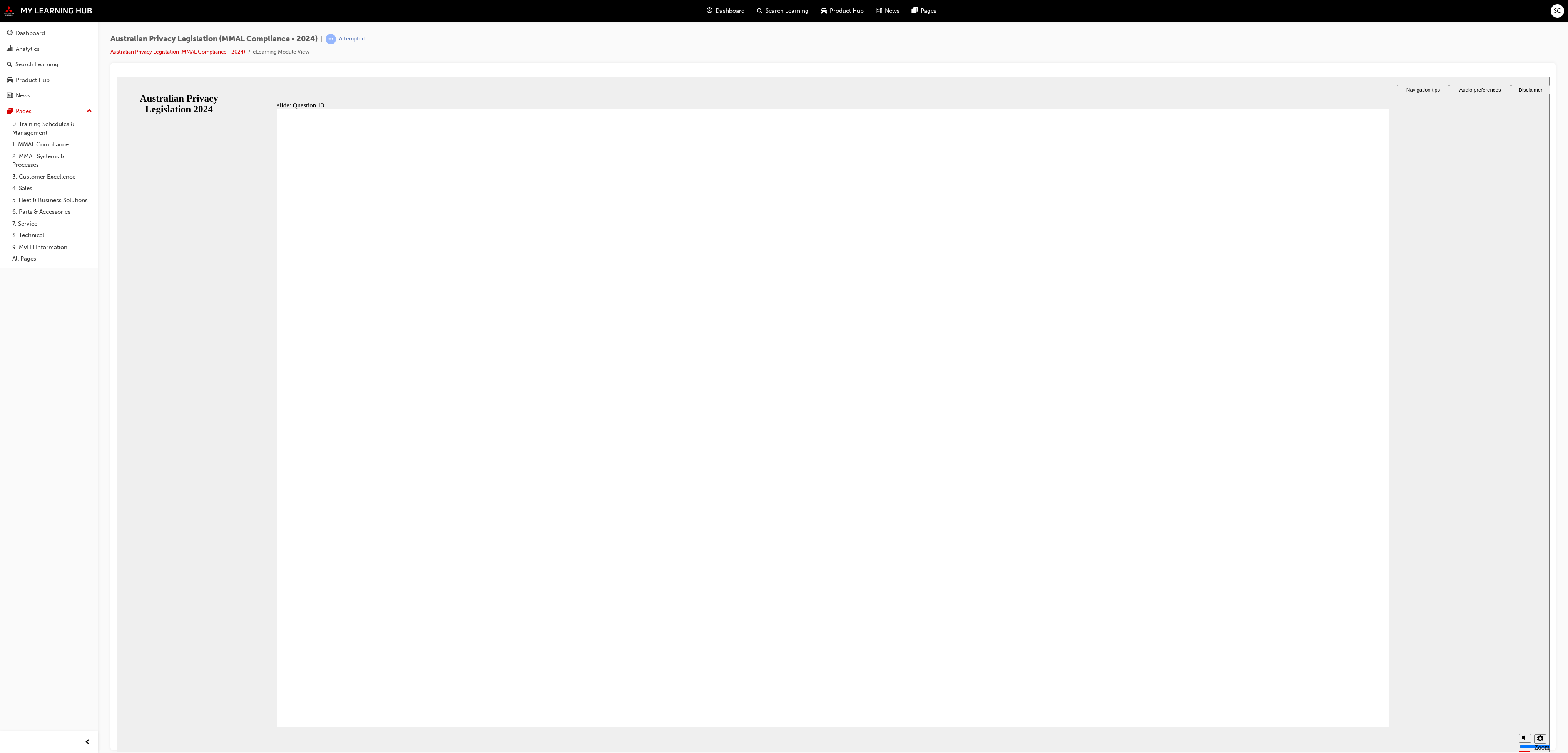
radio input "true"
drag, startPoint x: 1347, startPoint y: 707, endPoint x: 1343, endPoint y: 704, distance: 5.0
radio input "true"
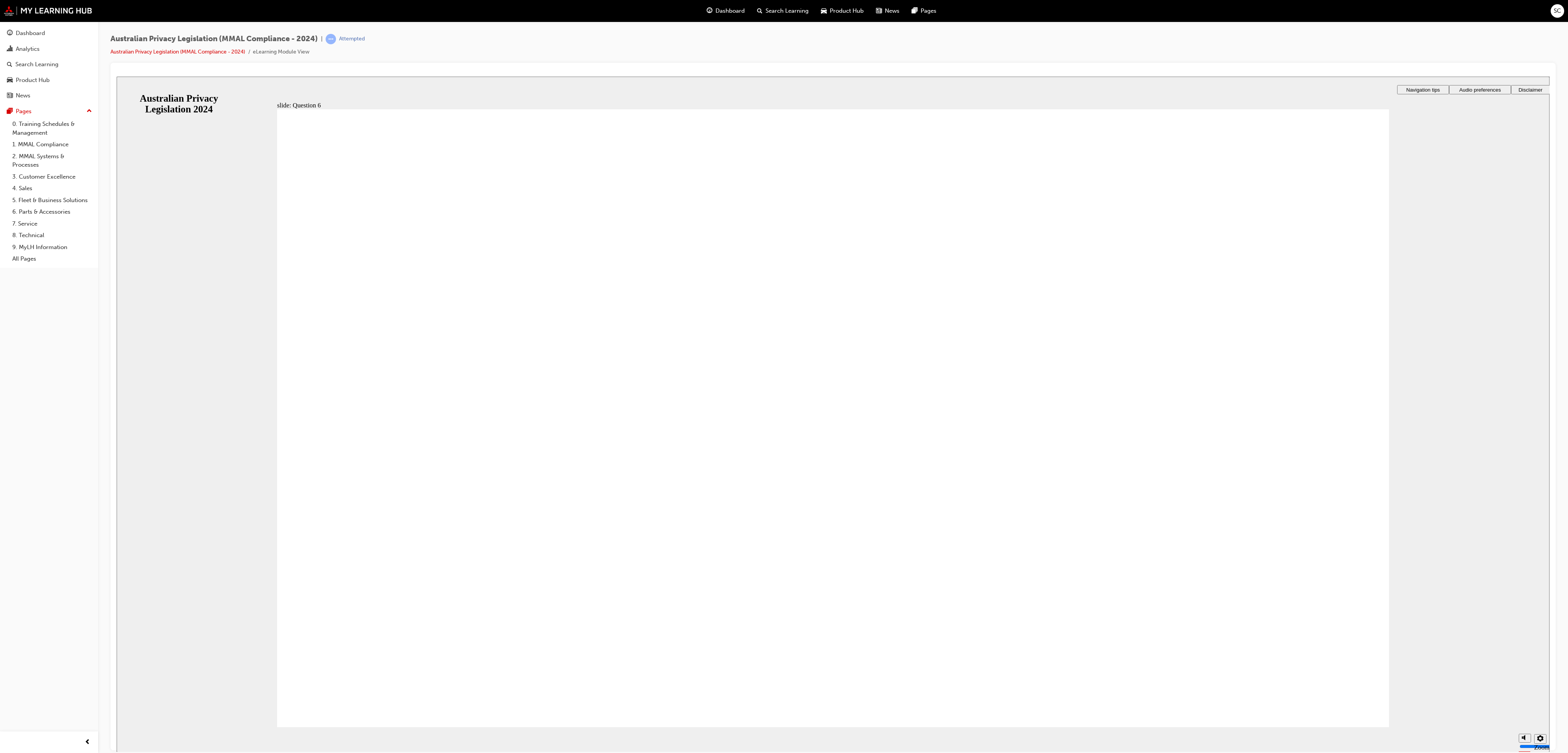
radio input "true"
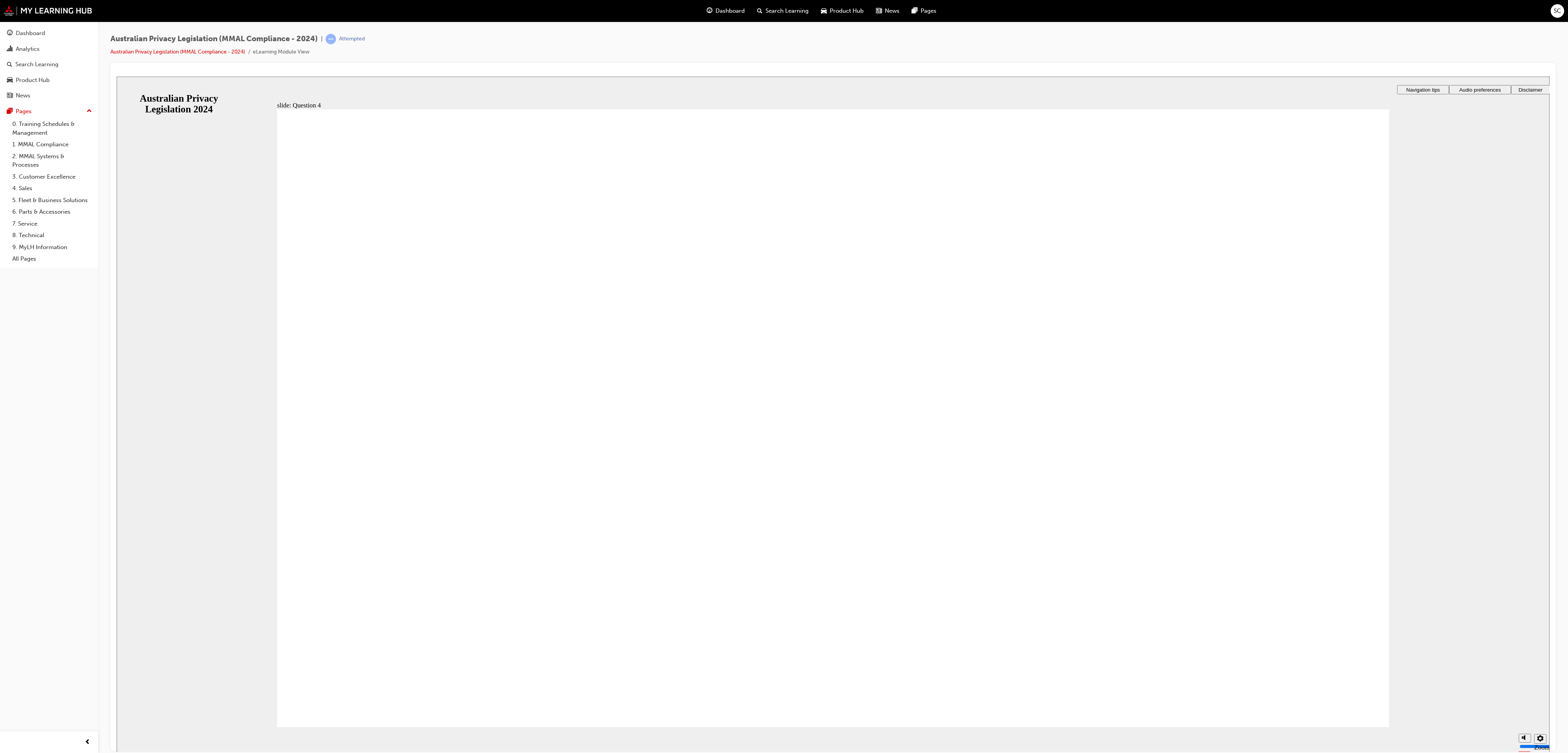
radio input "true"
drag, startPoint x: 439, startPoint y: 331, endPoint x: 1299, endPoint y: 748, distance: 955.8
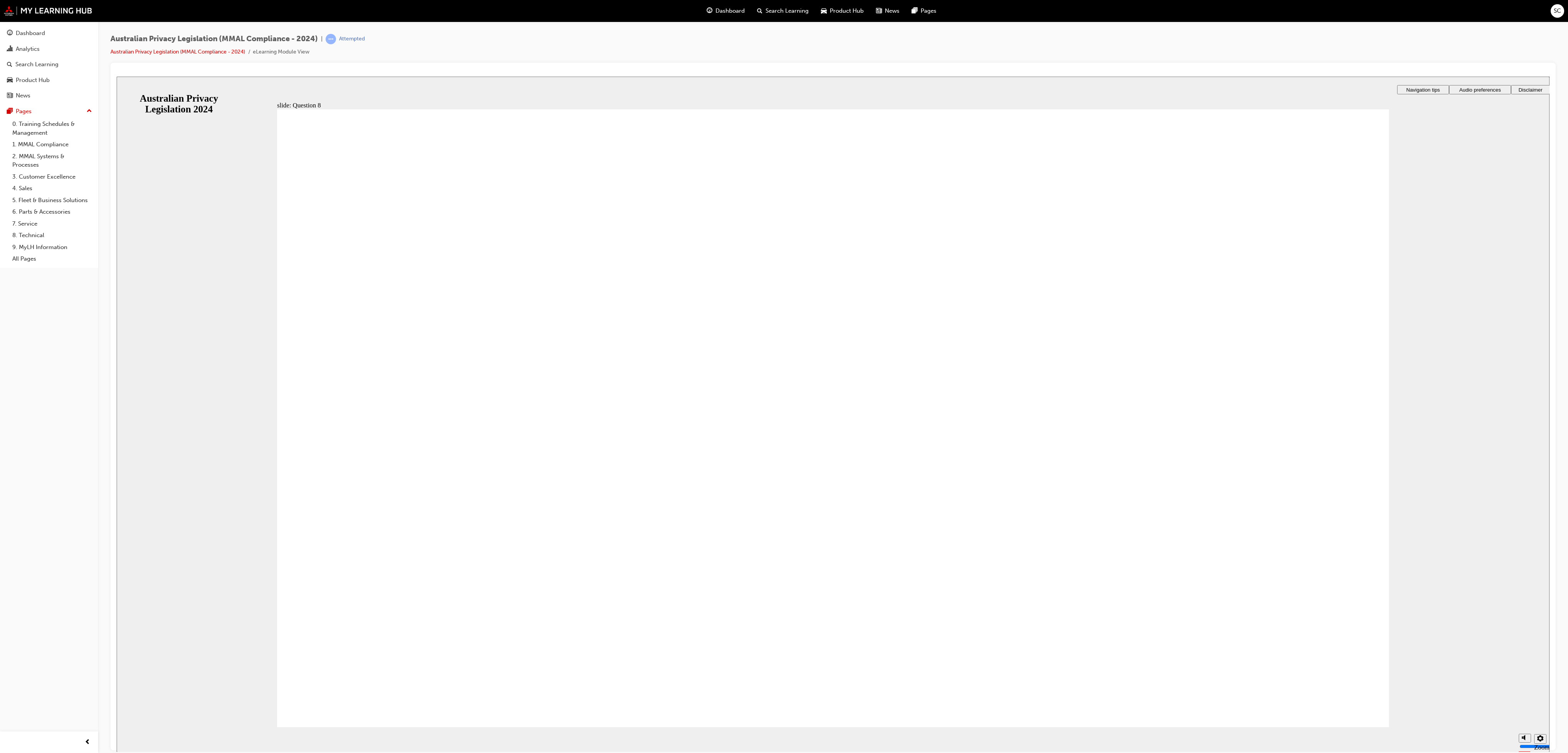
drag, startPoint x: 1297, startPoint y: 705, endPoint x: 1107, endPoint y: 98, distance: 636.0
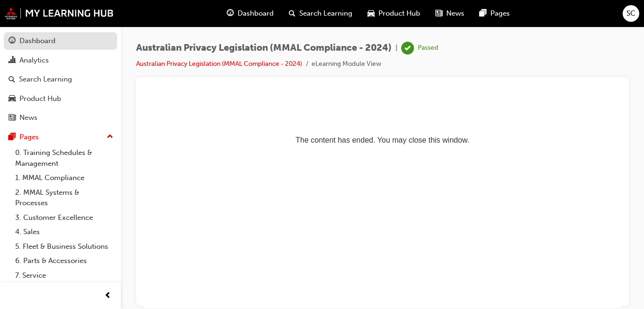
click at [50, 46] on div "Dashboard" at bounding box center [37, 41] width 36 height 11
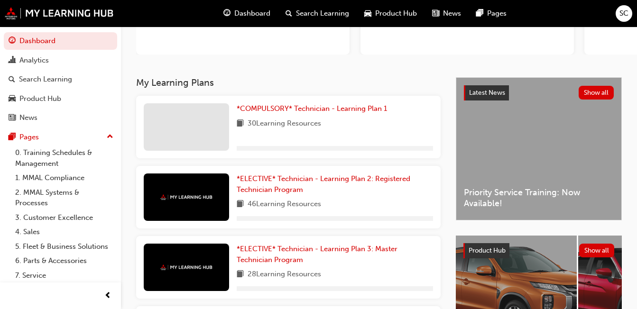
scroll to position [142, 0]
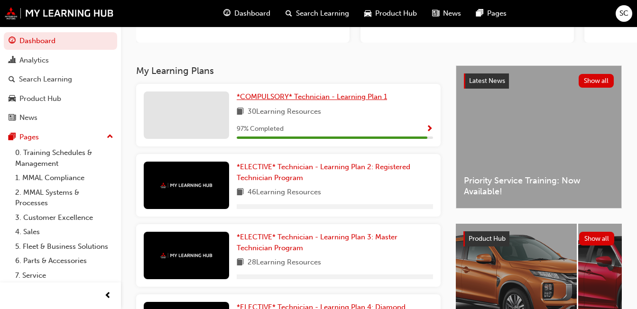
click at [323, 94] on span "*COMPULSORY* Technician - Learning Plan 1" at bounding box center [312, 96] width 150 height 9
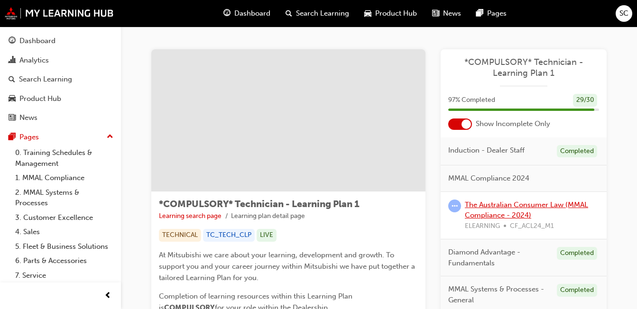
click at [507, 208] on link "The Australian Consumer Law (MMAL Compliance - 2024)" at bounding box center [526, 210] width 123 height 19
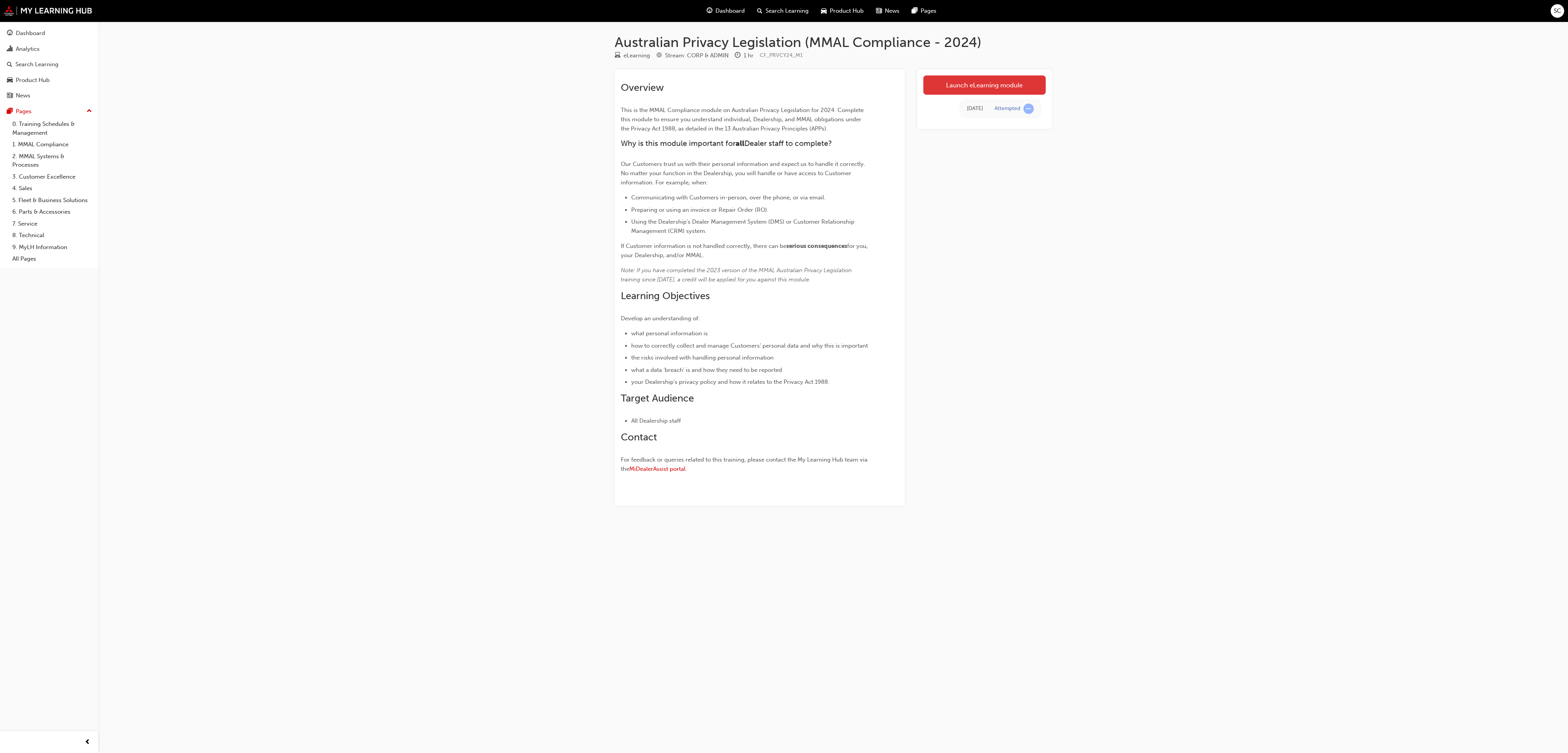
click at [967, 84] on link "Launch eLearning module" at bounding box center [984, 85] width 123 height 19
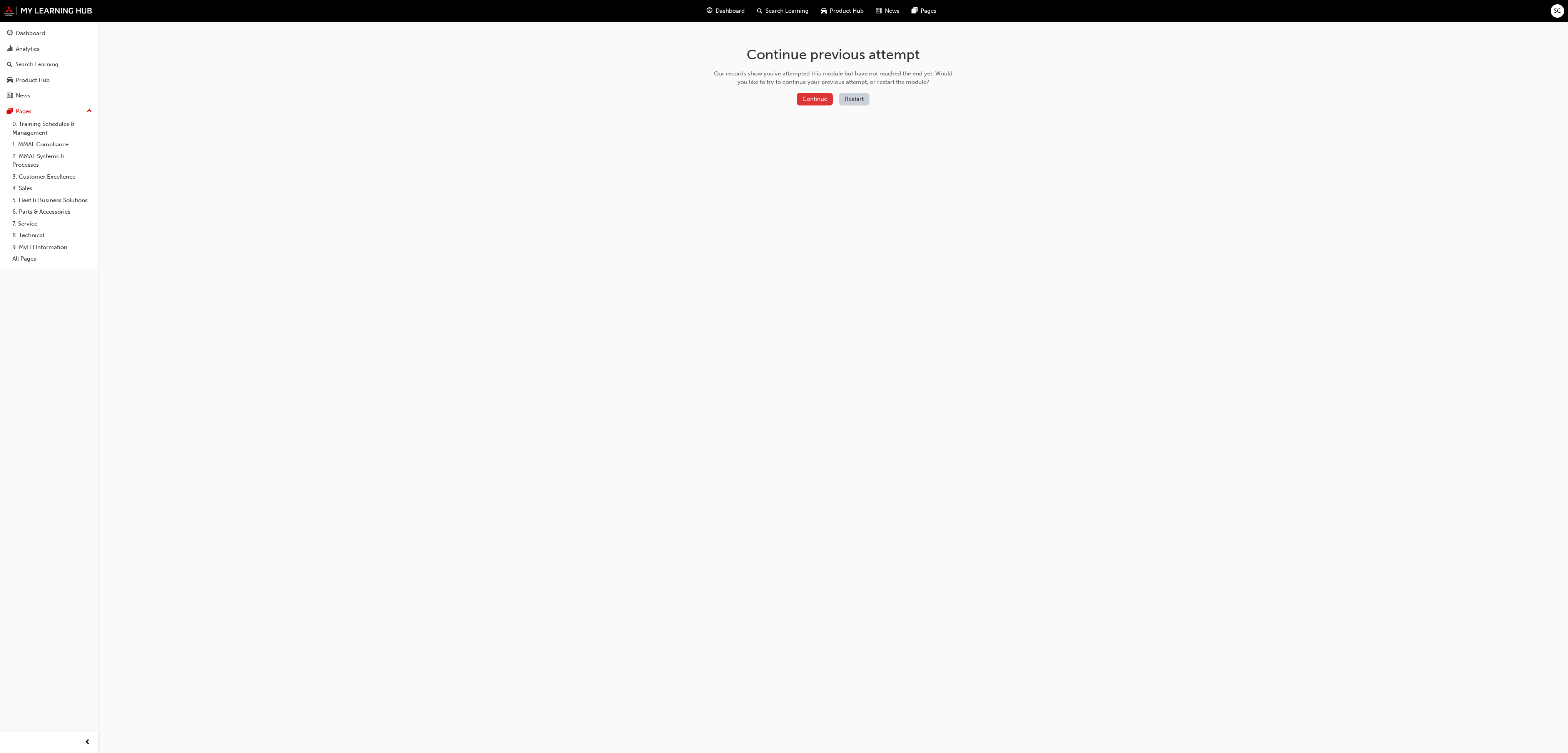
click at [815, 101] on button "Continue" at bounding box center [815, 99] width 37 height 13
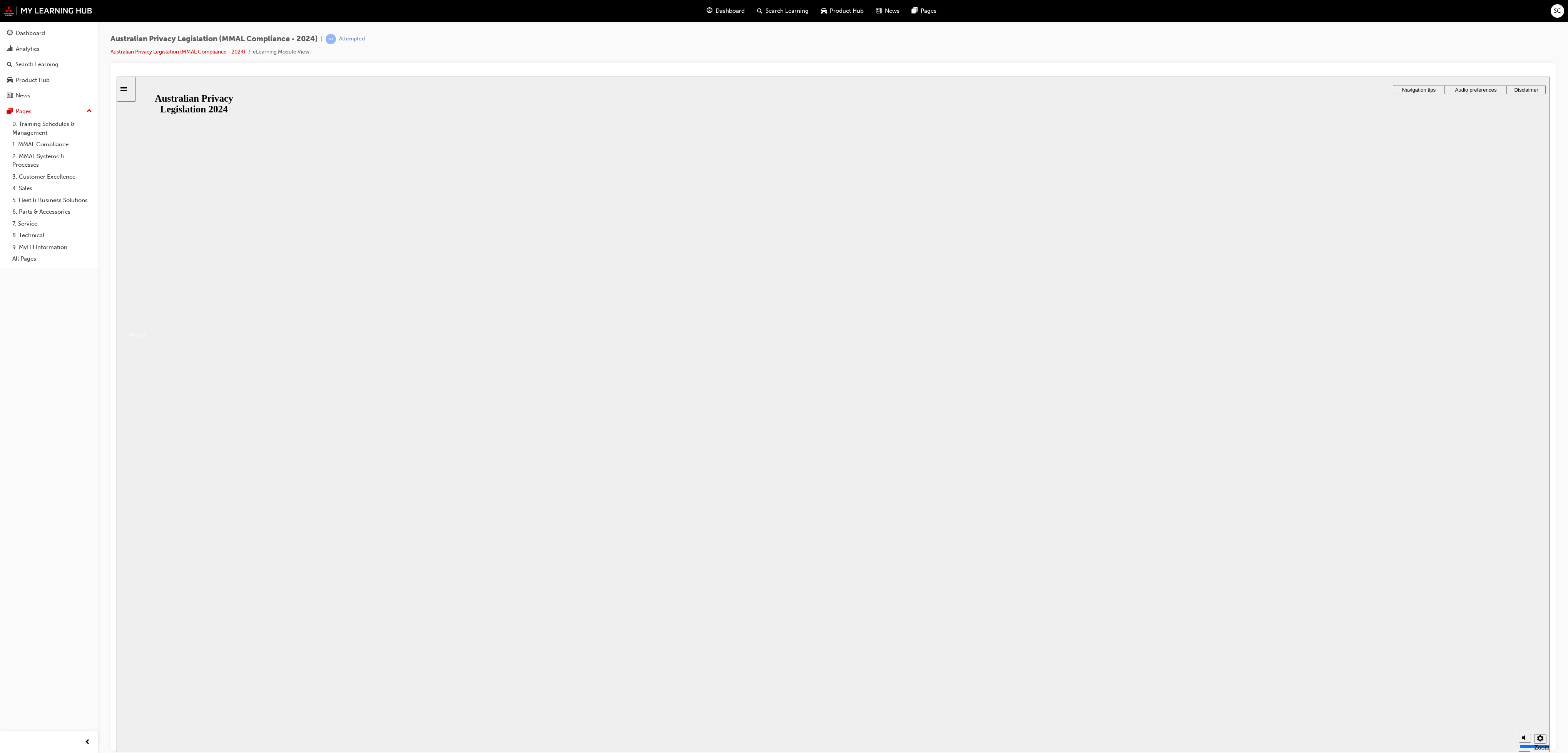
click at [147, 330] on button "Resume" at bounding box center [131, 325] width 30 height 10
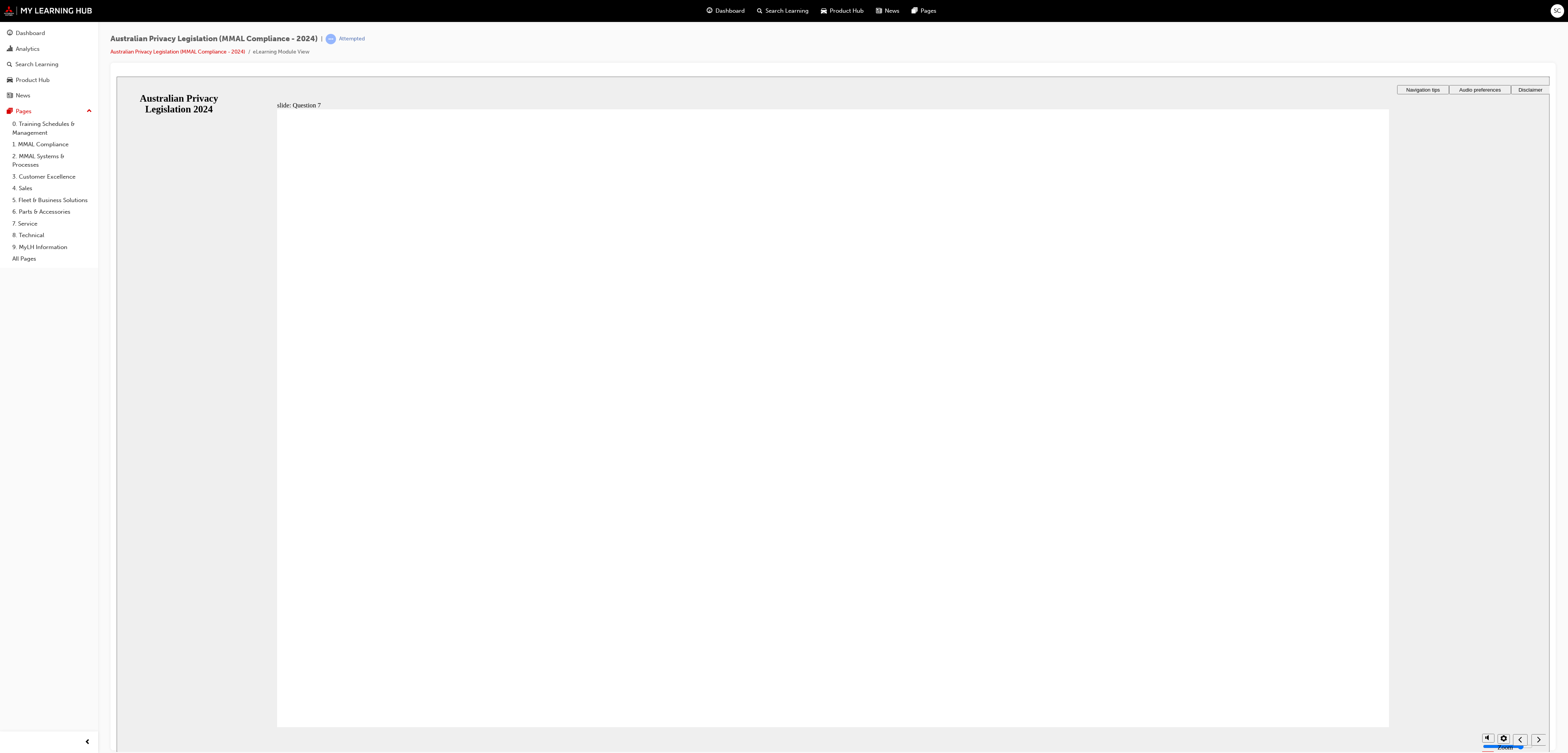
radio input "true"
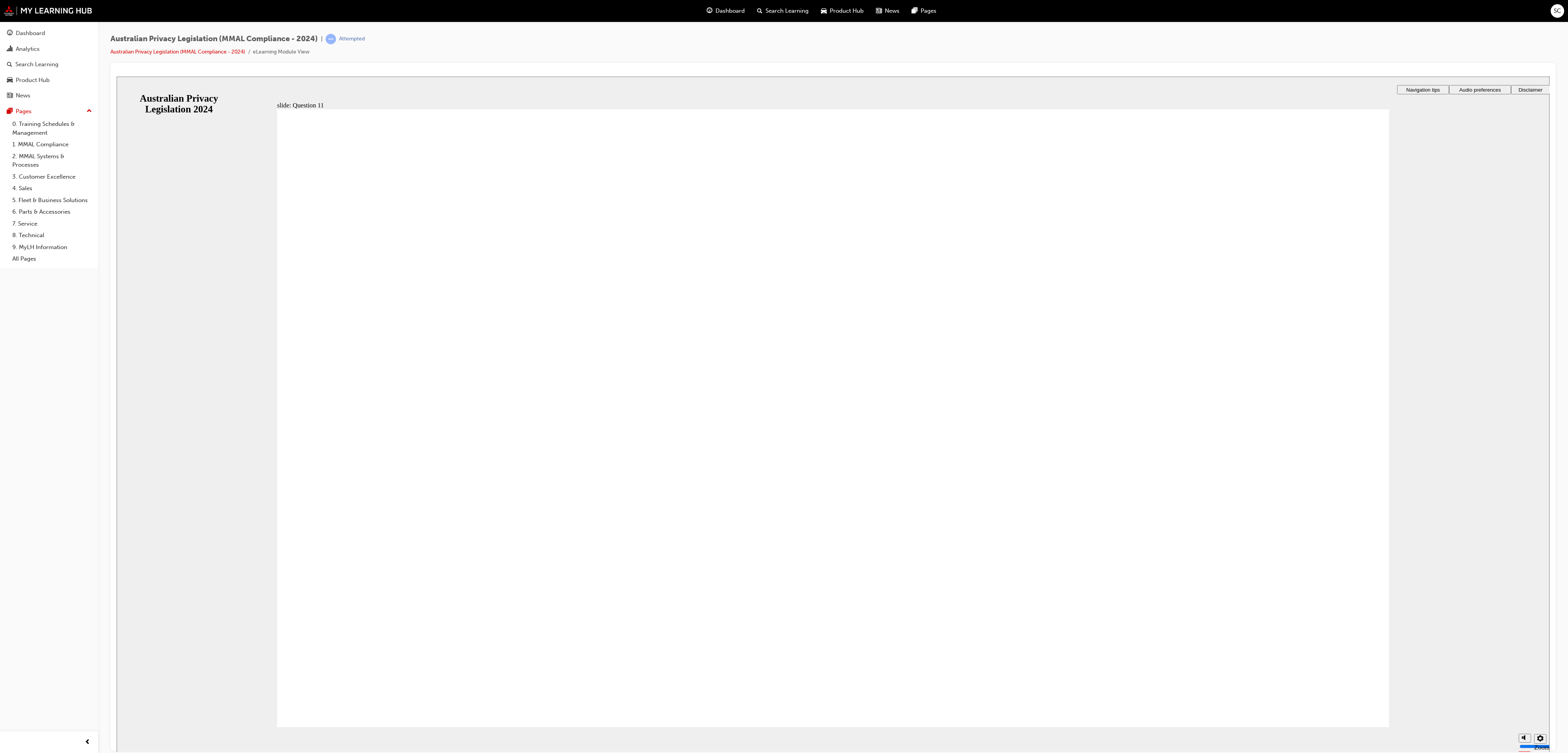
checkbox input "true"
drag, startPoint x: 401, startPoint y: 511, endPoint x: 611, endPoint y: 82, distance: 477.6
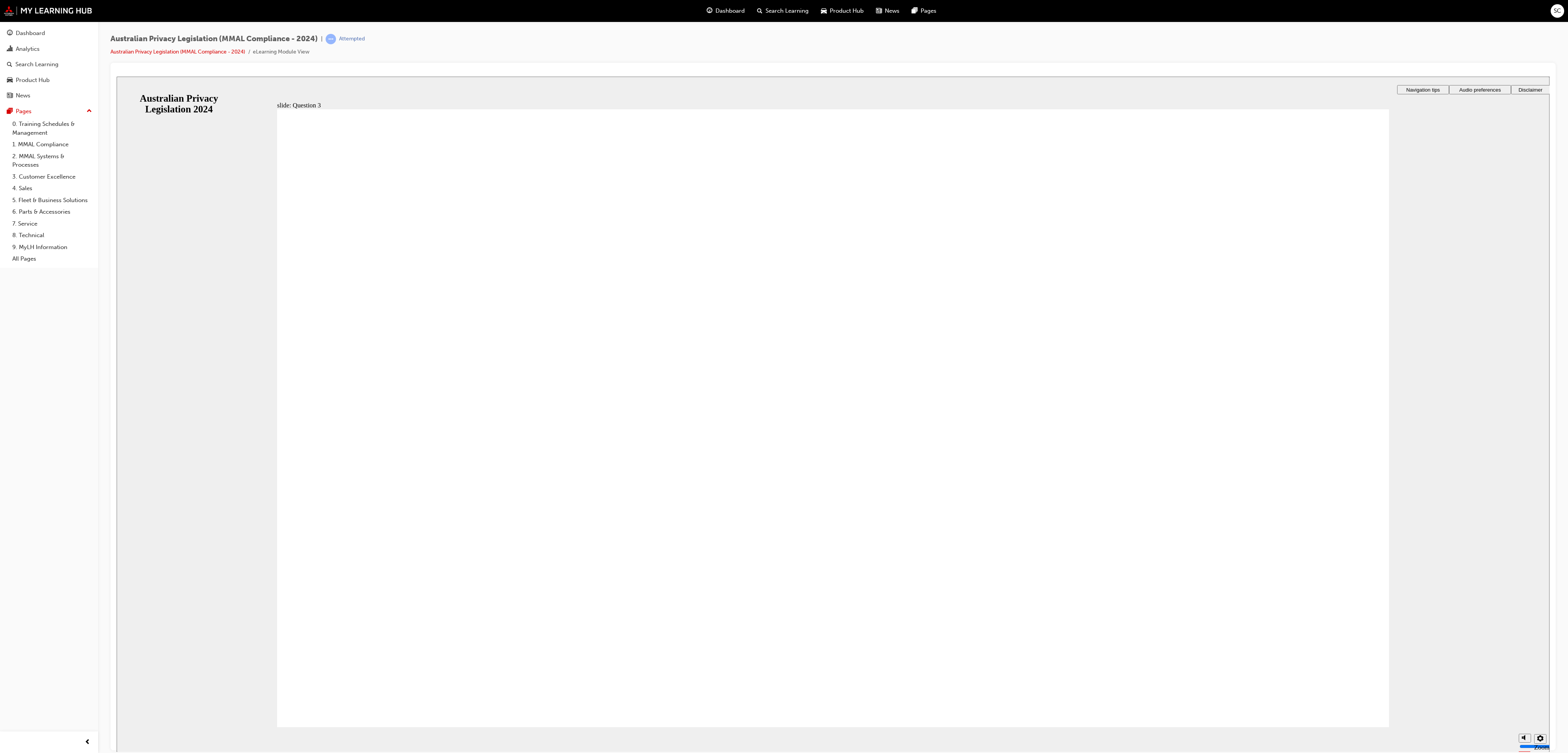
radio input "true"
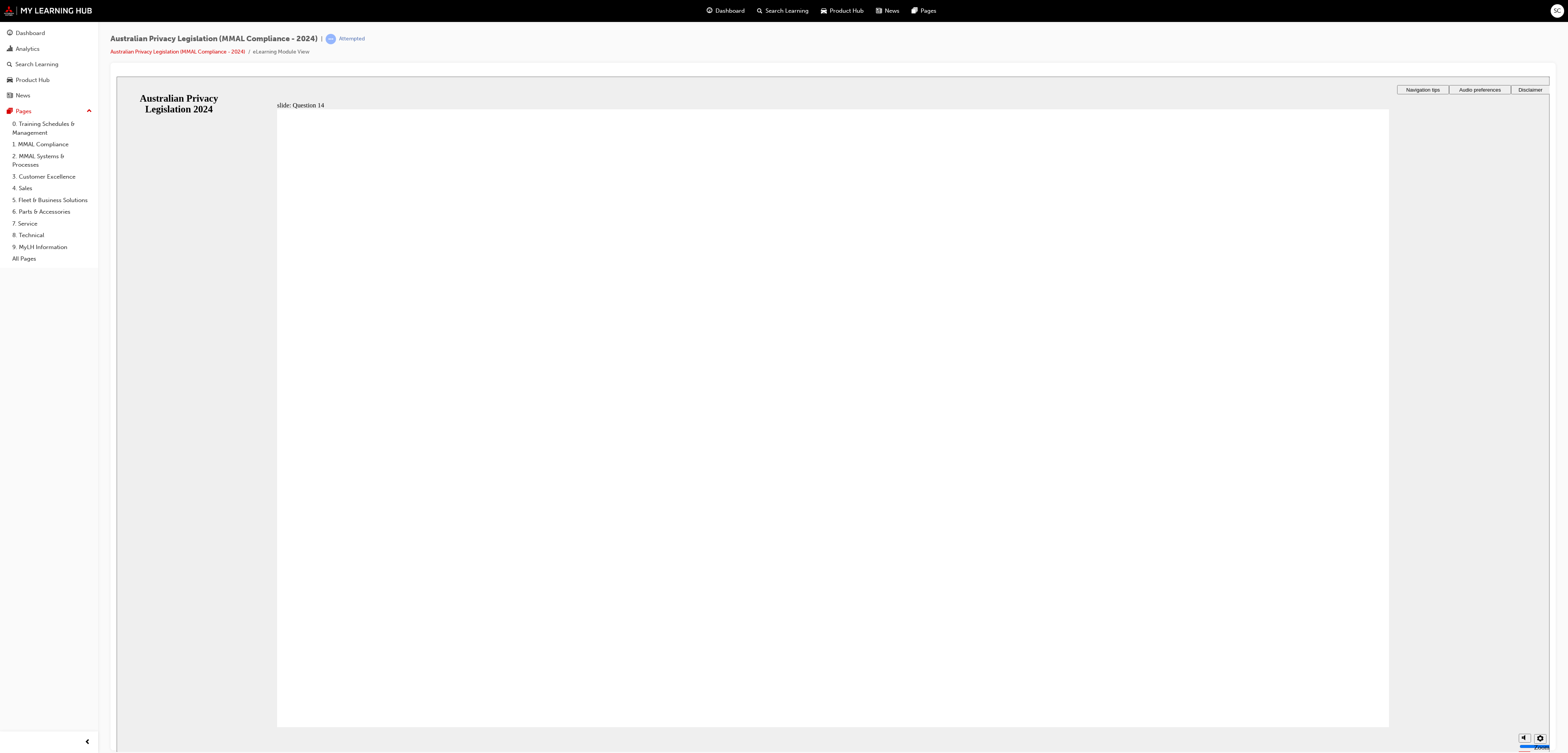
radio input "true"
drag, startPoint x: 336, startPoint y: 472, endPoint x: 393, endPoint y: 664, distance: 200.3
drag, startPoint x: 1325, startPoint y: 716, endPoint x: 943, endPoint y: 87, distance: 735.9
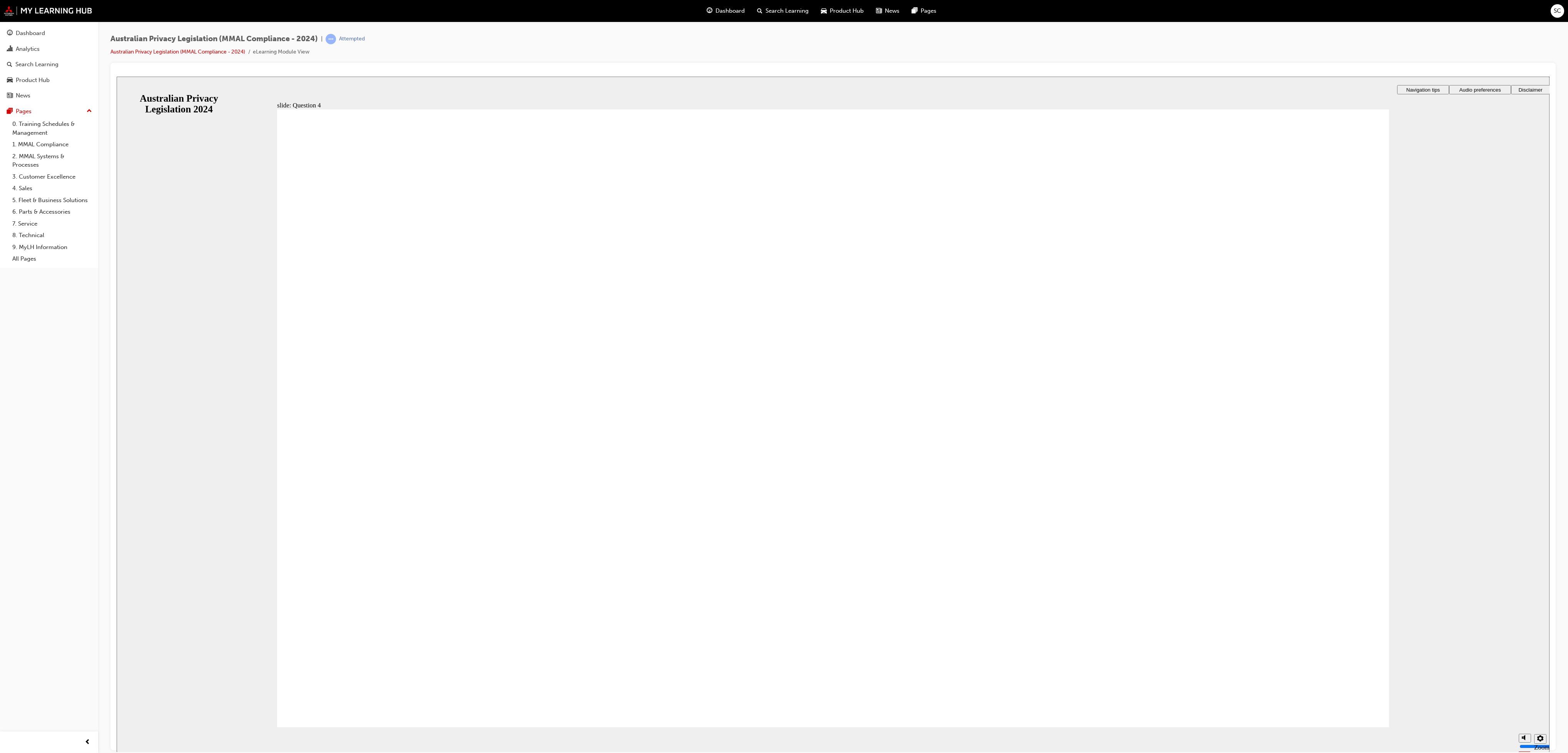
radio input "true"
drag, startPoint x: 357, startPoint y: 398, endPoint x: 374, endPoint y: 669, distance: 271.5
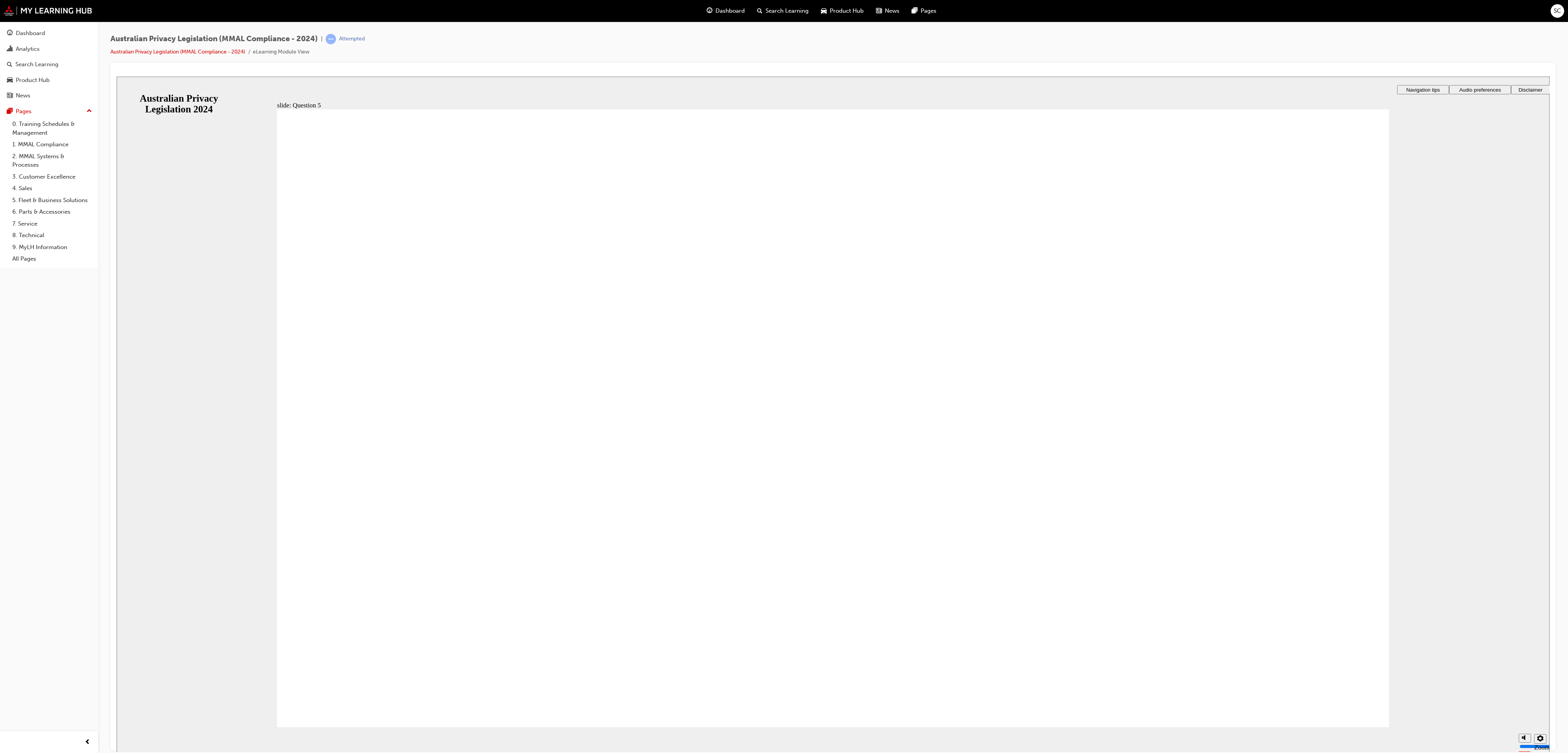
radio input "true"
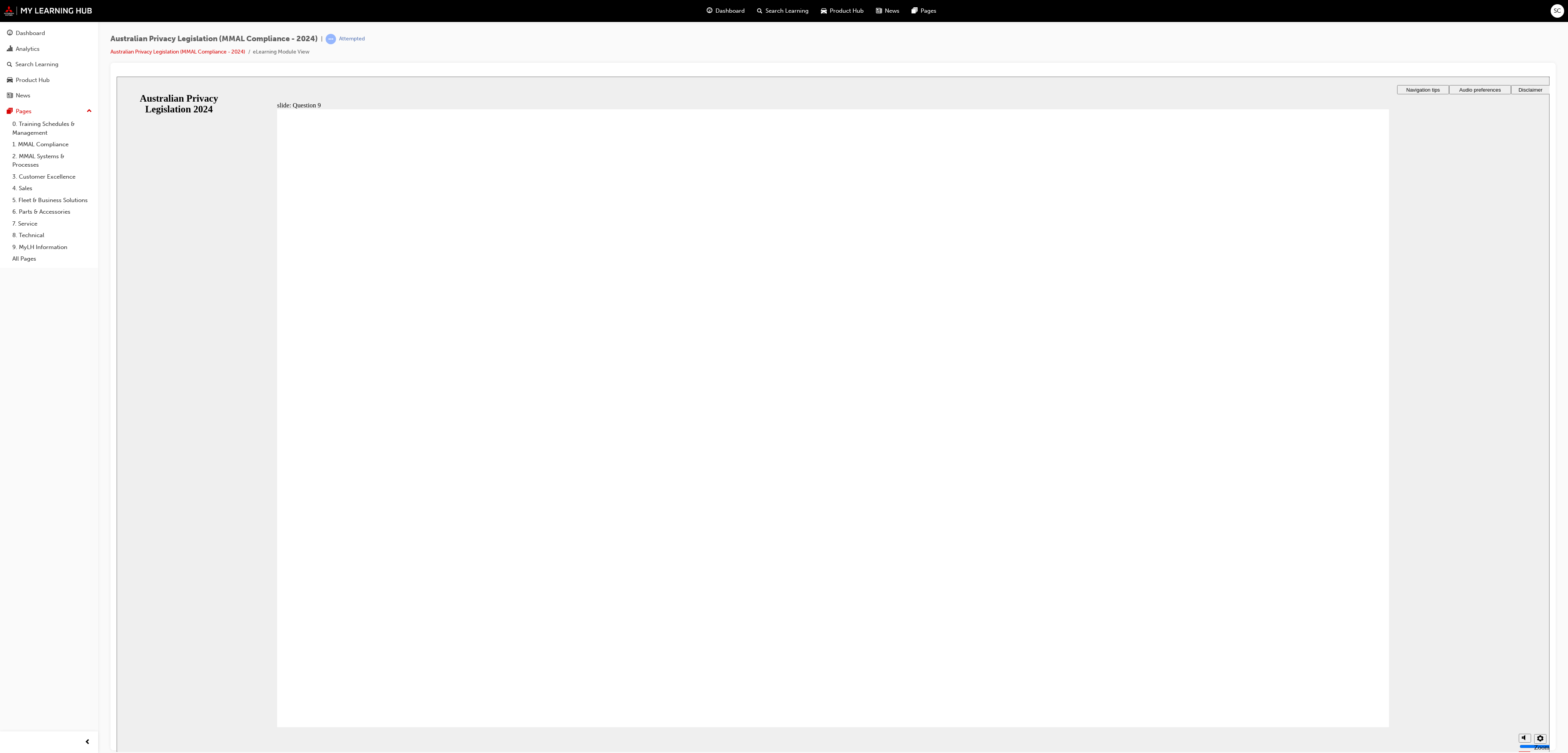
checkbox input "true"
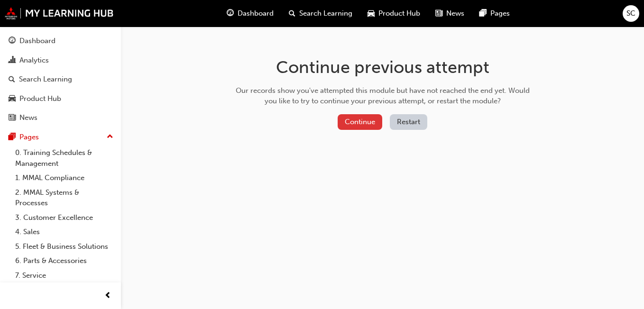
click at [368, 126] on button "Continue" at bounding box center [360, 122] width 45 height 16
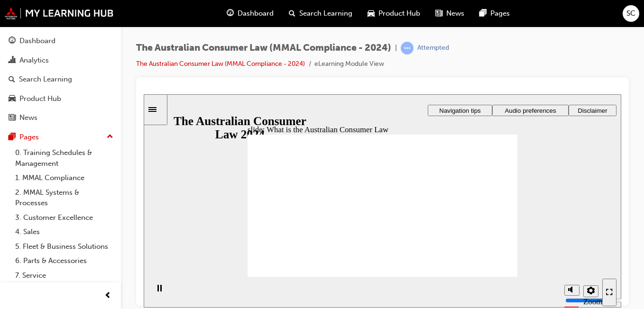
click at [540, 112] on span "Audio preferences" at bounding box center [530, 110] width 51 height 7
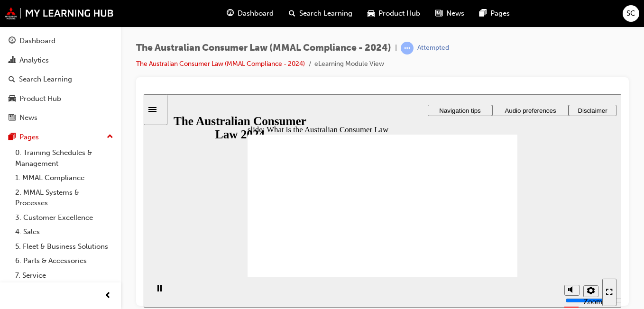
drag, startPoint x: 497, startPoint y: 274, endPoint x: 595, endPoint y: 96, distance: 202.7
click at [609, 291] on icon "Enter full-screen (Ctrl+Alt+F)" at bounding box center [609, 291] width 7 height 7
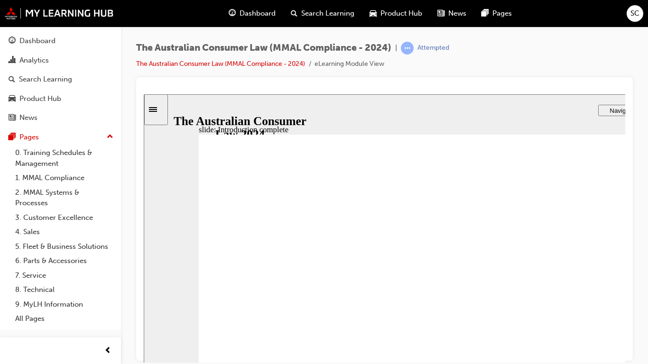
radio input "true"
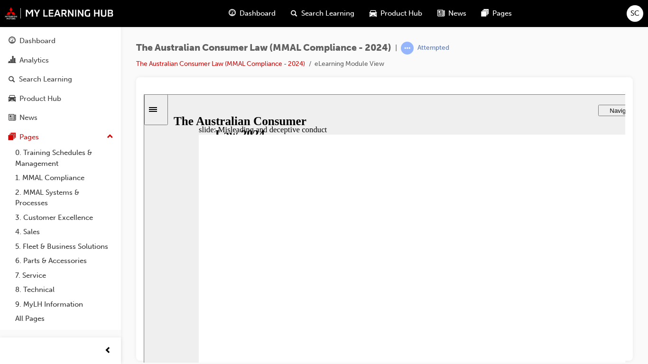
drag, startPoint x: 463, startPoint y: 221, endPoint x: 361, endPoint y: 333, distance: 151.4
drag, startPoint x: 443, startPoint y: 226, endPoint x: 545, endPoint y: 315, distance: 135.4
drag, startPoint x: 493, startPoint y: 231, endPoint x: 364, endPoint y: 318, distance: 156.1
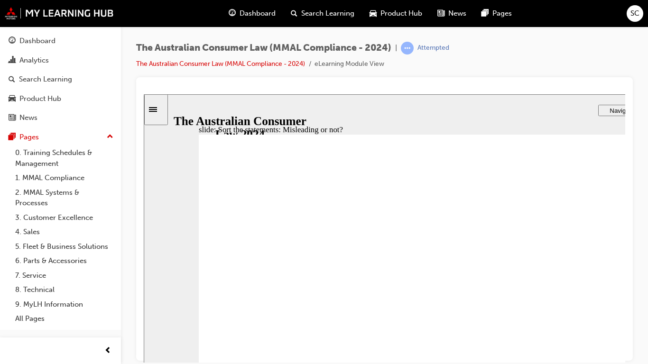
drag, startPoint x: 483, startPoint y: 227, endPoint x: 358, endPoint y: 322, distance: 157.7
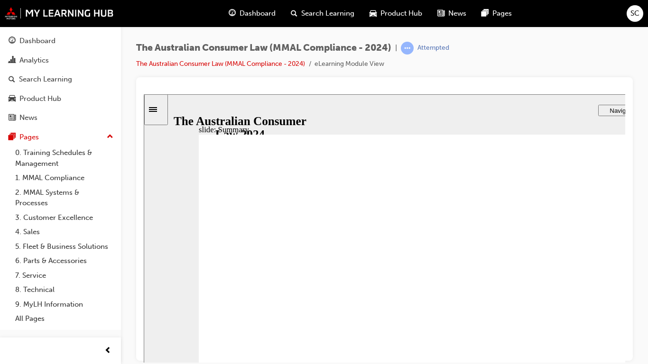
drag, startPoint x: 685, startPoint y: 398, endPoint x: 690, endPoint y: 412, distance: 14.9
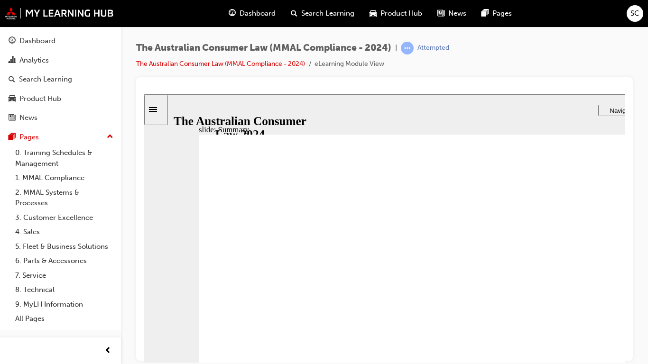
drag, startPoint x: 691, startPoint y: 414, endPoint x: 697, endPoint y: 410, distance: 6.8
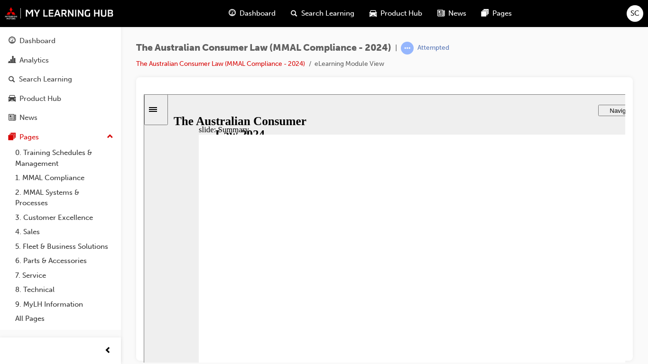
click at [644, 309] on div "Rectangle 1 Rectangle 3 Topic summary Misleading or deceptive conduct is any co…" at bounding box center [468, 285] width 538 height 303
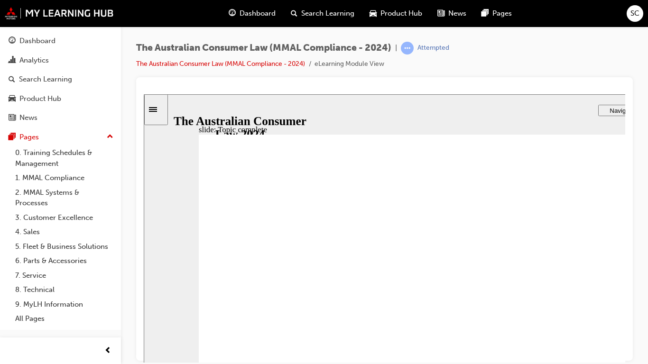
drag, startPoint x: 406, startPoint y: 281, endPoint x: 533, endPoint y: 299, distance: 127.9
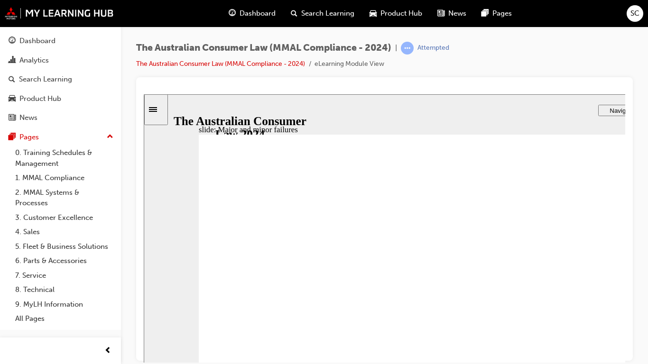
drag, startPoint x: 484, startPoint y: 216, endPoint x: 636, endPoint y: 317, distance: 182.6
drag, startPoint x: 458, startPoint y: 218, endPoint x: 306, endPoint y: 322, distance: 184.5
drag, startPoint x: 468, startPoint y: 219, endPoint x: 647, endPoint y: 331, distance: 210.9
drag, startPoint x: 465, startPoint y: 213, endPoint x: 389, endPoint y: 281, distance: 102.1
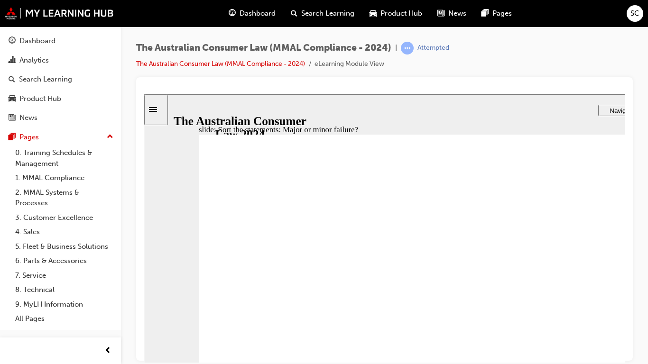
drag, startPoint x: 474, startPoint y: 224, endPoint x: 336, endPoint y: 333, distance: 176.2
drag, startPoint x: 459, startPoint y: 220, endPoint x: 606, endPoint y: 317, distance: 176.1
drag, startPoint x: 650, startPoint y: 340, endPoint x: 348, endPoint y: 337, distance: 301.6
drag, startPoint x: 462, startPoint y: 209, endPoint x: 360, endPoint y: 306, distance: 140.9
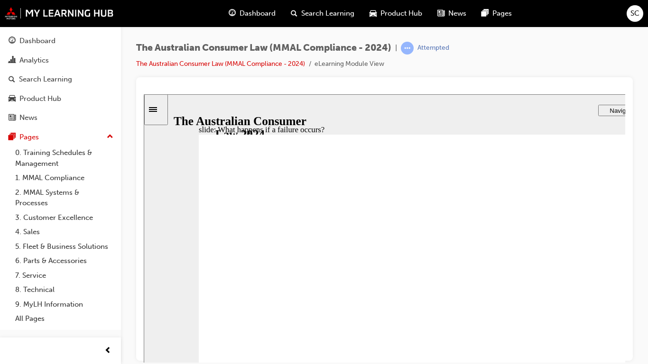
drag, startPoint x: 680, startPoint y: 401, endPoint x: 686, endPoint y: 410, distance: 10.5
drag, startPoint x: 514, startPoint y: 276, endPoint x: 494, endPoint y: 278, distance: 20.5
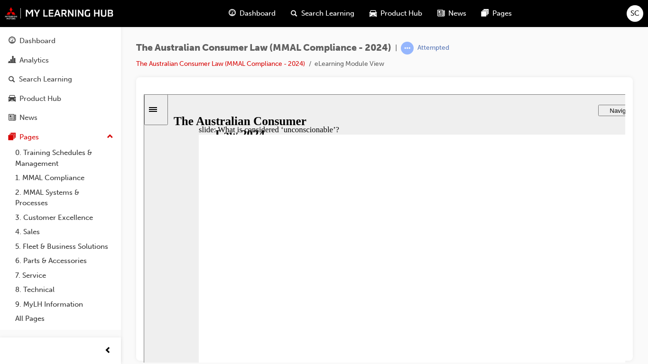
drag, startPoint x: 512, startPoint y: 234, endPoint x: 624, endPoint y: 237, distance: 112.4
drag, startPoint x: 656, startPoint y: 230, endPoint x: 606, endPoint y: 321, distance: 103.6
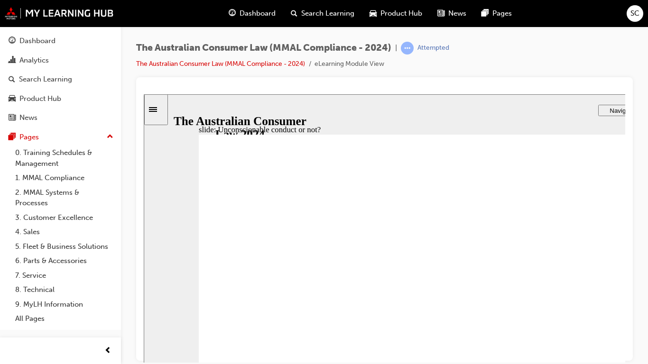
drag, startPoint x: 492, startPoint y: 212, endPoint x: 349, endPoint y: 295, distance: 165.9
drag, startPoint x: 479, startPoint y: 220, endPoint x: 308, endPoint y: 332, distance: 205.2
drag, startPoint x: 443, startPoint y: 215, endPoint x: 582, endPoint y: 300, distance: 162.6
drag, startPoint x: 472, startPoint y: 221, endPoint x: 450, endPoint y: 260, distance: 44.6
drag, startPoint x: 493, startPoint y: 213, endPoint x: 327, endPoint y: 299, distance: 187.1
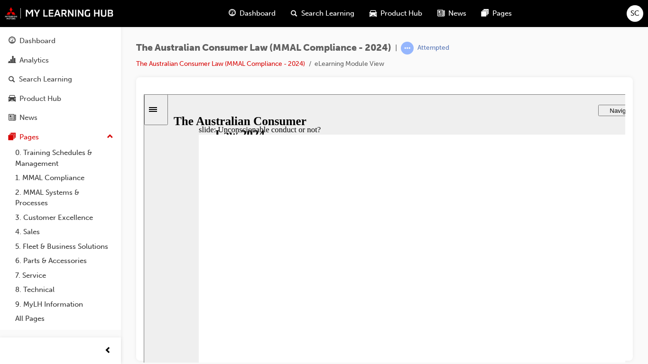
drag, startPoint x: 439, startPoint y: 218, endPoint x: 452, endPoint y: 231, distance: 18.8
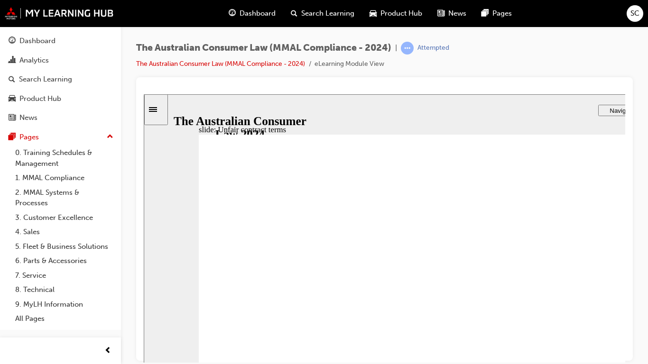
drag, startPoint x: 689, startPoint y: 406, endPoint x: 692, endPoint y: 414, distance: 7.7
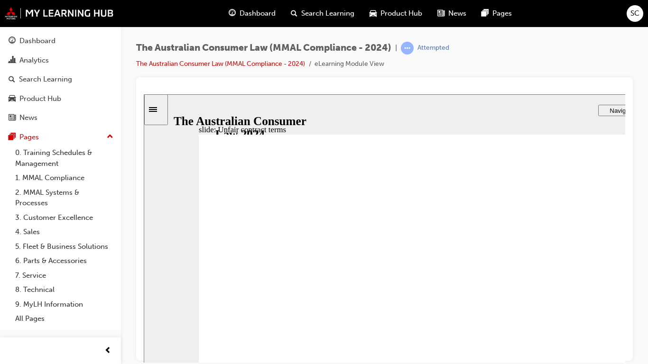
drag, startPoint x: 696, startPoint y: 412, endPoint x: 687, endPoint y: 413, distance: 9.1
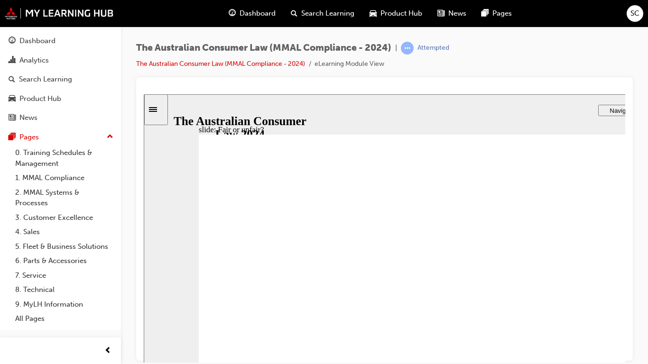
drag, startPoint x: 454, startPoint y: 224, endPoint x: 621, endPoint y: 301, distance: 183.5
drag, startPoint x: 469, startPoint y: 212, endPoint x: 302, endPoint y: 298, distance: 187.5
drag, startPoint x: 467, startPoint y: 235, endPoint x: 613, endPoint y: 295, distance: 157.8
drag, startPoint x: 449, startPoint y: 221, endPoint x: 629, endPoint y: 315, distance: 203.4
drag, startPoint x: 457, startPoint y: 227, endPoint x: 306, endPoint y: 312, distance: 172.8
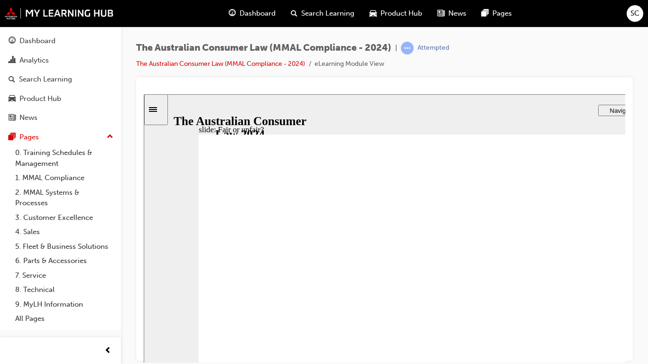
drag, startPoint x: 452, startPoint y: 230, endPoint x: 632, endPoint y: 315, distance: 198.7
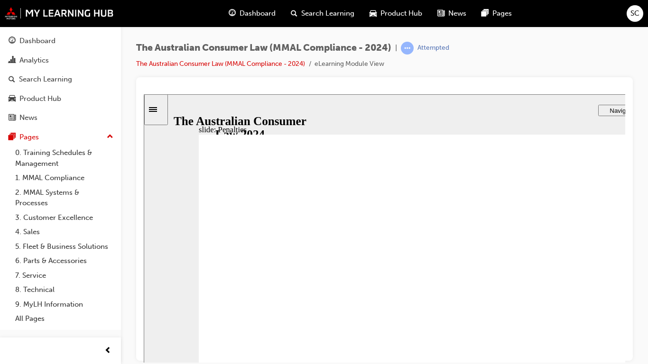
drag, startPoint x: 430, startPoint y: 322, endPoint x: 541, endPoint y: 241, distance: 136.8
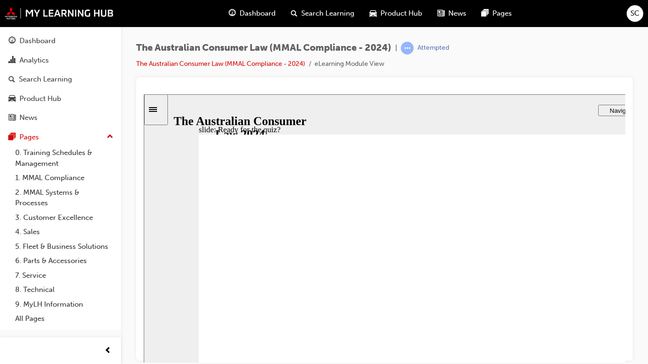
radio input "true"
checkbox input "true"
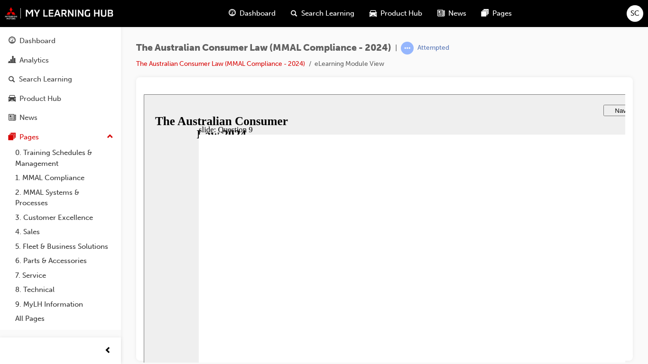
checkbox input "true"
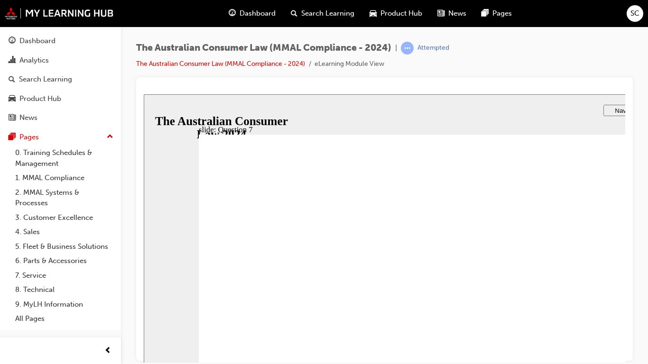
checkbox input "true"
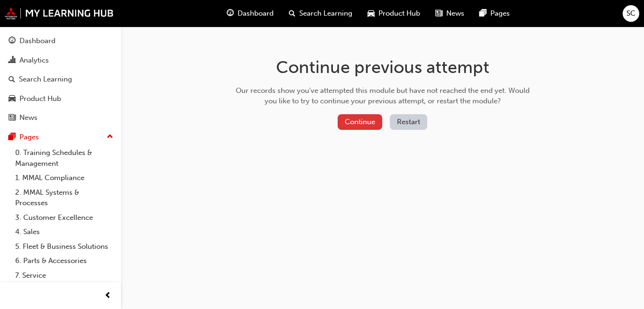
click at [365, 120] on button "Continue" at bounding box center [360, 122] width 45 height 16
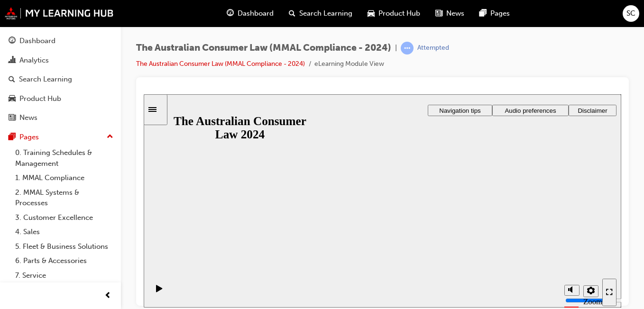
drag, startPoint x: 390, startPoint y: 204, endPoint x: 576, endPoint y: 97, distance: 214.4
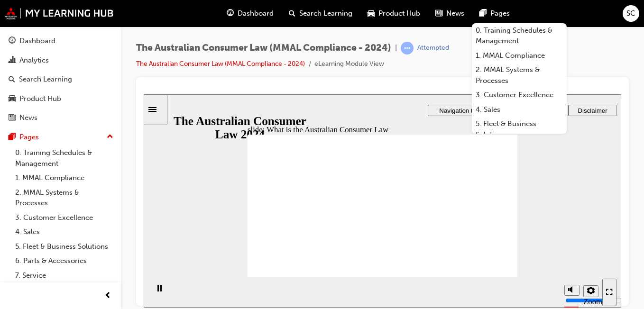
drag, startPoint x: 497, startPoint y: 271, endPoint x: 632, endPoint y: 96, distance: 220.7
click at [554, 228] on div "slide: About this module Rectangle 1 Rectangle 3 About this module What will yo…" at bounding box center [383, 200] width 478 height 213
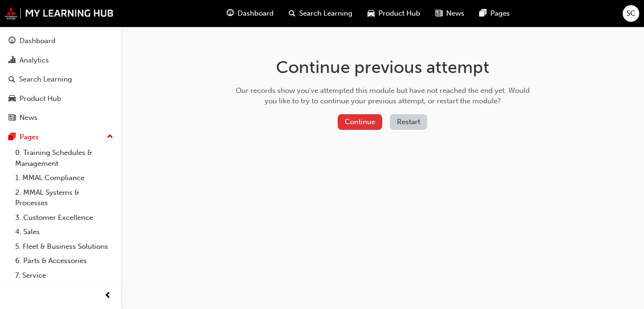
click at [364, 116] on button "Continue" at bounding box center [360, 122] width 45 height 16
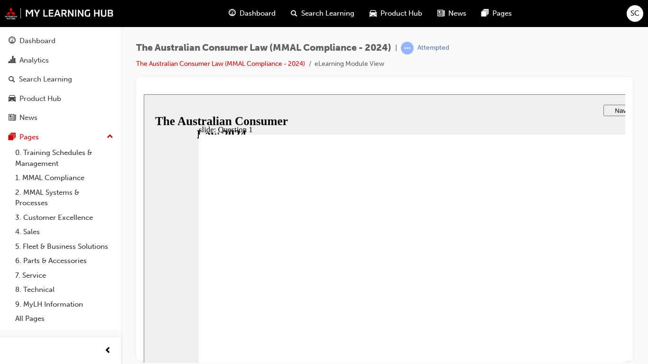
radio input "true"
checkbox input "true"
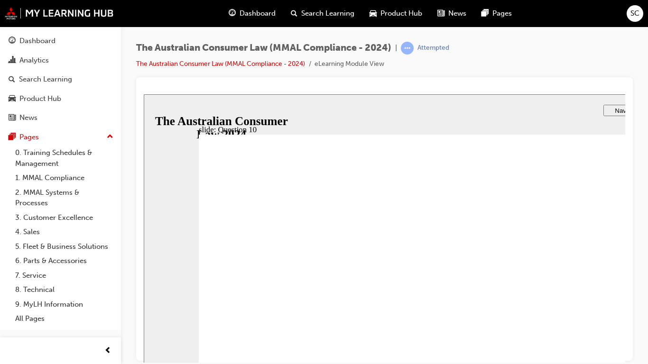
checkbox input "true"
drag, startPoint x: 271, startPoint y: 396, endPoint x: 271, endPoint y: 401, distance: 5.7
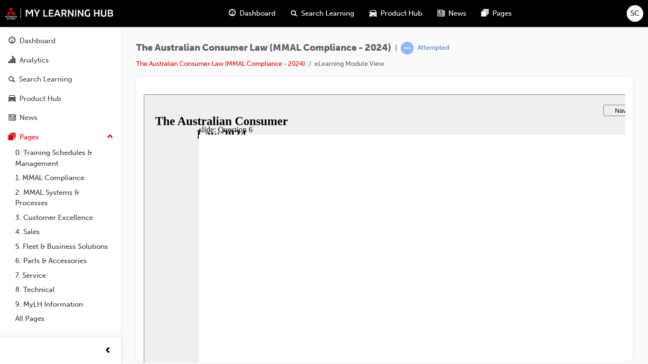
radio input "true"
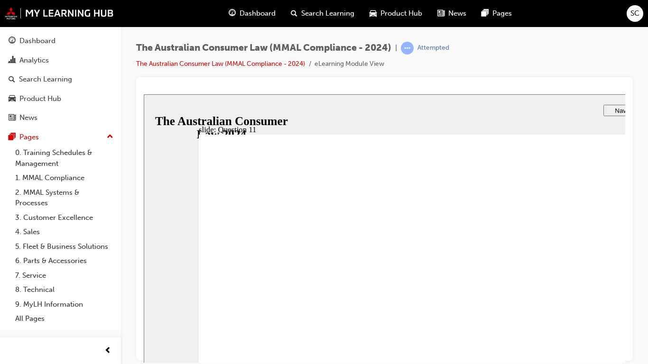
checkbox input "true"
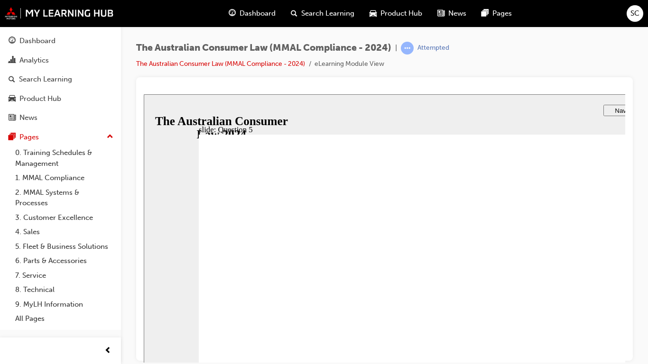
radio input "false"
radio input "true"
drag, startPoint x: 256, startPoint y: 256, endPoint x: 252, endPoint y: 398, distance: 141.8
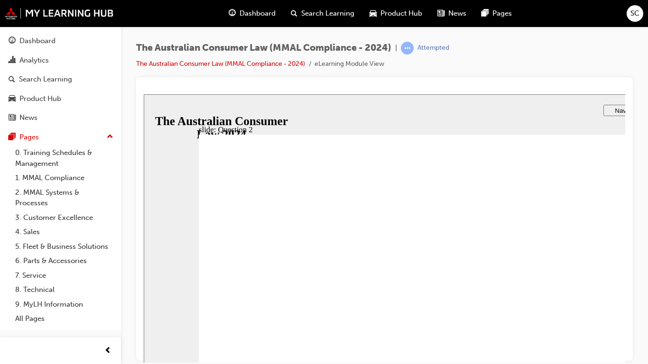
radio input "true"
checkbox input "true"
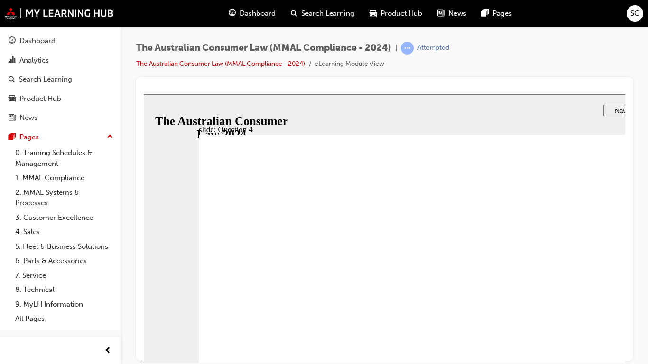
checkbox input "true"
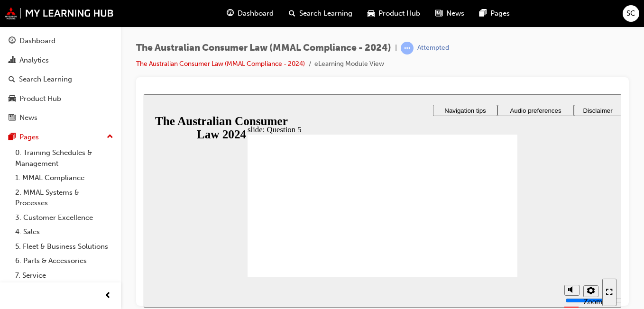
radio input "true"
click at [613, 294] on div "Enter full-screen (Ctrl+Alt+F)" at bounding box center [609, 292] width 7 height 8
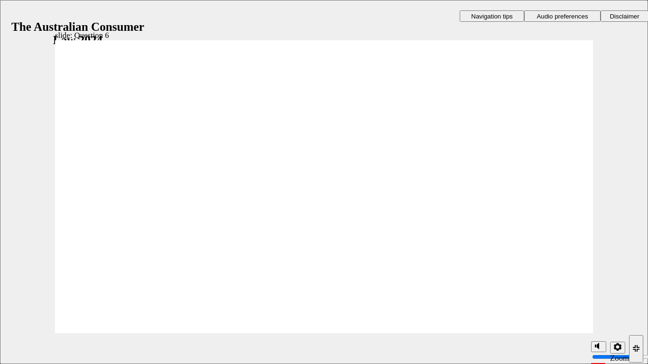
radio input "true"
checkbox input "true"
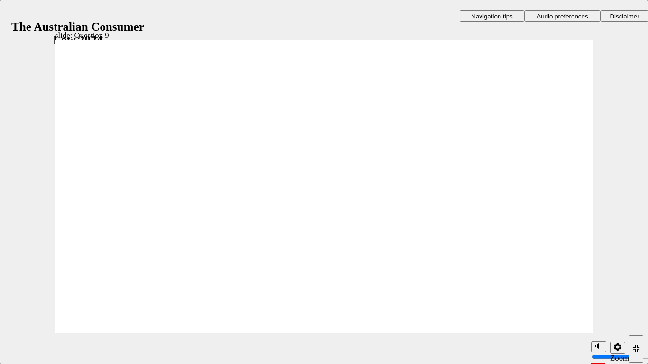
checkbox input "true"
radio input "true"
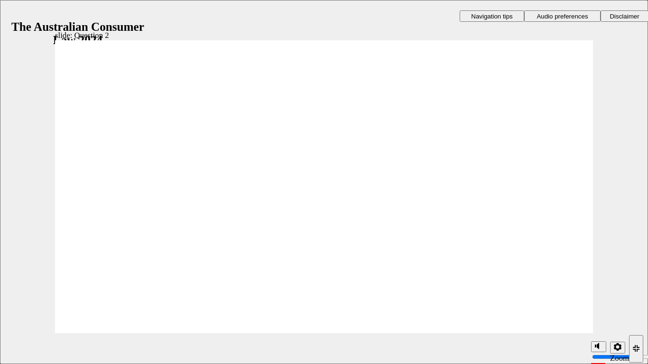
checkbox input "true"
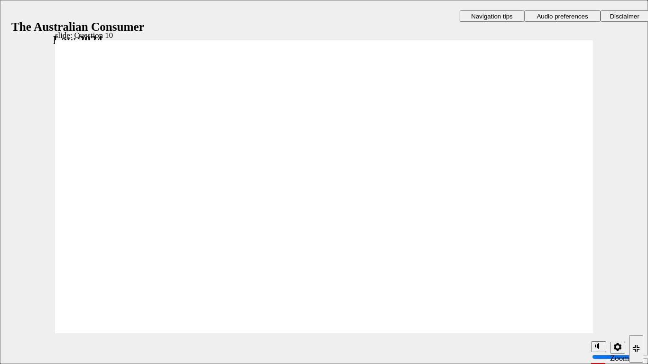
type input "3"
click at [599, 325] on input "volume" at bounding box center [622, 322] width 61 height 8
checkbox input "true"
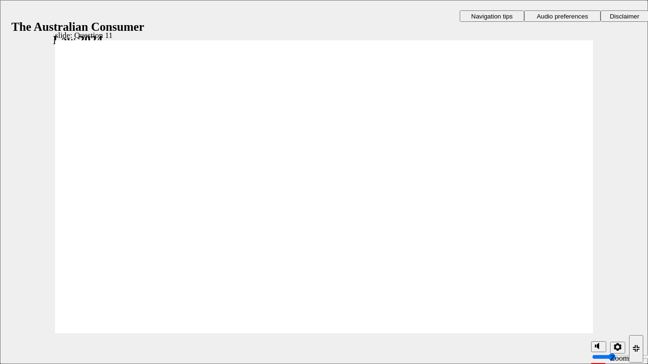
checkbox input "true"
radio input "true"
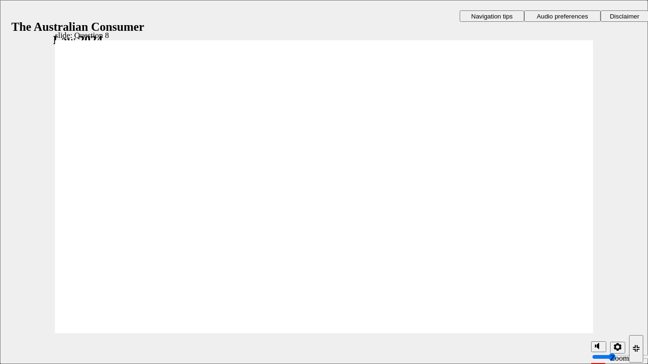
checkbox input "true"
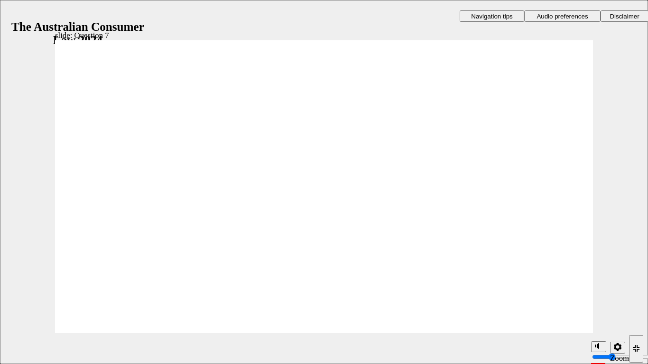
checkbox input "true"
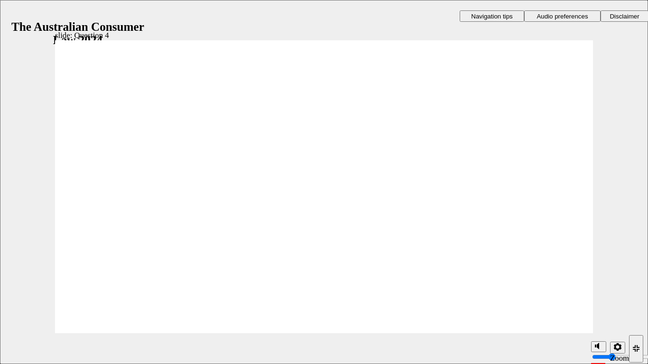
radio input "true"
drag, startPoint x: 121, startPoint y: 313, endPoint x: 376, endPoint y: 302, distance: 254.9
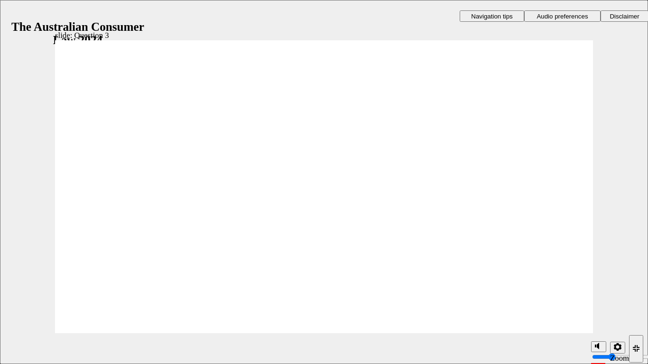
radio input "true"
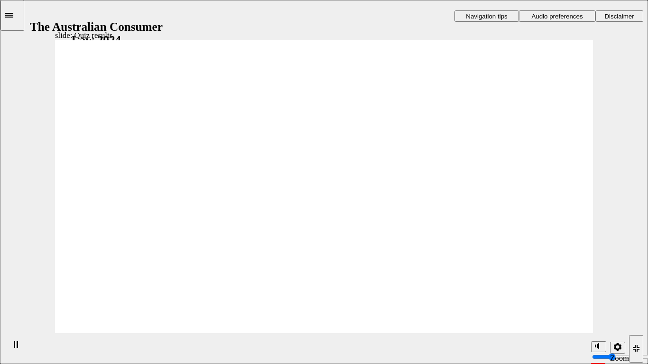
checkbox input "true"
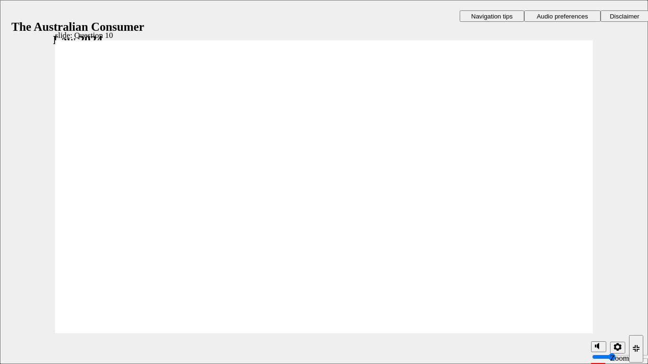
radio input "true"
checkbox input "true"
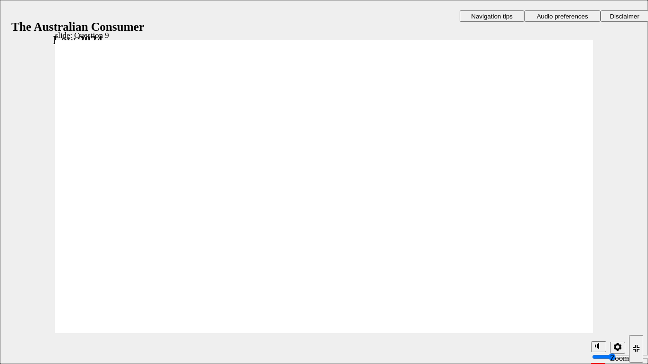
checkbox input "true"
drag, startPoint x: 577, startPoint y: 313, endPoint x: 574, endPoint y: 317, distance: 4.9
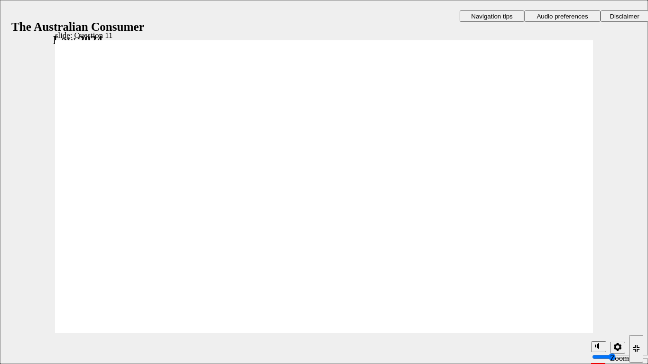
checkbox input "true"
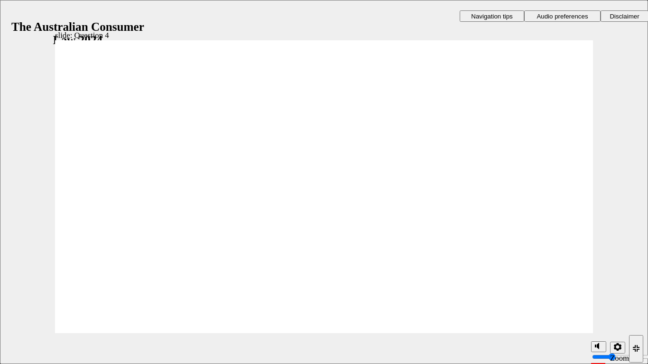
checkbox input "true"
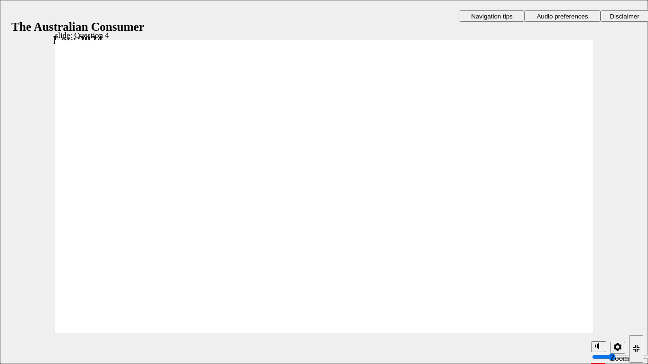
checkbox input "true"
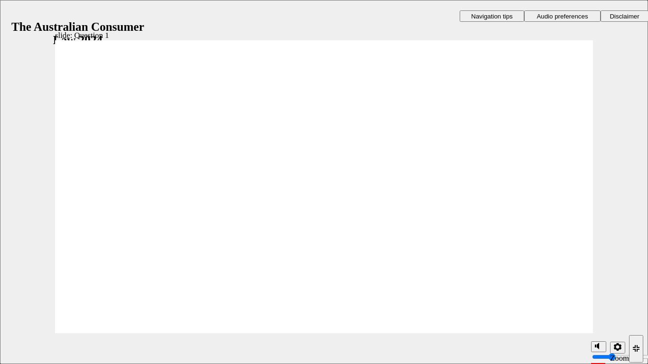
radio input "true"
drag, startPoint x: 123, startPoint y: 149, endPoint x: 134, endPoint y: 307, distance: 157.8
radio input "true"
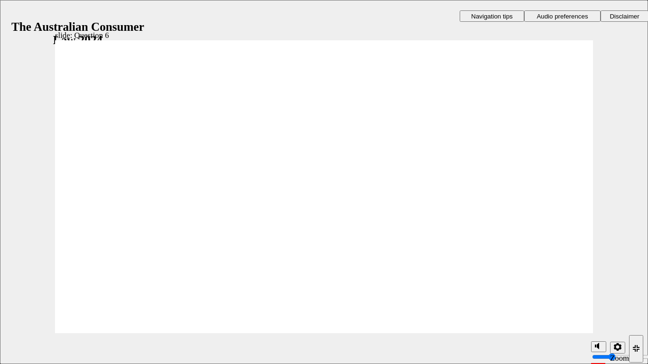
radio input "true"
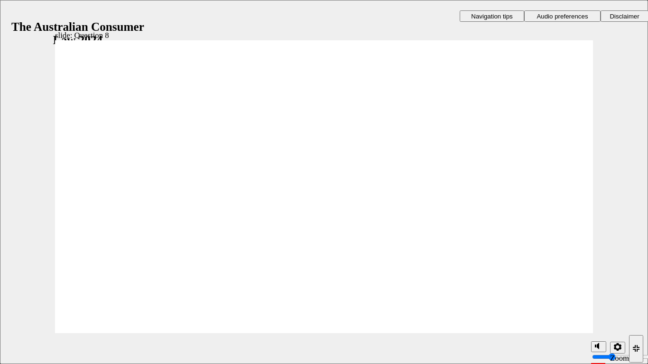
radio input "true"
drag, startPoint x: 134, startPoint y: 205, endPoint x: 140, endPoint y: 309, distance: 104.5
radio input "true"
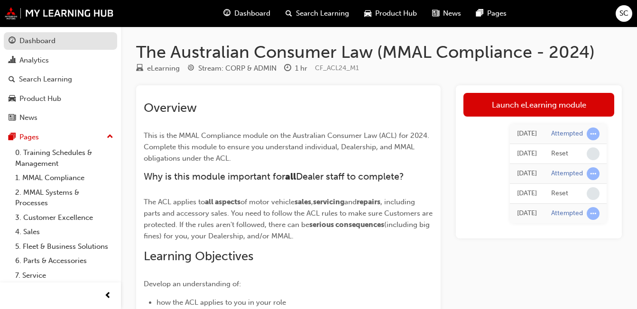
click at [55, 47] on link "Dashboard" at bounding box center [60, 41] width 113 height 18
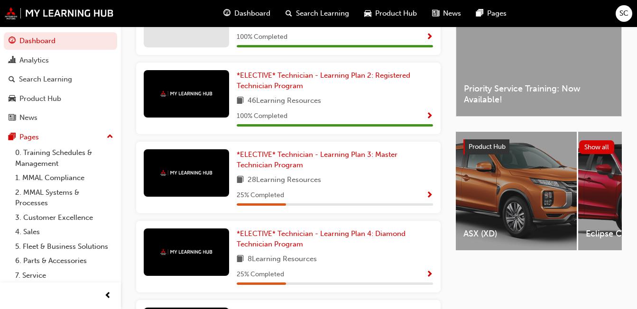
scroll to position [285, 0]
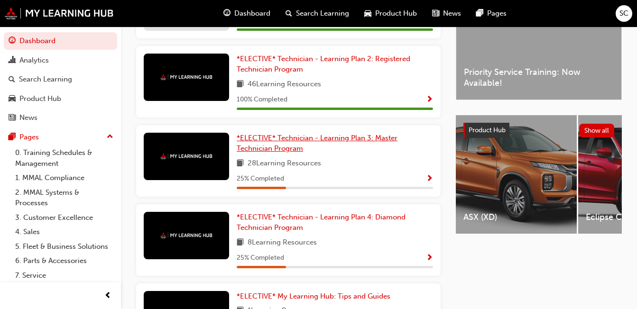
click at [293, 146] on span "*ELECTIVE* Technician - Learning Plan 3: Master Technician Program" at bounding box center [317, 143] width 161 height 19
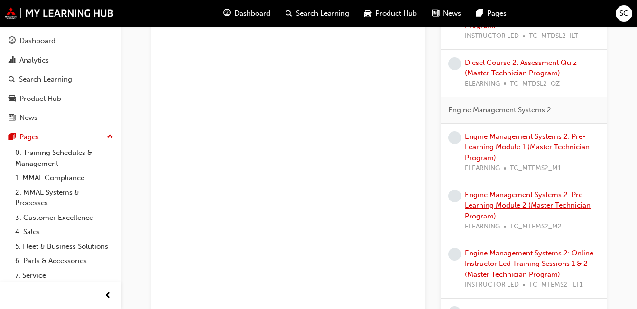
scroll to position [332, 0]
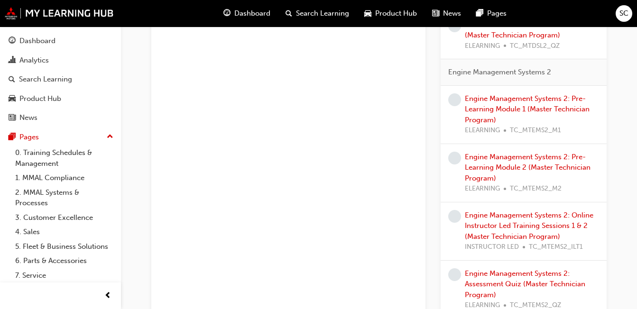
click at [549, 104] on div "Engine Management Systems 2: Pre-Learning Module 1 (Master Technician Program) …" at bounding box center [532, 114] width 134 height 43
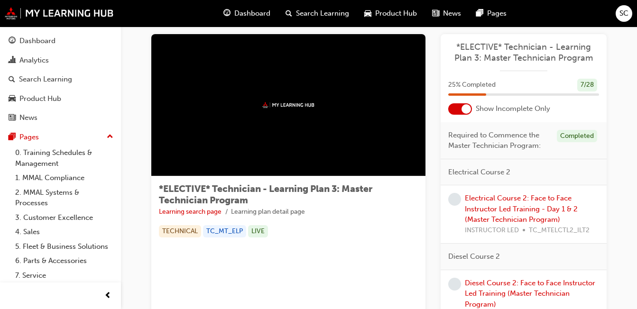
scroll to position [0, 0]
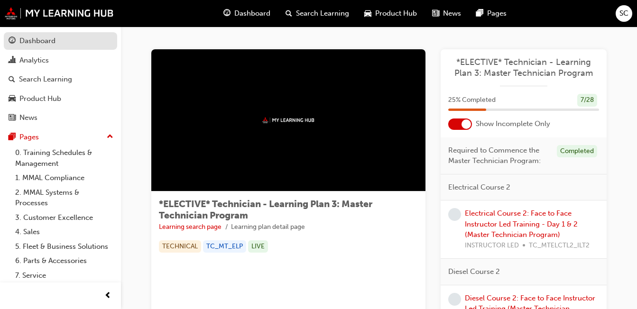
click at [38, 43] on div "Dashboard" at bounding box center [37, 41] width 36 height 11
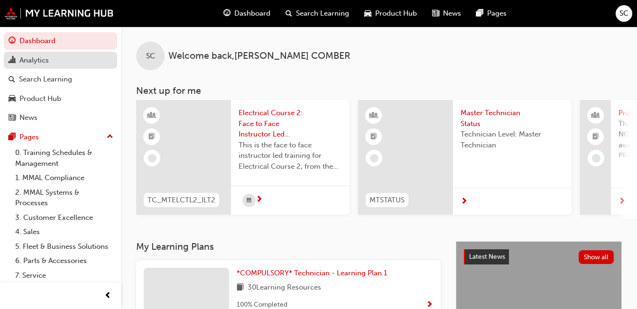
click at [49, 63] on div "Analytics" at bounding box center [61, 61] width 104 height 12
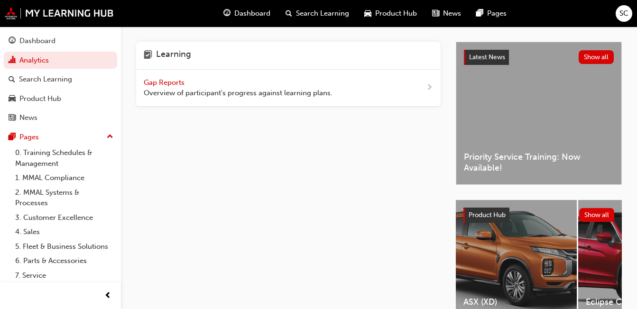
click at [187, 81] on div "Gap Reports Overview of participant's progress against learning plans." at bounding box center [238, 87] width 189 height 21
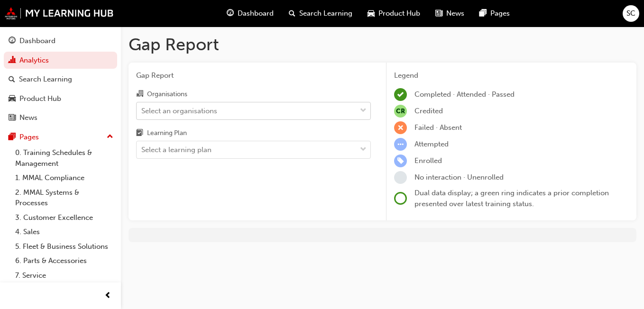
click at [249, 113] on div "Select an organisations" at bounding box center [247, 110] width 220 height 17
click at [142, 113] on input "Organisations Select an organisations" at bounding box center [141, 110] width 1 height 8
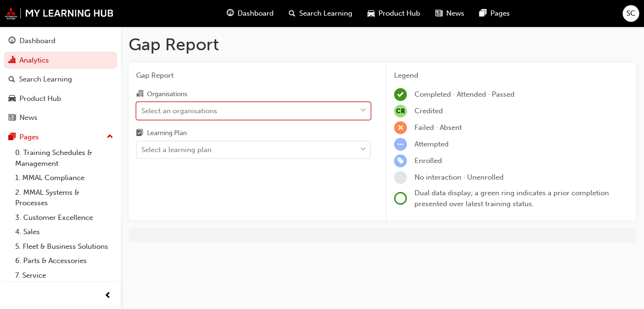
click at [249, 113] on div "Select an organisations" at bounding box center [247, 110] width 220 height 17
click at [142, 113] on input "Organisations 0 results available. Select is focused ,type to refine list, pres…" at bounding box center [141, 110] width 1 height 8
click at [239, 114] on div "Select an organisations" at bounding box center [247, 110] width 220 height 17
click at [142, 114] on input "Organisations 0 results available. Select is focused ,type to refine list, pres…" at bounding box center [141, 110] width 1 height 8
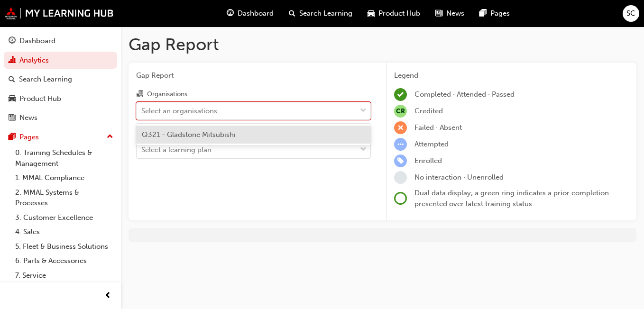
click at [227, 131] on span "Q321 - Gladstone Mitsubishi" at bounding box center [189, 134] width 94 height 9
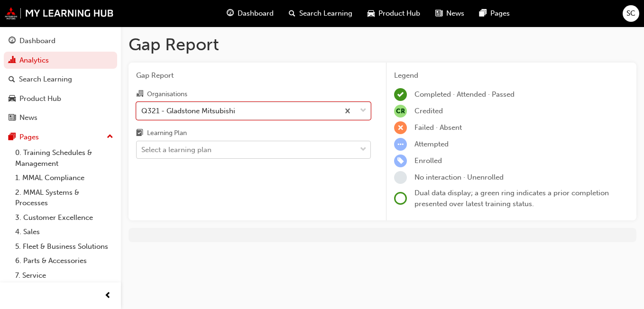
click at [224, 149] on div "Select a learning plan" at bounding box center [247, 150] width 220 height 17
click at [142, 149] on input "Learning Plan Select a learning plan" at bounding box center [141, 150] width 1 height 8
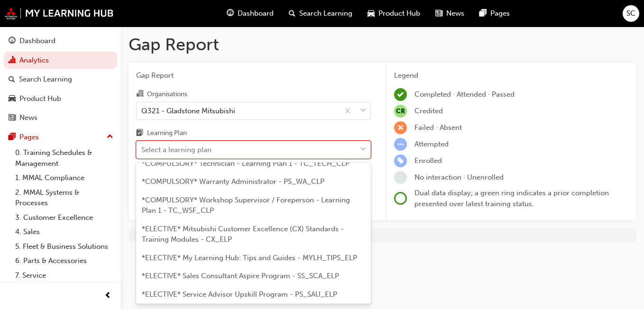
scroll to position [560, 0]
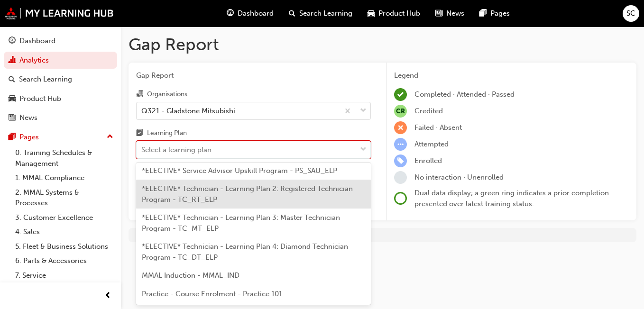
click at [476, 259] on div "Gap Report Gap Report Organisations Q321 - Gladstone Mitsubishi Learning Plan o…" at bounding box center [322, 154] width 644 height 309
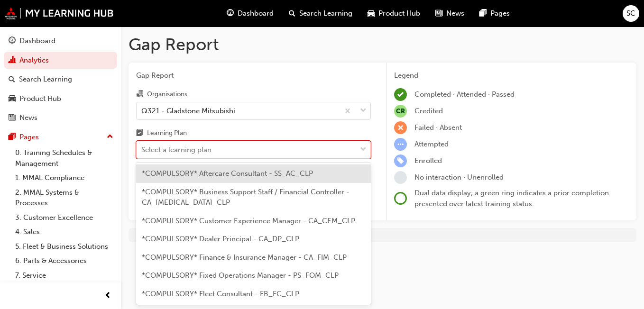
click at [306, 149] on div "Select a learning plan" at bounding box center [247, 150] width 220 height 17
click at [142, 149] on input "Learning Plan option *COMPULSORY* Aftercare Consultant - SS_AC_CLP focused, 1 o…" at bounding box center [141, 150] width 1 height 8
click at [238, 172] on span "*COMPULSORY* Aftercare Consultant - SS_AC_CLP" at bounding box center [227, 173] width 171 height 9
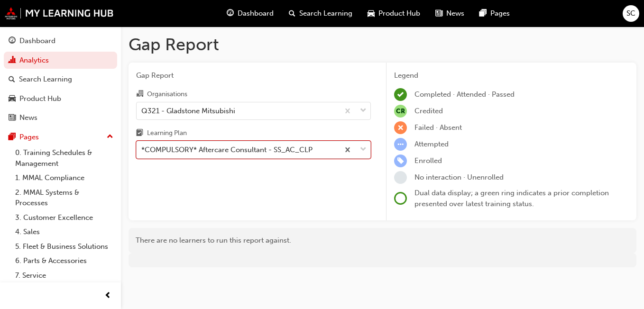
click at [287, 143] on div "*COMPULSORY* Aftercare Consultant - SS_AC_CLP" at bounding box center [238, 150] width 202 height 17
click at [142, 146] on input "Learning Plan option *COMPULSORY* Aftercare Consultant - SS_AC_CLP, selected. 0…" at bounding box center [141, 150] width 1 height 8
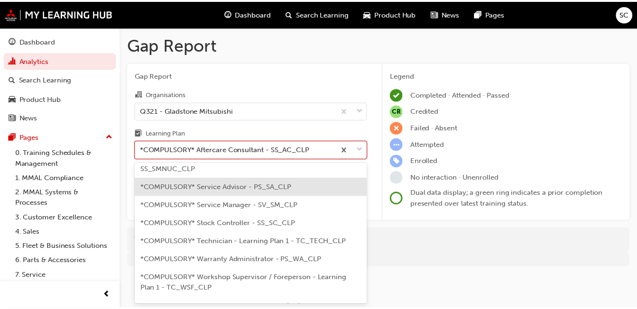
scroll to position [379, 0]
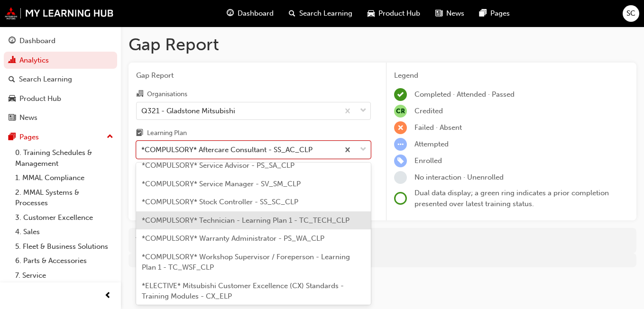
click at [243, 223] on span "*COMPULSORY* Technician - Learning Plan 1 - TC_TECH_CLP" at bounding box center [246, 220] width 208 height 9
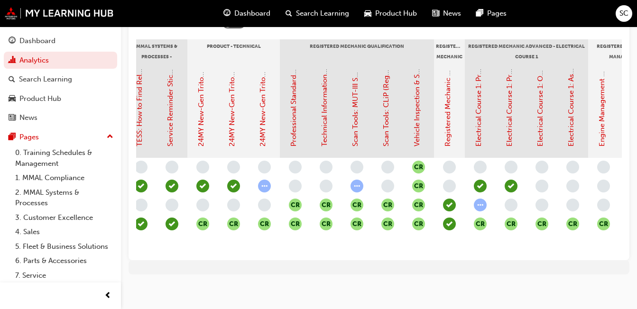
scroll to position [0, 341]
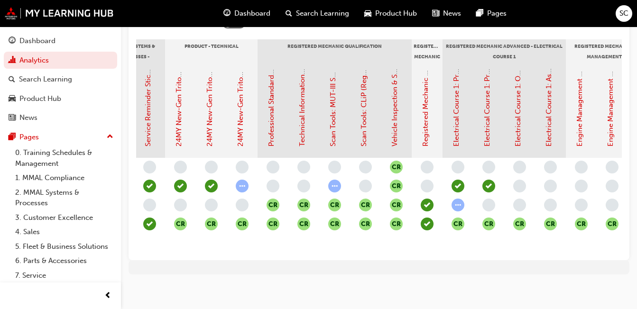
click at [543, 244] on div "CR CR CR CR CR CR CR CR CR CR CR CR CR CR CR CR CR CR CR CR CR CR CR CR CR CR C…" at bounding box center [396, 205] width 956 height 95
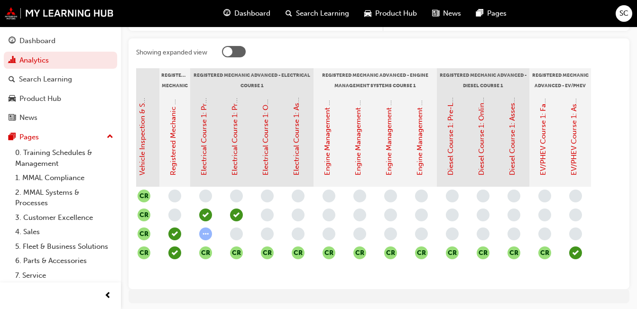
scroll to position [0, 0]
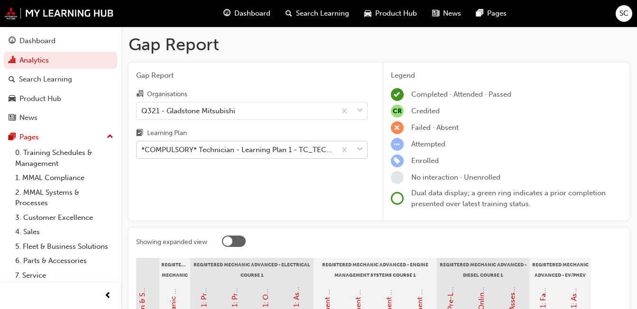
click at [260, 145] on div "*COMPULSORY* Technician - Learning Plan 1 - TC_TECH_CLP" at bounding box center [238, 150] width 195 height 11
click at [142, 146] on input "Learning Plan *COMPULSORY* Technician - Learning Plan 1 - TC_TECH_CLP" at bounding box center [141, 150] width 1 height 8
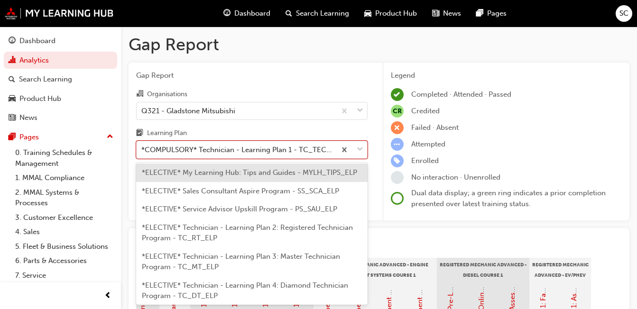
scroll to position [548, 0]
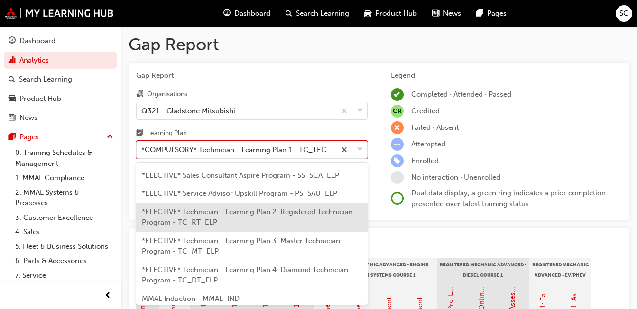
click at [293, 215] on span "*ELECTIVE* Technician - Learning Plan 2: Registered Technician Program - TC_RT_…" at bounding box center [247, 217] width 211 height 19
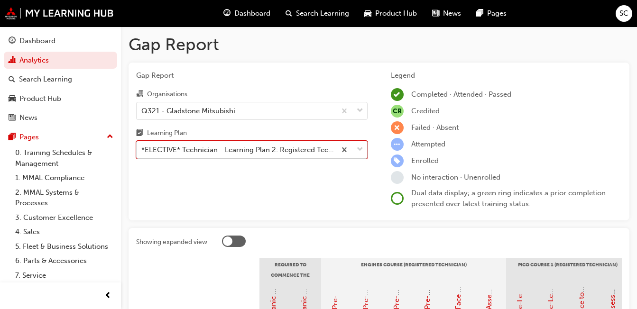
click at [256, 154] on div "*ELECTIVE* Technician - Learning Plan 2: Registered Technician Program - TC_RT_…" at bounding box center [238, 150] width 195 height 11
click at [142, 154] on input "Learning Plan option *ELECTIVE* Technician - Learning Plan 2: Registered Techni…" at bounding box center [141, 150] width 1 height 8
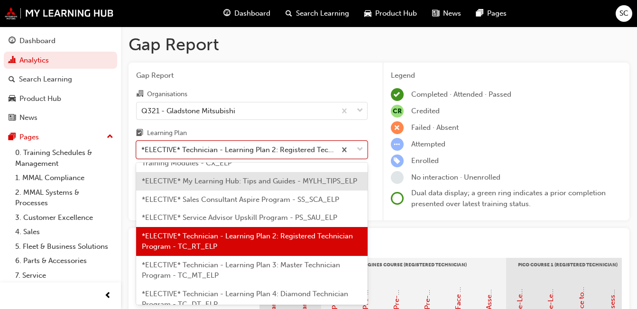
scroll to position [571, 0]
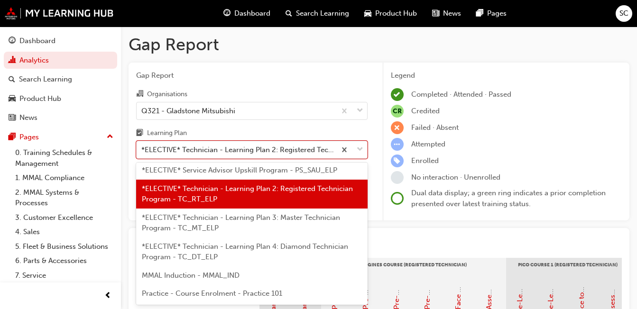
click at [279, 224] on div "*ELECTIVE* Technician - Learning Plan 3: Master Technician Program - TC_MT_ELP" at bounding box center [251, 223] width 231 height 29
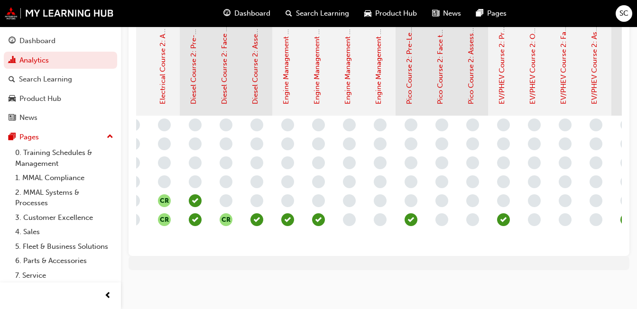
scroll to position [0, 362]
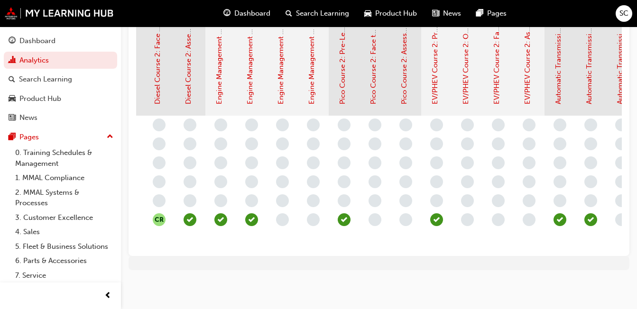
drag, startPoint x: 581, startPoint y: 236, endPoint x: 548, endPoint y: 240, distance: 33.5
click at [548, 240] on div "CR CR CR CR CR CR CR CR" at bounding box center [344, 182] width 894 height 133
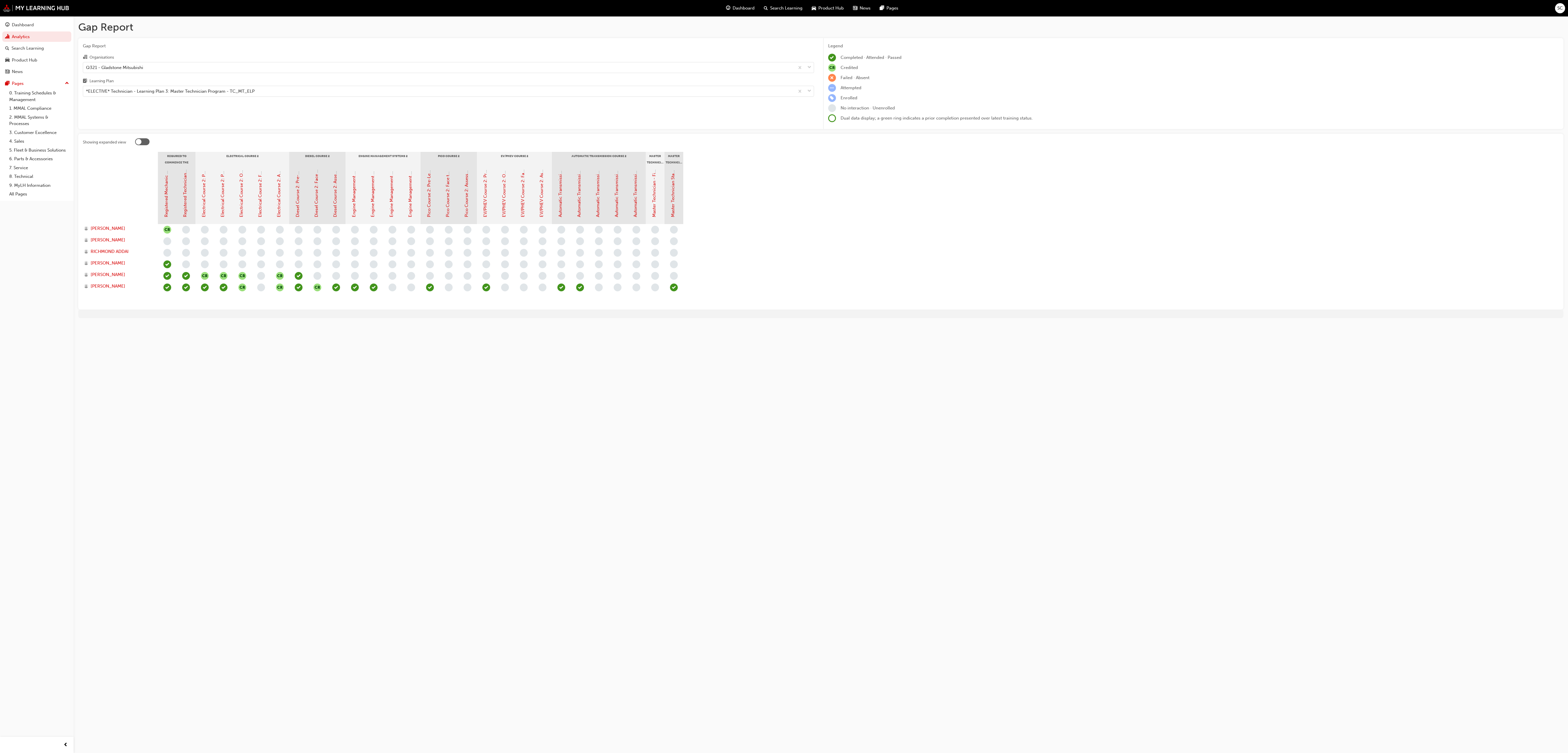
scroll to position [0, 0]
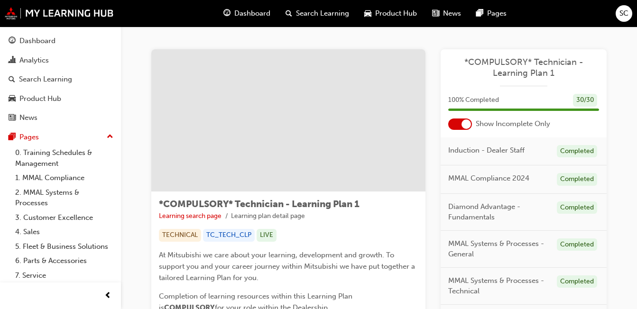
click at [456, 123] on div at bounding box center [460, 124] width 24 height 11
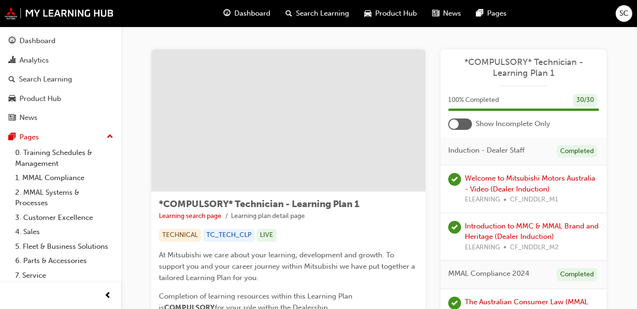
click at [460, 125] on div at bounding box center [460, 124] width 24 height 11
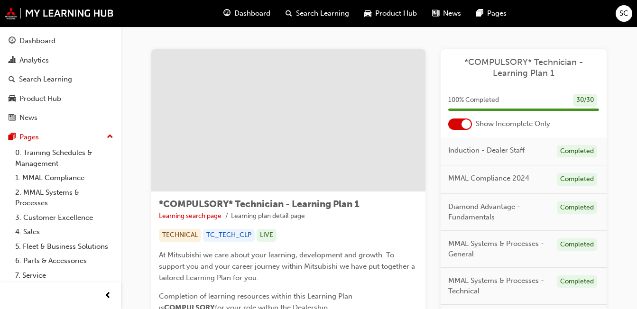
click at [460, 125] on div at bounding box center [460, 124] width 24 height 11
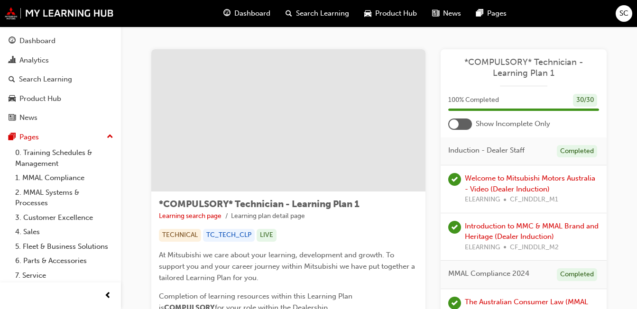
click at [460, 125] on div at bounding box center [460, 124] width 24 height 11
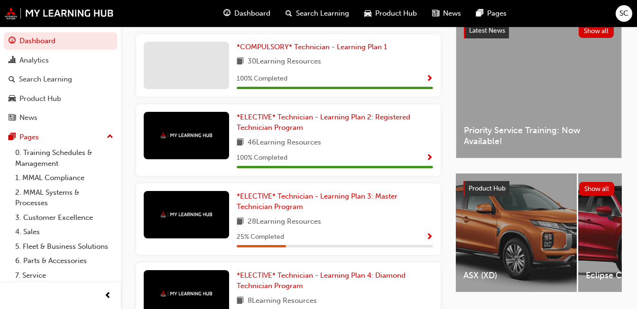
scroll to position [205, 0]
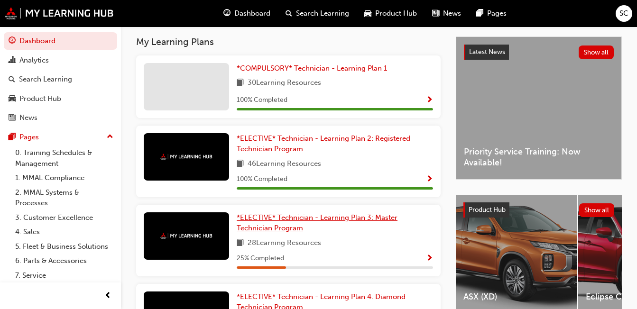
click at [324, 218] on span "*ELECTIVE* Technician - Learning Plan 3: Master Technician Program" at bounding box center [317, 222] width 161 height 19
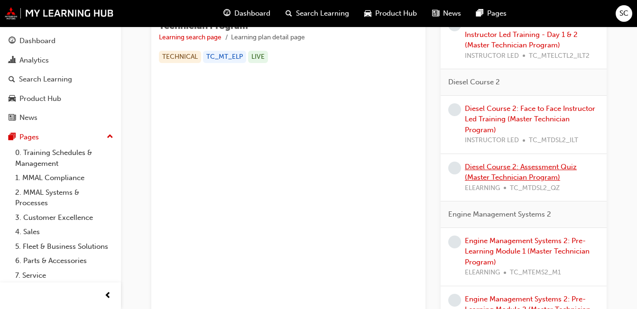
scroll to position [285, 0]
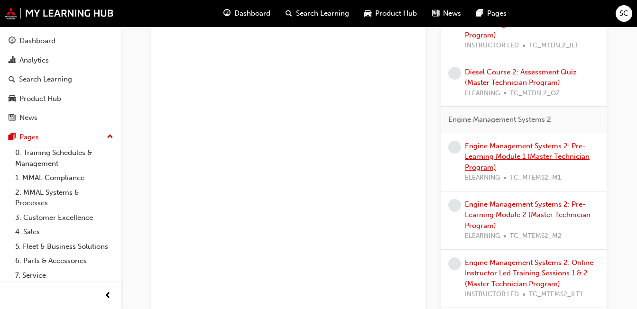
click at [508, 159] on link "Engine Management Systems 2: Pre-Learning Module 1 (Master Technician Program)" at bounding box center [527, 157] width 125 height 30
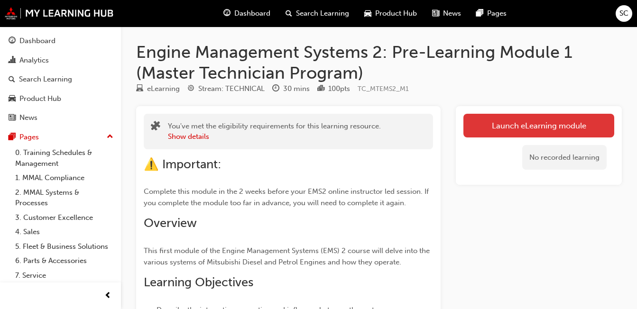
click at [521, 127] on link "Launch eLearning module" at bounding box center [538, 126] width 151 height 24
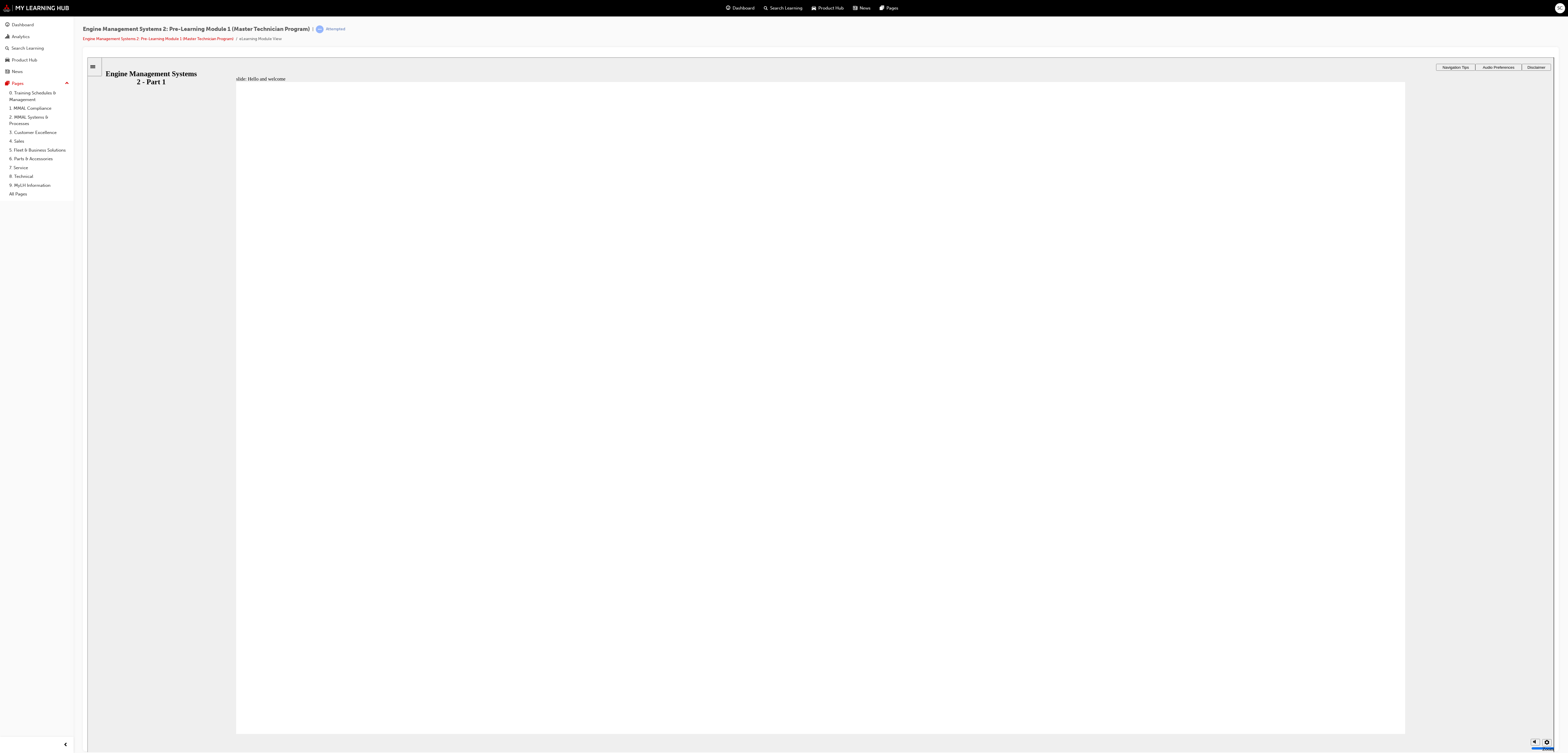
click at [392, 63] on button "Audio Preferences" at bounding box center [1499, 66] width 46 height 7
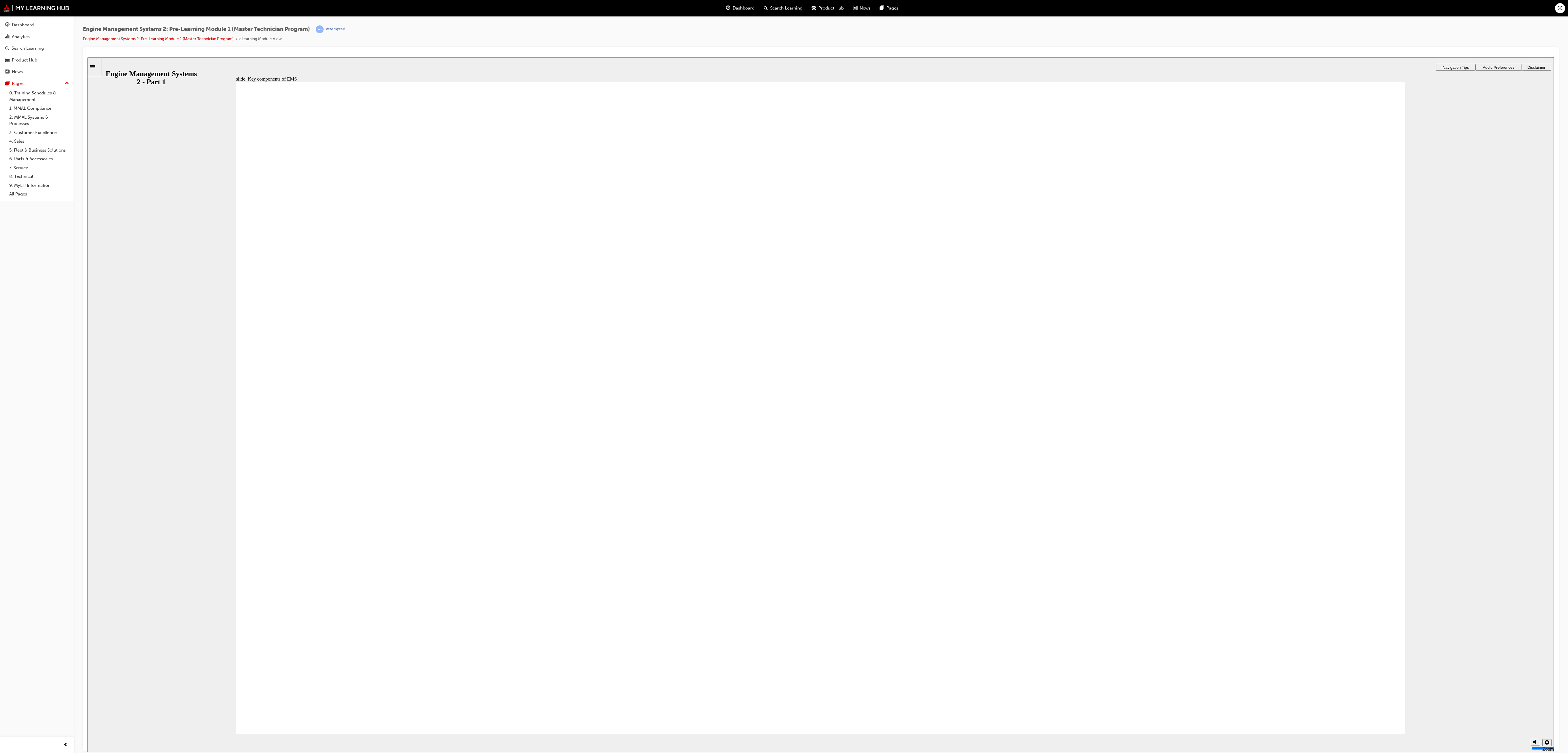
drag, startPoint x: 827, startPoint y: 439, endPoint x: 829, endPoint y: 435, distance: 4.5
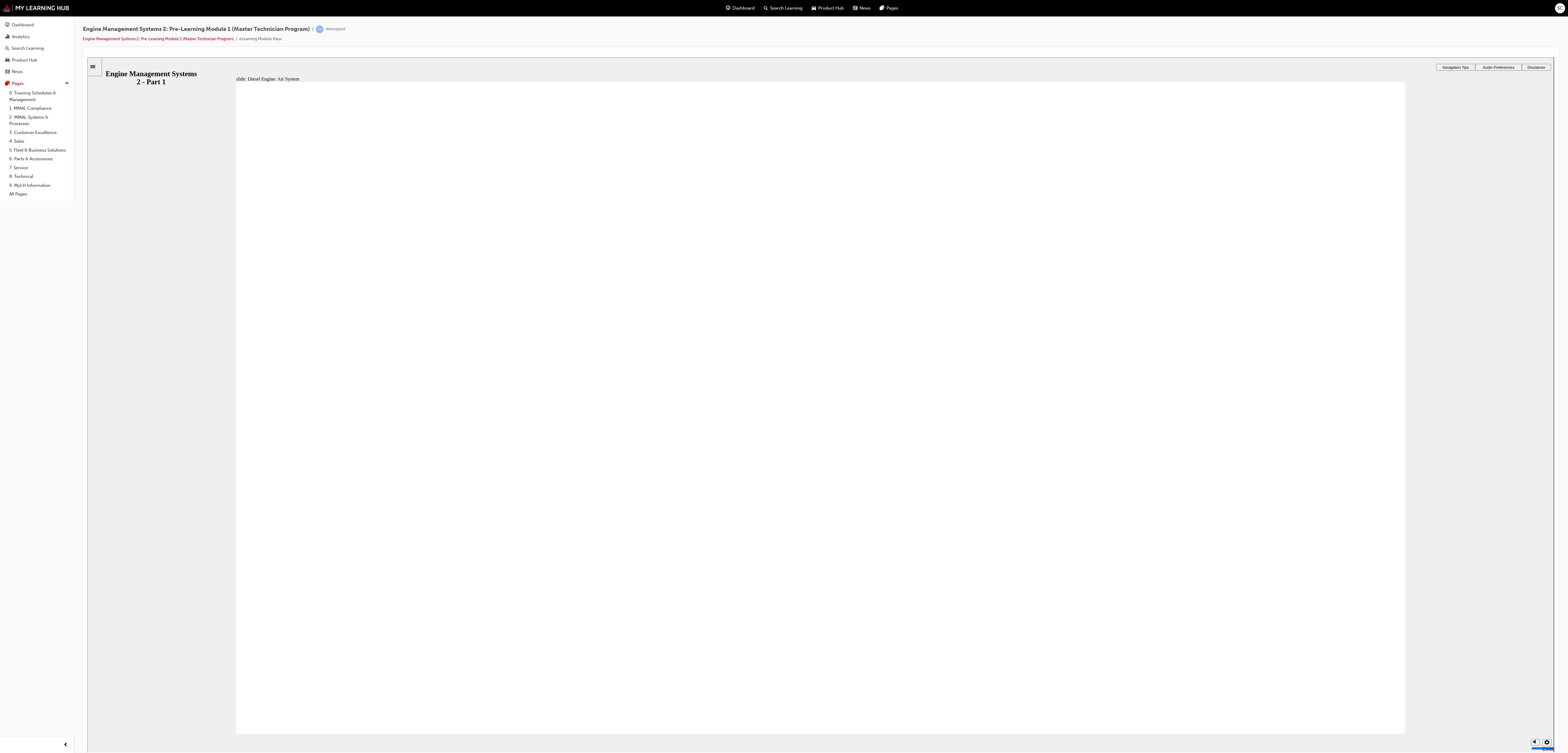
click at [392, 188] on span "Rectangle 1 Rectangle 3 Diesel Engine: Air System Next, we’ll look at the Diese…" at bounding box center [821, 410] width 1169 height 657
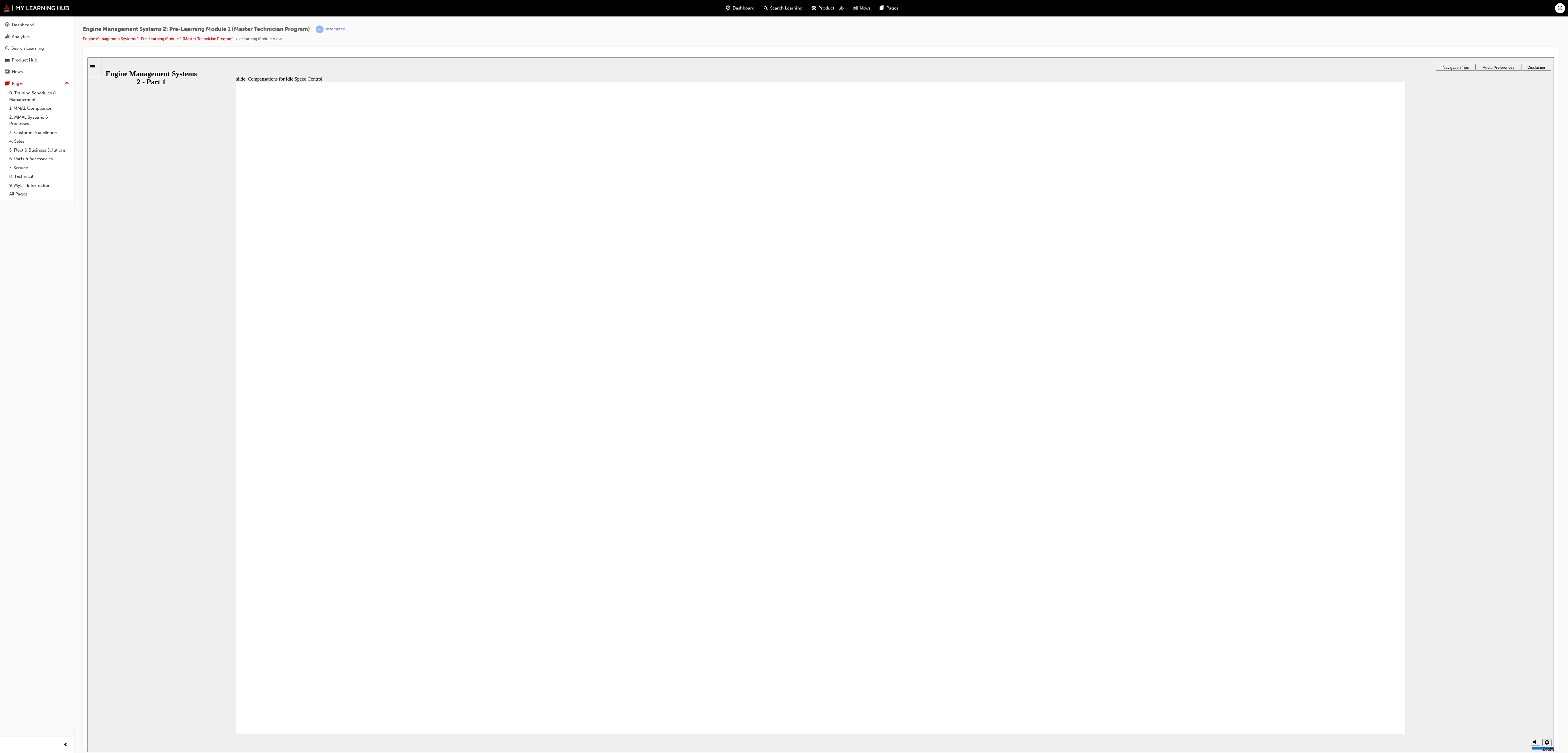
drag, startPoint x: 1075, startPoint y: 344, endPoint x: 708, endPoint y: 336, distance: 367.1
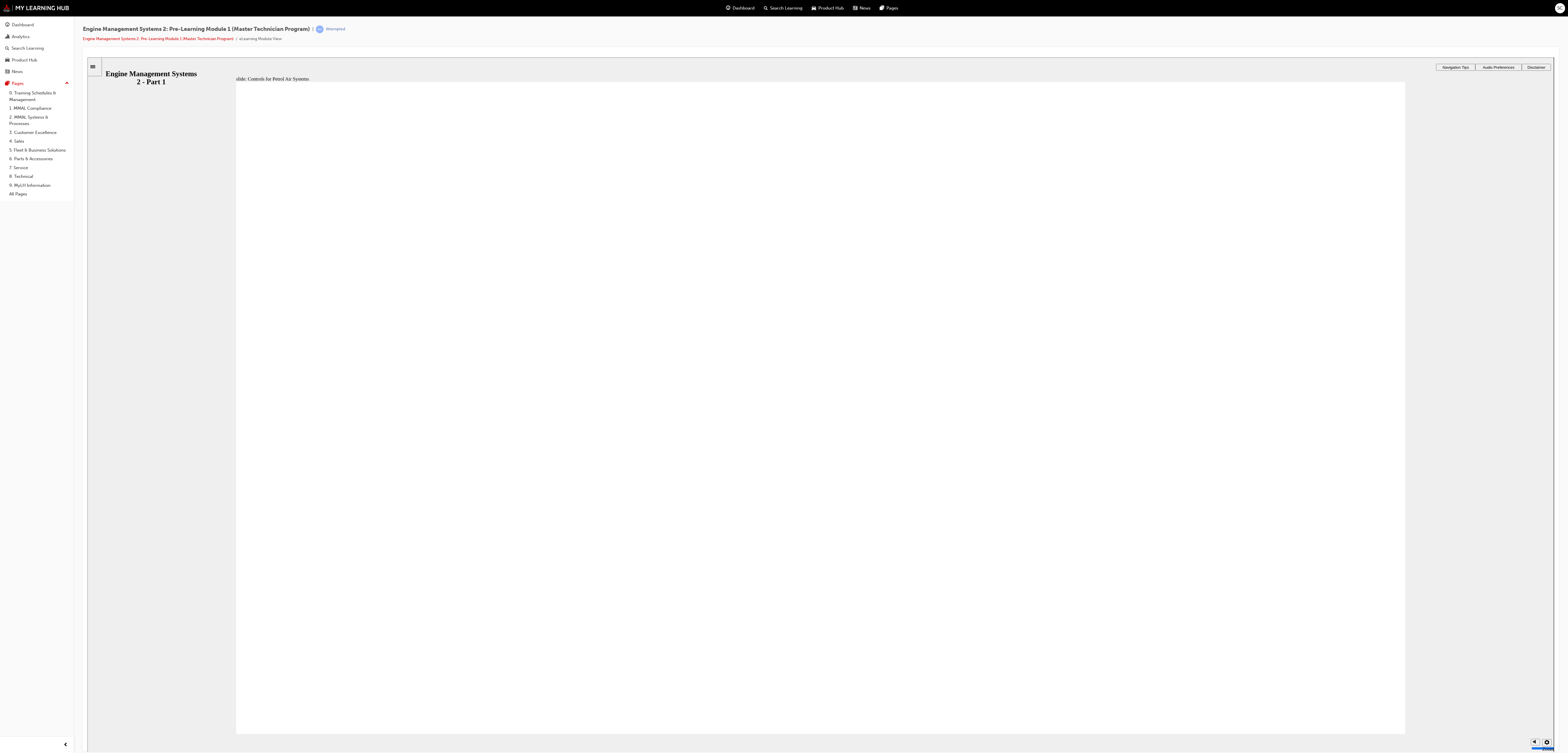
click at [392, 188] on span "Rectangle 1 Rectangle 3 Petrol Engine: Air System First, let’s look at the Petr…" at bounding box center [821, 739] width 1169 height 1315
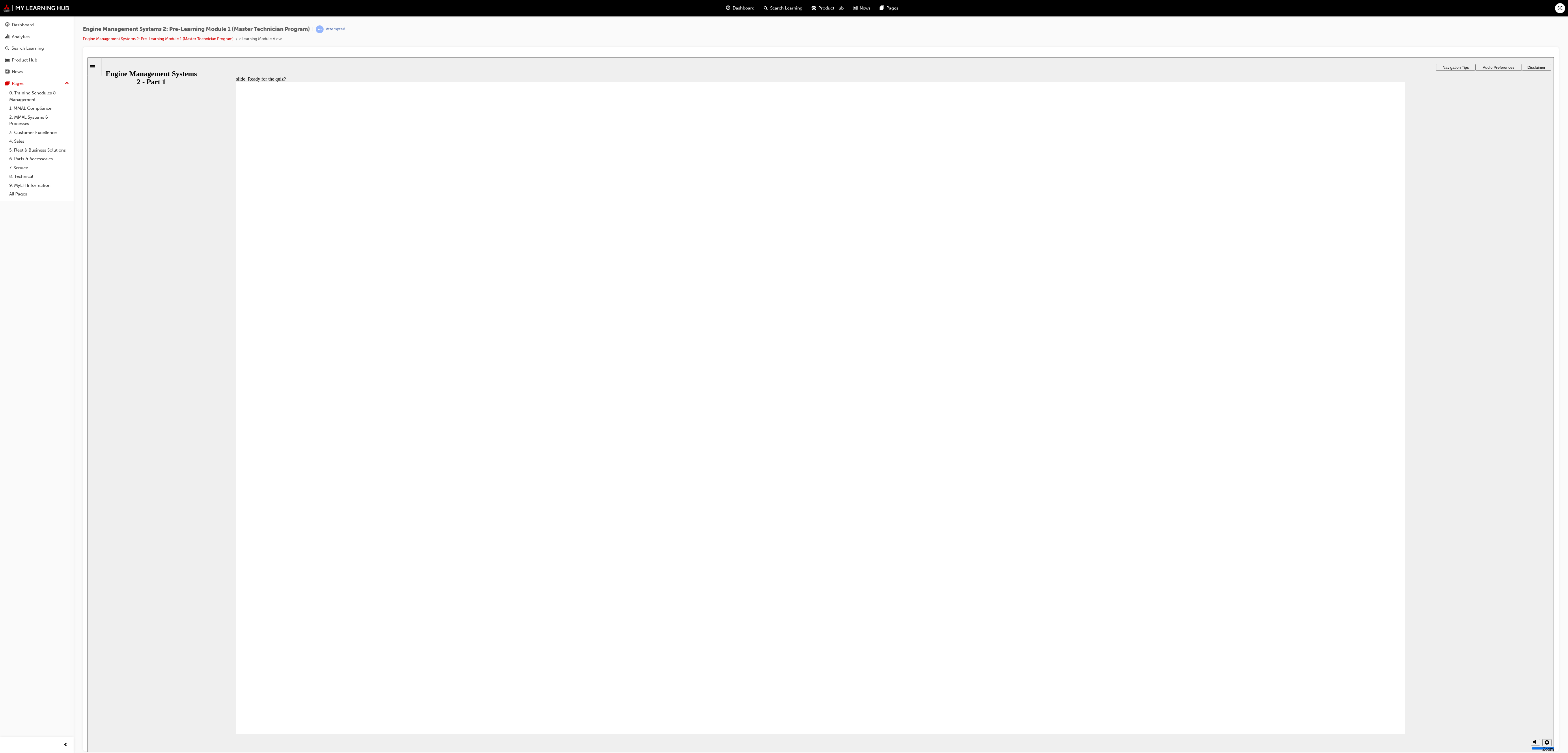
click at [392, 188] on span "Rectangle 1 Rectangle 3 Ready for the quiz? There are 10 questions and you will…" at bounding box center [821, 410] width 1169 height 657
radio input "true"
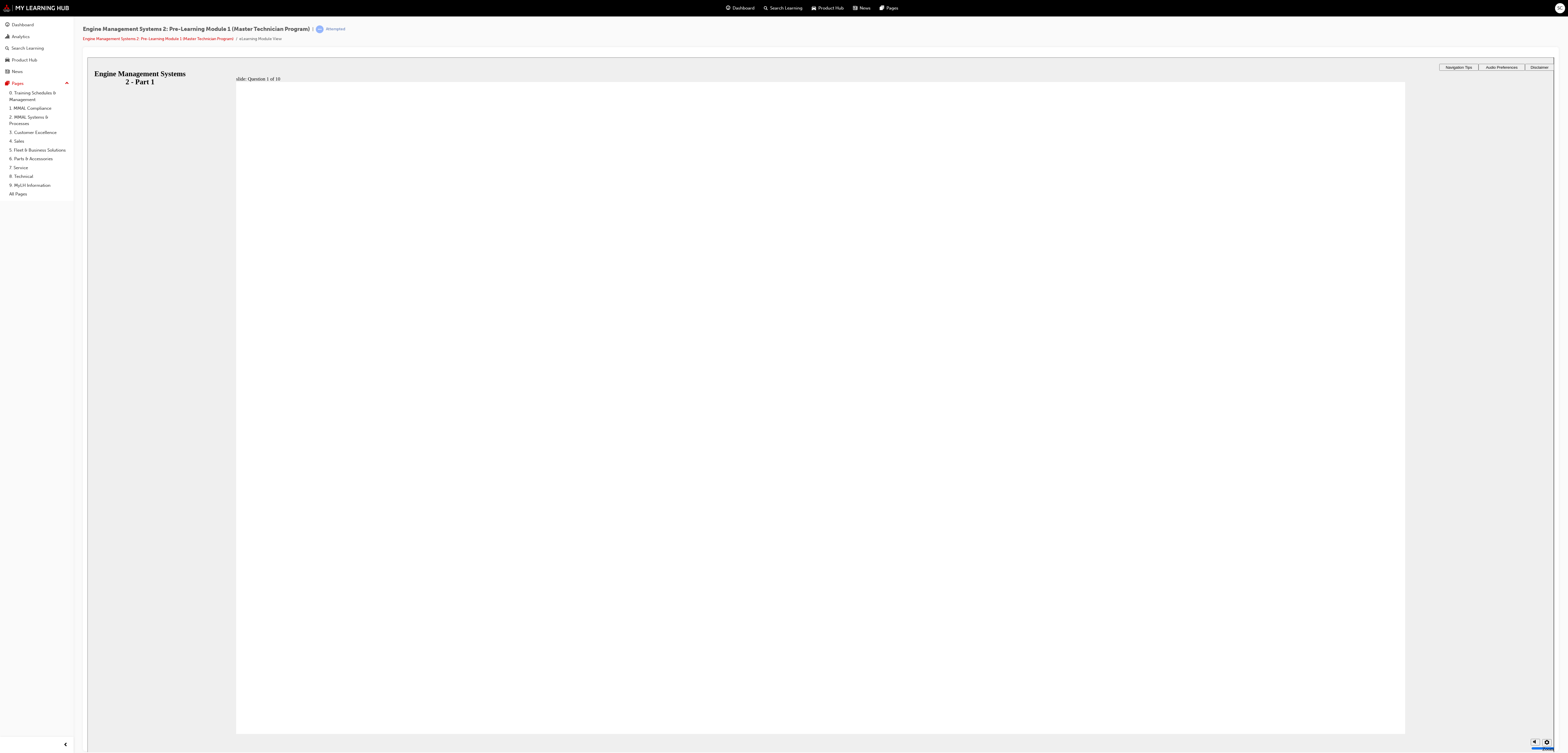
checkbox input "true"
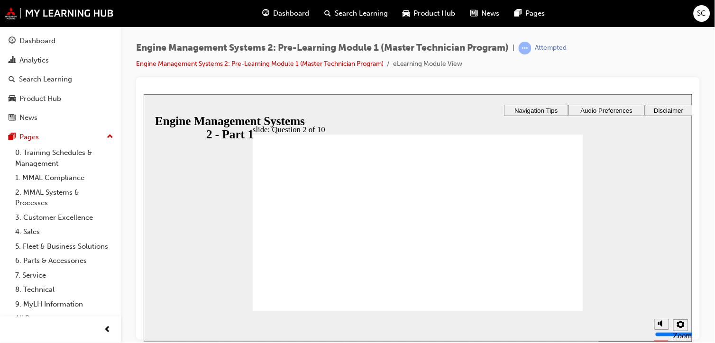
checkbox input "false"
checkbox input "true"
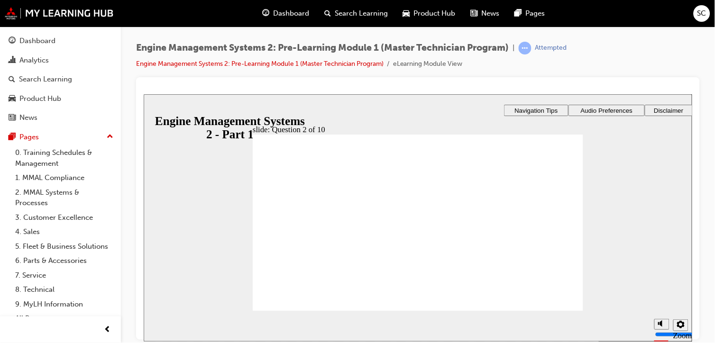
checkbox input "true"
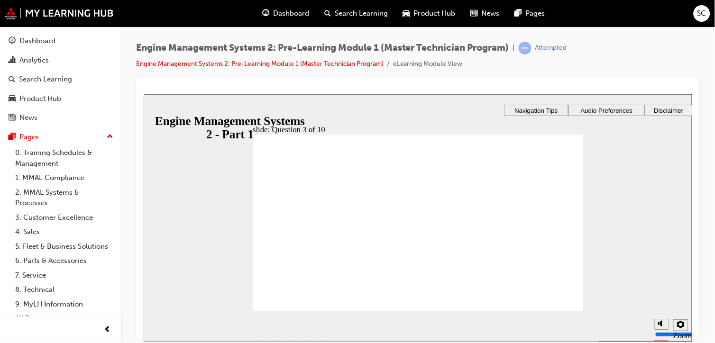
radio input "true"
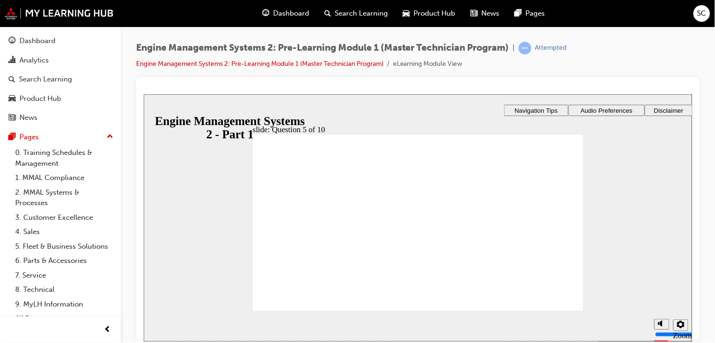
checkbox input "true"
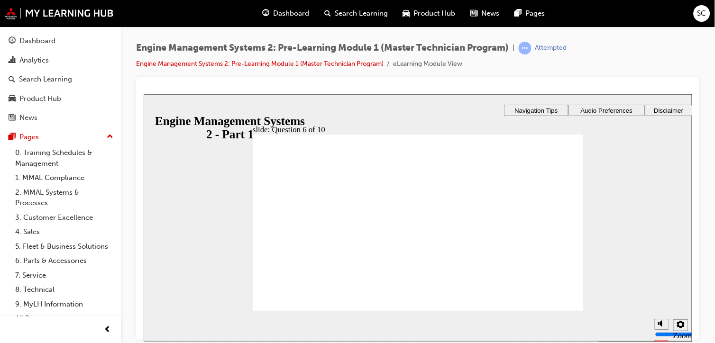
checkbox input "true"
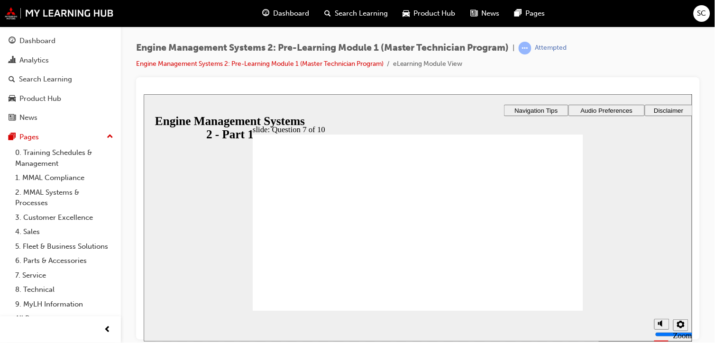
checkbox input "true"
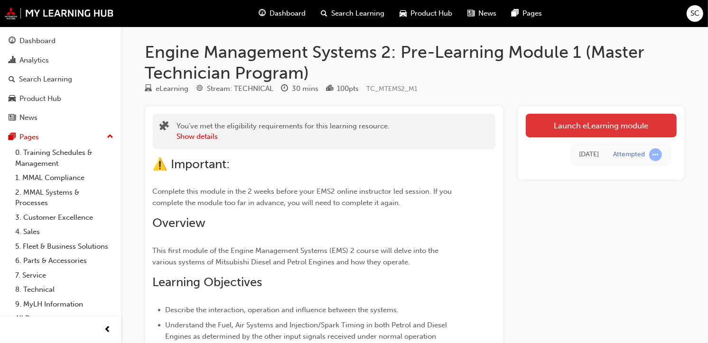
click at [546, 124] on link "Launch eLearning module" at bounding box center [600, 126] width 151 height 24
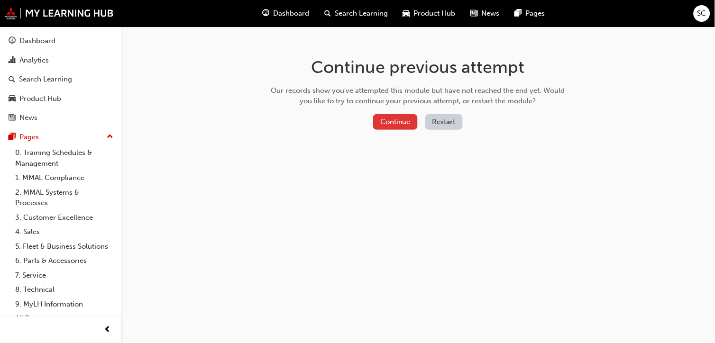
click at [389, 123] on button "Continue" at bounding box center [395, 122] width 45 height 16
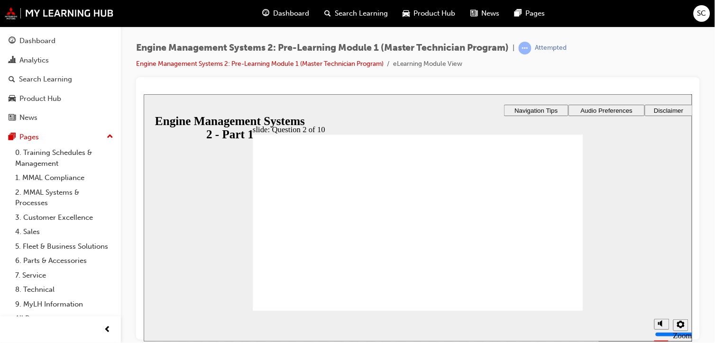
checkbox input "true"
drag, startPoint x: 552, startPoint y: 303, endPoint x: 517, endPoint y: 95, distance: 211.1
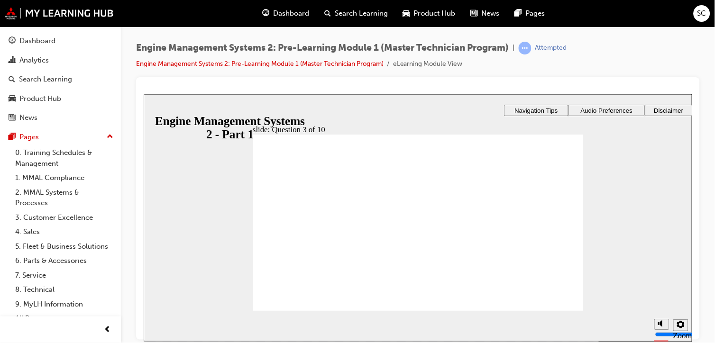
checkbox input "true"
drag, startPoint x: 289, startPoint y: 293, endPoint x: 472, endPoint y: 94, distance: 270.2
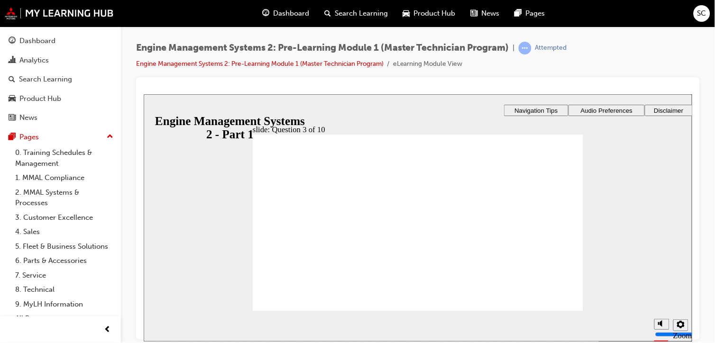
radio input "true"
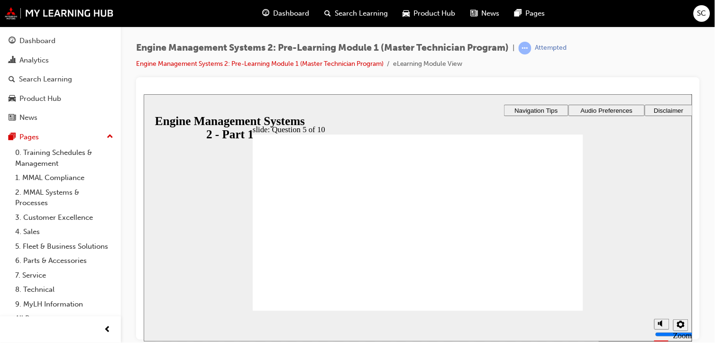
radio input "true"
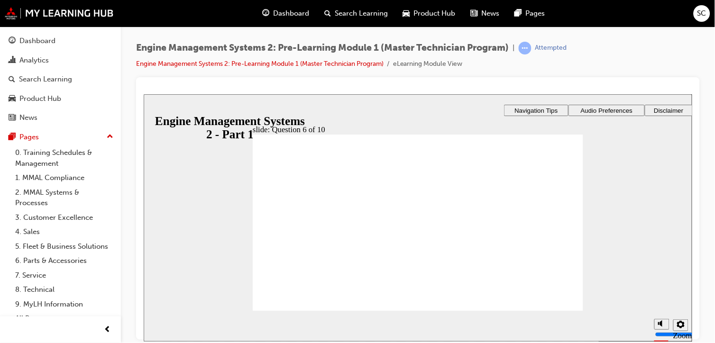
checkbox input "true"
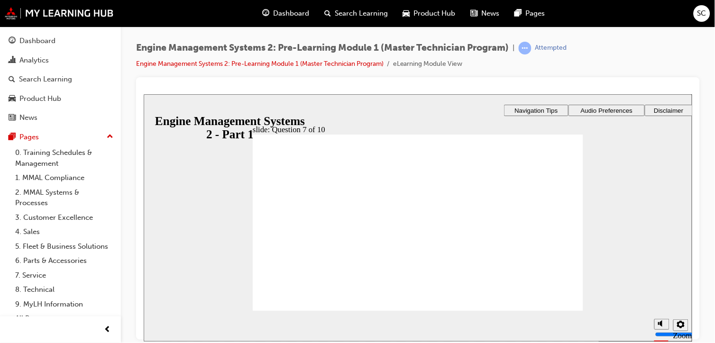
checkbox input "true"
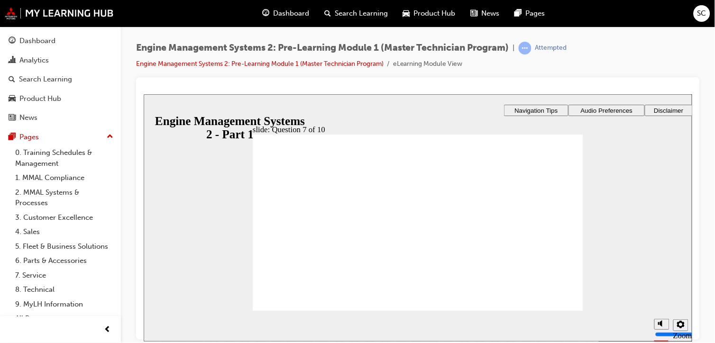
checkbox input "true"
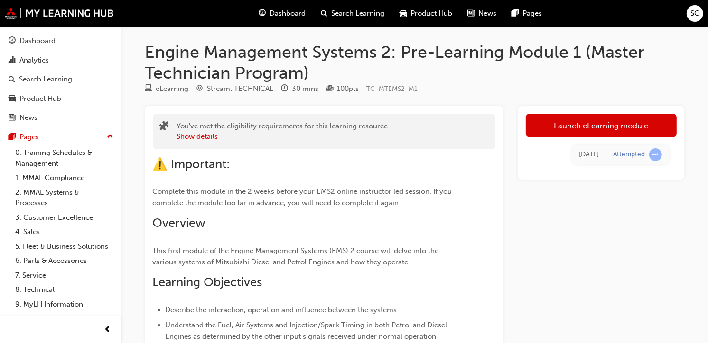
click at [613, 121] on link "Launch eLearning module" at bounding box center [600, 126] width 151 height 24
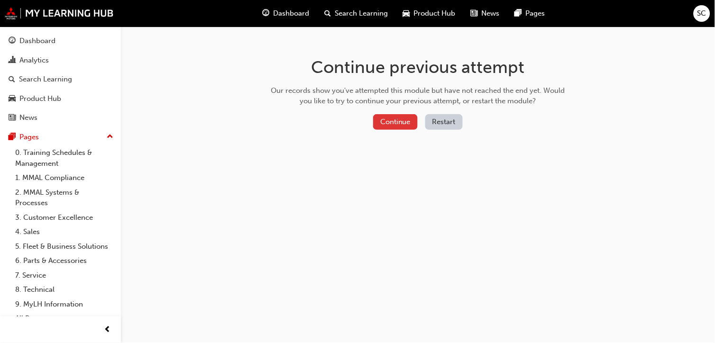
click at [398, 118] on button "Continue" at bounding box center [395, 122] width 45 height 16
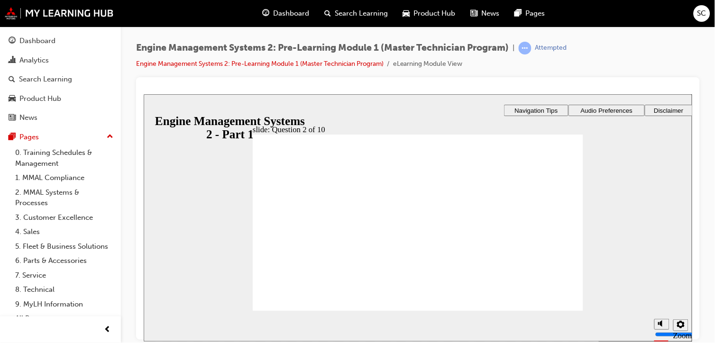
checkbox input "true"
checkbox input "false"
type input "0"
click at [662, 303] on input "volume" at bounding box center [685, 299] width 61 height 8
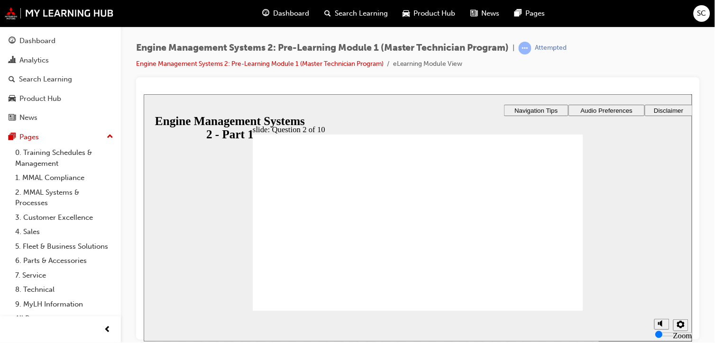
checkbox input "true"
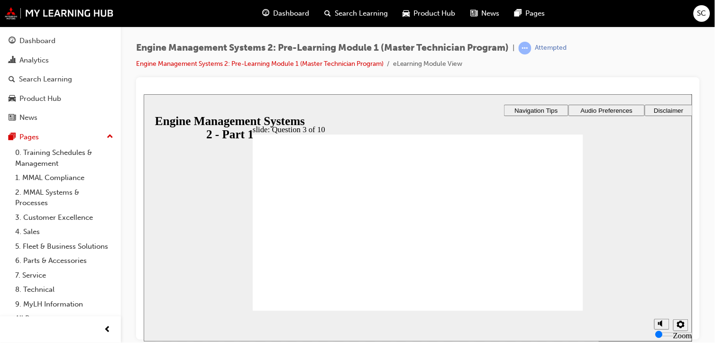
drag, startPoint x: 289, startPoint y: 204, endPoint x: 288, endPoint y: 224, distance: 19.9
checkbox input "true"
radio input "true"
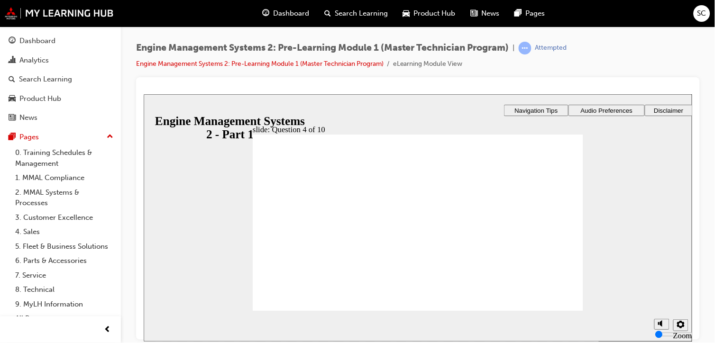
radio input "true"
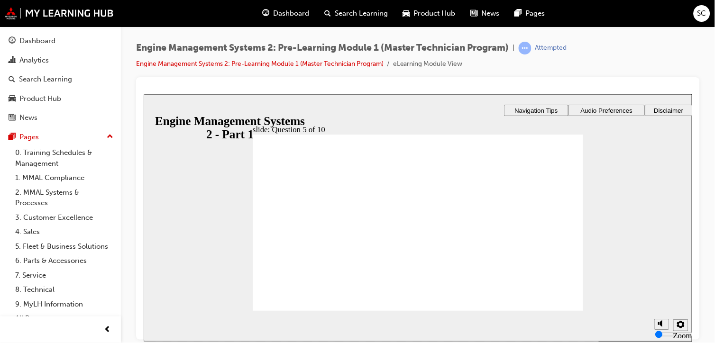
checkbox input "true"
drag, startPoint x: 303, startPoint y: 223, endPoint x: 305, endPoint y: 247, distance: 23.8
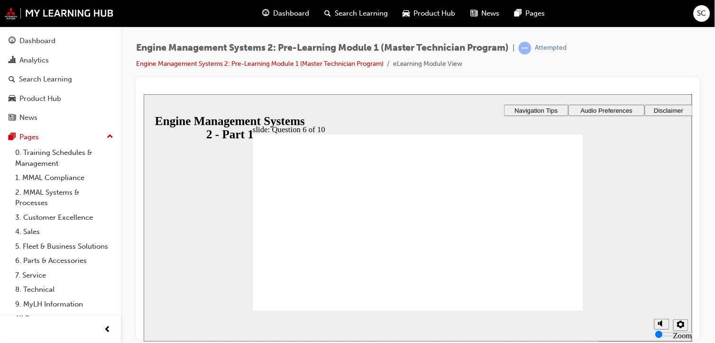
checkbox input "true"
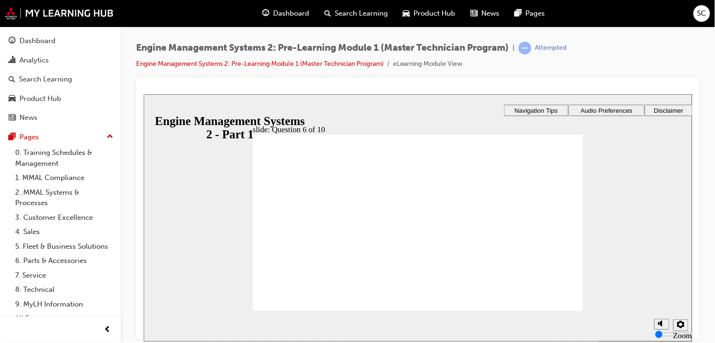
checkbox input "true"
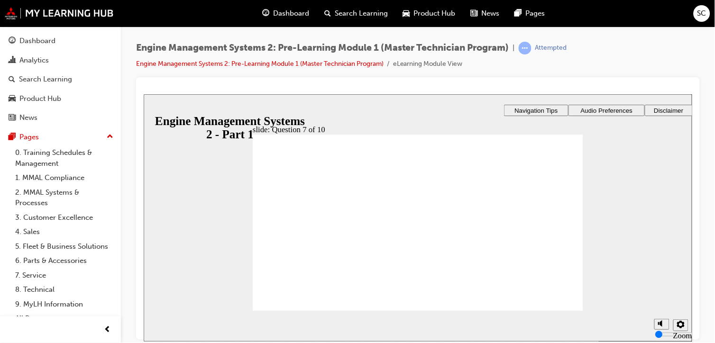
checkbox input "true"
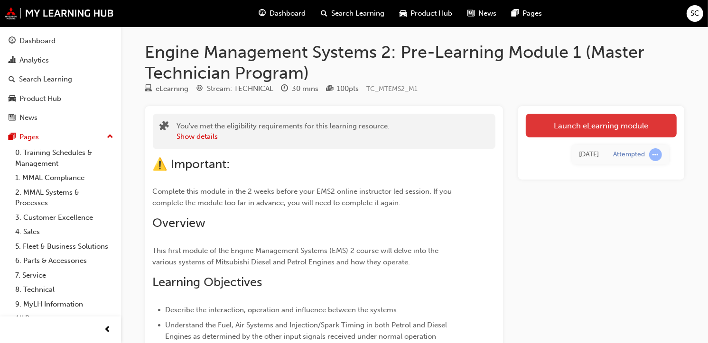
click at [562, 122] on link "Launch eLearning module" at bounding box center [600, 126] width 151 height 24
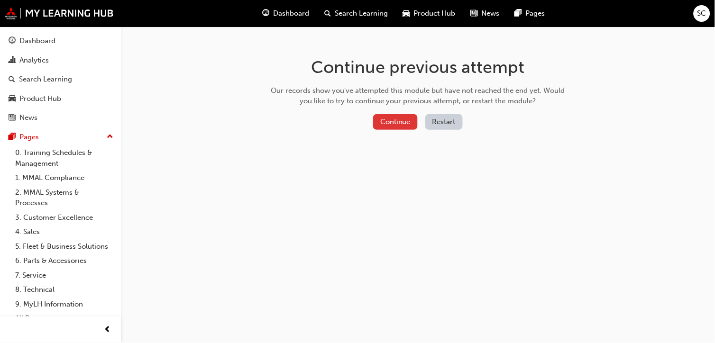
click at [402, 123] on button "Continue" at bounding box center [395, 122] width 45 height 16
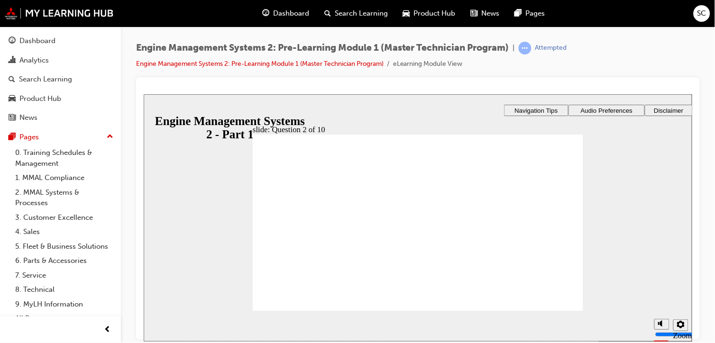
checkbox input "true"
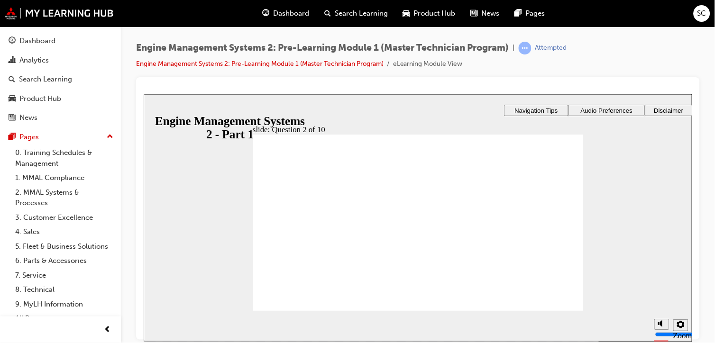
checkbox input "true"
drag, startPoint x: 311, startPoint y: 210, endPoint x: 302, endPoint y: 242, distance: 32.9
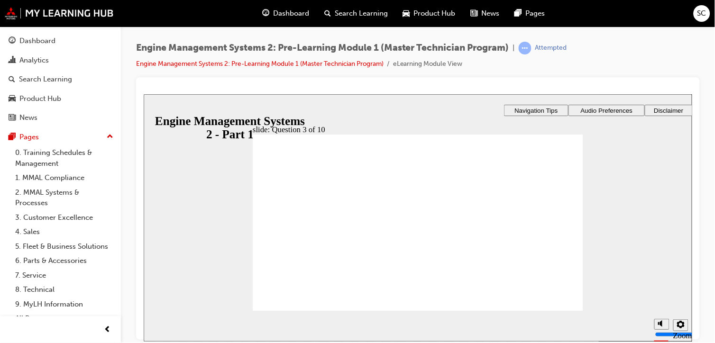
checkbox input "true"
radio input "true"
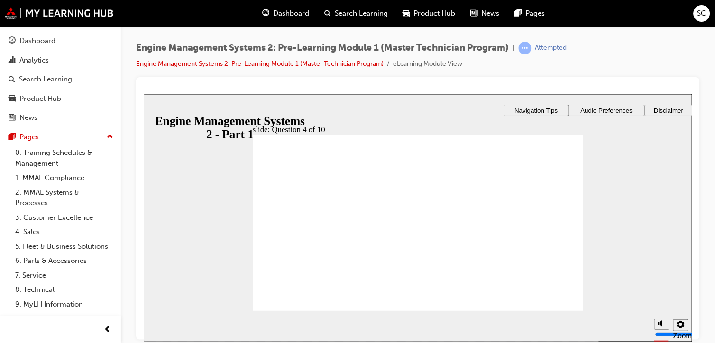
radio input "true"
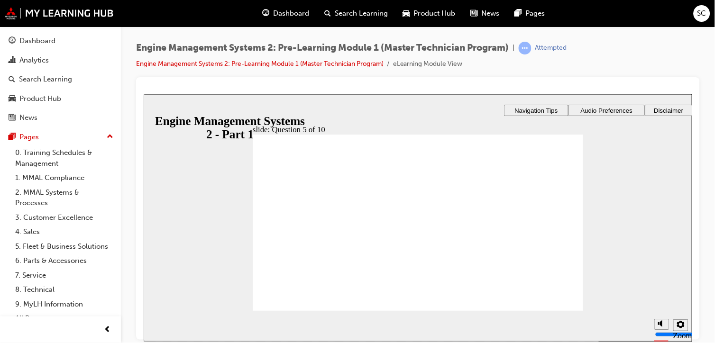
checkbox input "true"
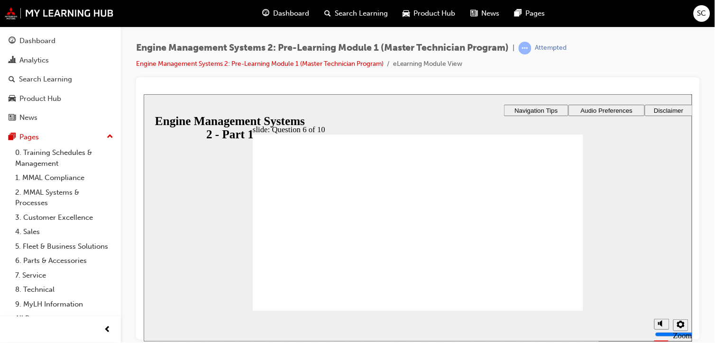
checkbox input "true"
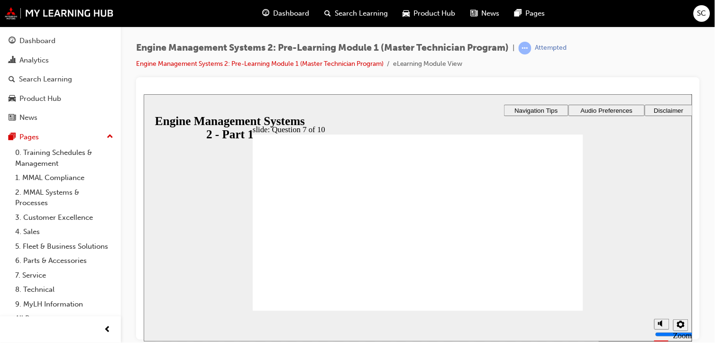
checkbox input "true"
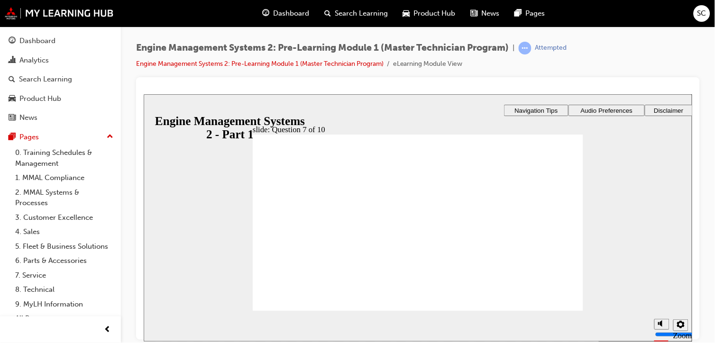
checkbox input "true"
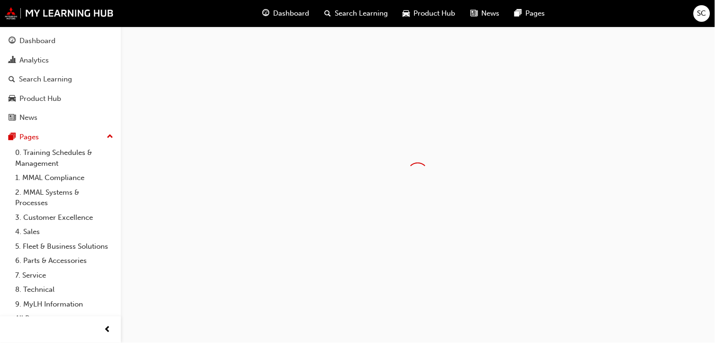
scroll to position [24, 0]
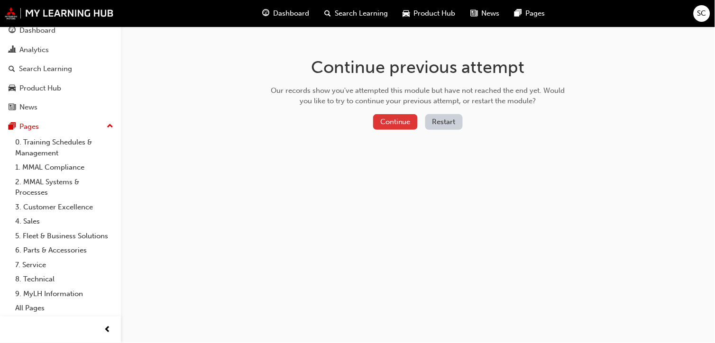
click at [382, 126] on button "Continue" at bounding box center [395, 122] width 45 height 16
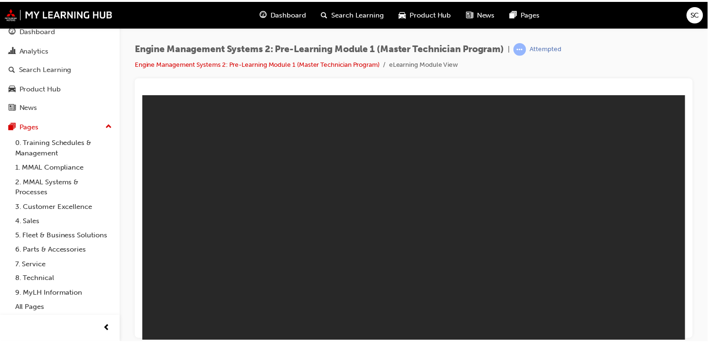
scroll to position [0, 0]
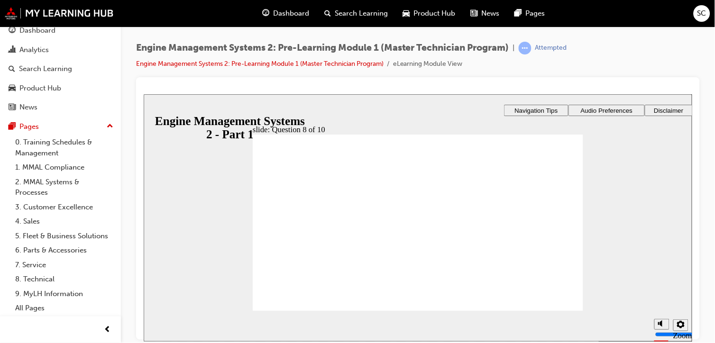
checkbox input "true"
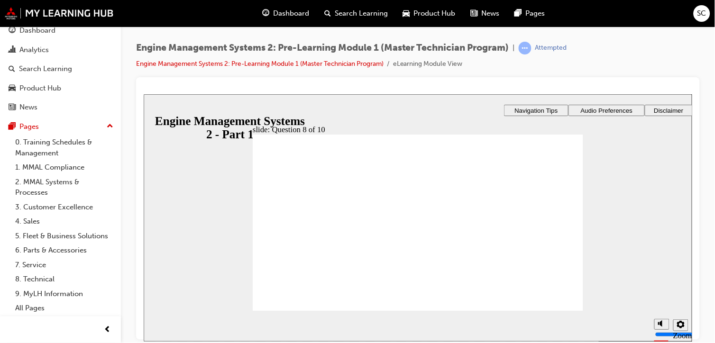
checkbox input "true"
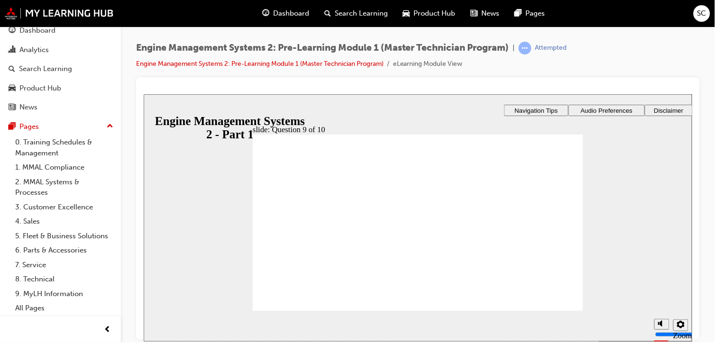
radio input "true"
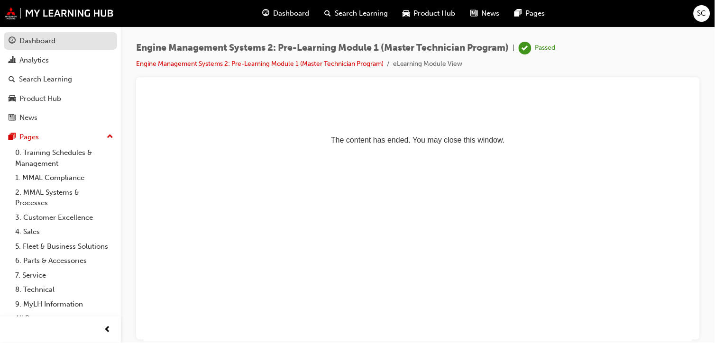
click at [46, 36] on div "Dashboard" at bounding box center [37, 41] width 36 height 11
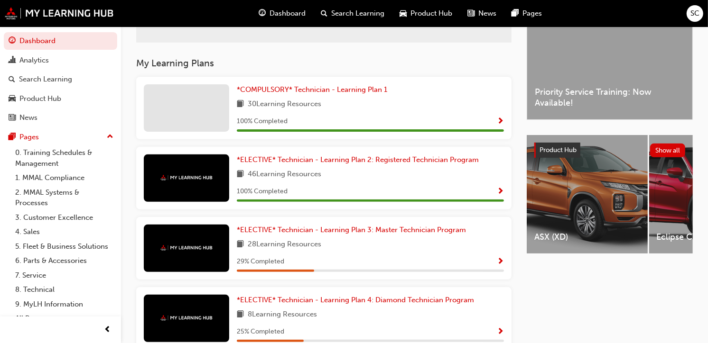
scroll to position [300, 0]
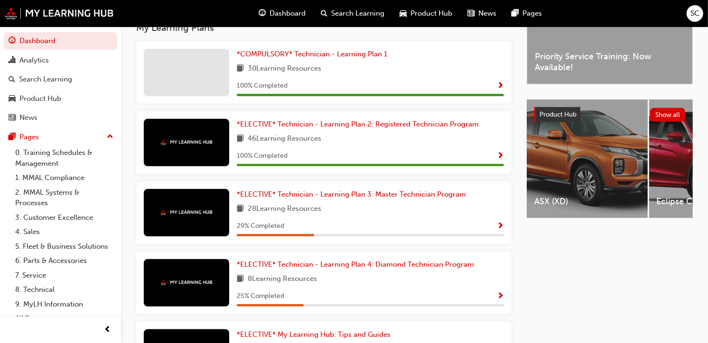
click at [405, 190] on div "*ELECTIVE* Technician - Learning Plan 3: Master Technician Program 28 Learning …" at bounding box center [323, 213] width 375 height 63
click at [396, 194] on span "*ELECTIVE* Technician - Learning Plan 3: Master Technician Program" at bounding box center [351, 194] width 229 height 9
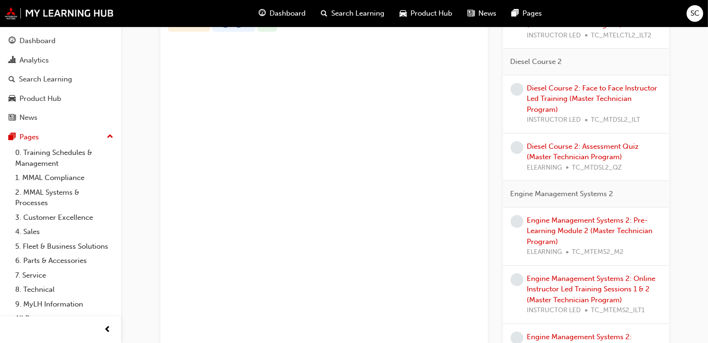
scroll to position [211, 0]
click at [567, 223] on link "Engine Management Systems 2: Pre-Learning Module 2 (Master Technician Program)" at bounding box center [590, 231] width 126 height 30
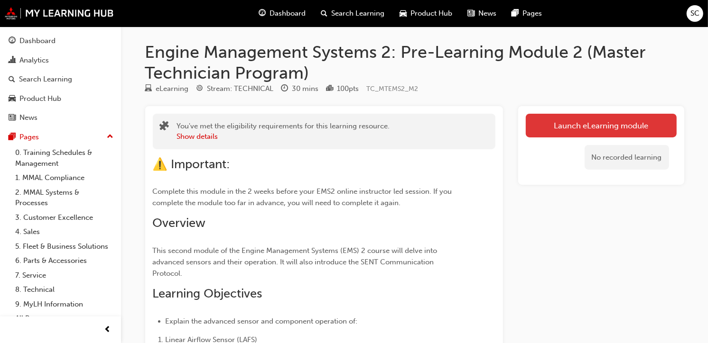
click at [624, 124] on link "Launch eLearning module" at bounding box center [600, 126] width 151 height 24
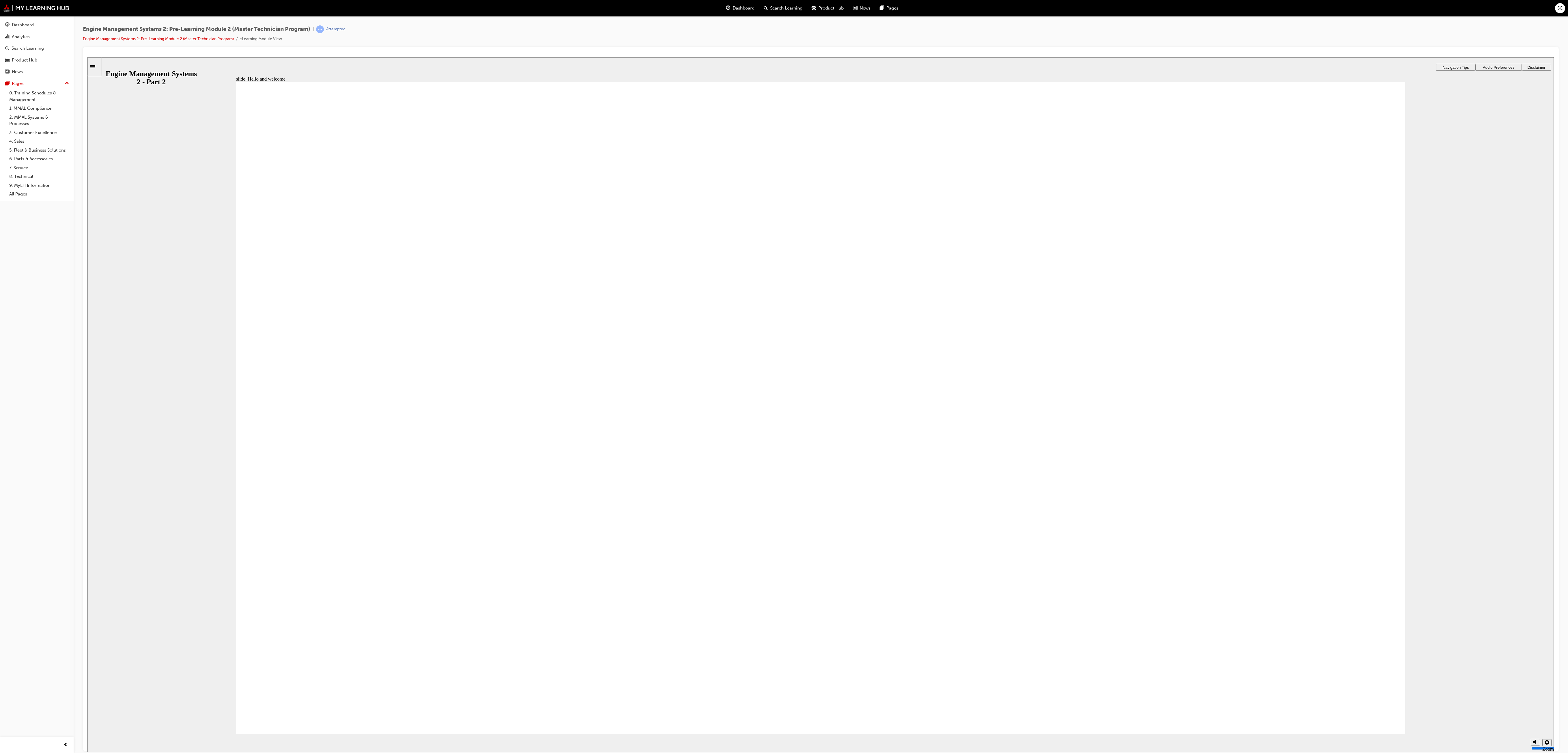
click at [435, 65] on span "Audio Preferences" at bounding box center [1499, 67] width 32 height 4
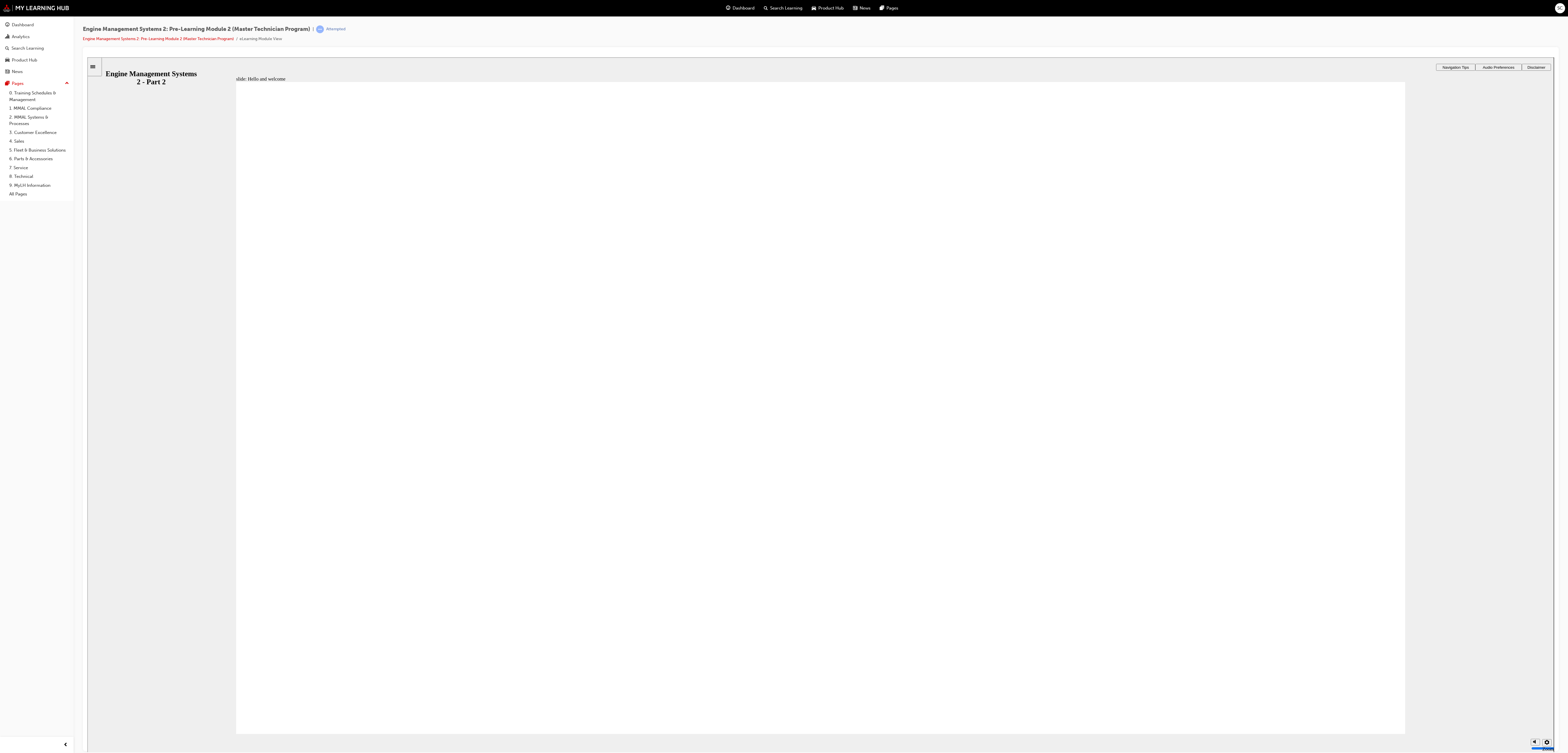
click at [435, 209] on span "Rectangle 1 Rectangle 3 What will you learn [DATE]? By the end of this module, …" at bounding box center [821, 410] width 1169 height 657
